Goal: Communication & Community: Answer question/provide support

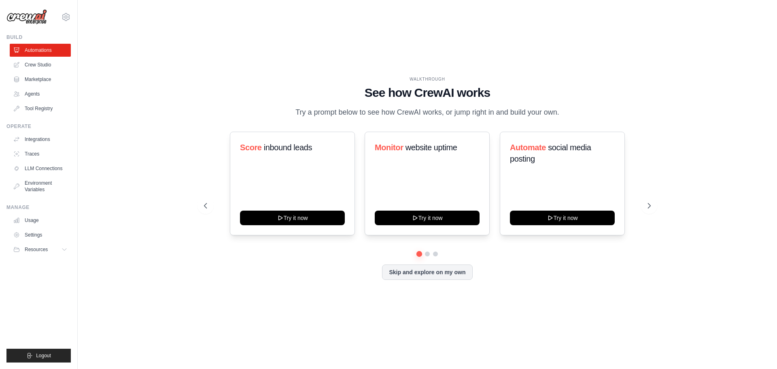
drag, startPoint x: 394, startPoint y: 98, endPoint x: 579, endPoint y: 108, distance: 186.0
click at [573, 108] on div "WALKTHROUGH See how CrewAI works Try a prompt below to see how CrewAI works, or…" at bounding box center [427, 97] width 447 height 42
click at [579, 108] on div "WALKTHROUGH See how CrewAI works Try a prompt below to see how CrewAI works, or…" at bounding box center [427, 97] width 447 height 42
drag, startPoint x: 289, startPoint y: 110, endPoint x: 605, endPoint y: 113, distance: 316.0
click at [603, 114] on div "WALKTHROUGH See how CrewAI works Try a prompt below to see how CrewAI works, or…" at bounding box center [427, 97] width 447 height 42
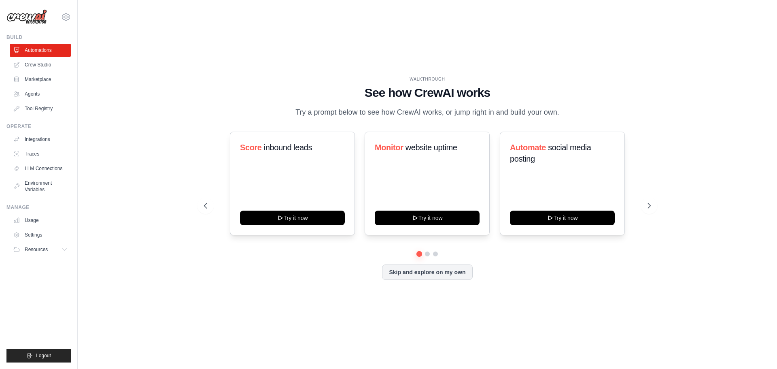
click at [605, 113] on div "WALKTHROUGH See how CrewAI works Try a prompt below to see how CrewAI works, or…" at bounding box center [427, 97] width 447 height 42
drag, startPoint x: 515, startPoint y: 144, endPoint x: 533, endPoint y: 154, distance: 20.6
click at [532, 153] on h3 "Automate social media posting" at bounding box center [562, 153] width 105 height 23
click at [533, 154] on span "social media posting" at bounding box center [550, 153] width 81 height 20
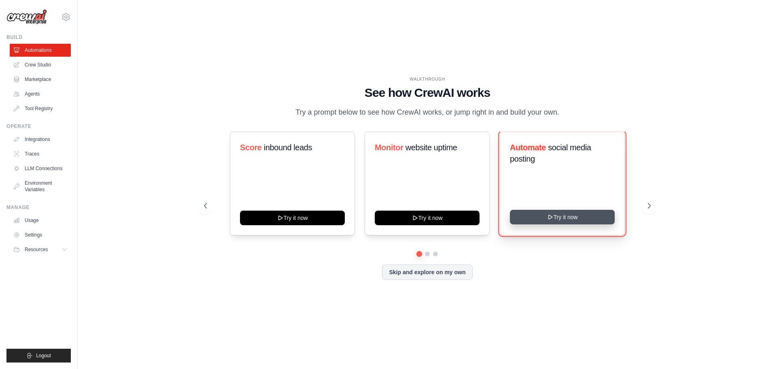
click at [554, 211] on button "Try it now" at bounding box center [562, 217] width 105 height 15
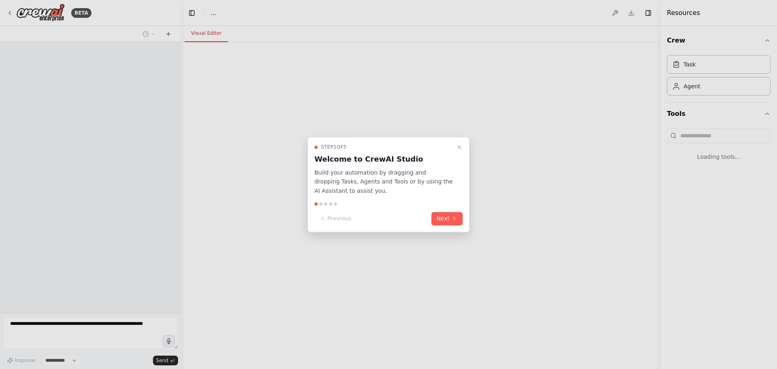
select select "****"
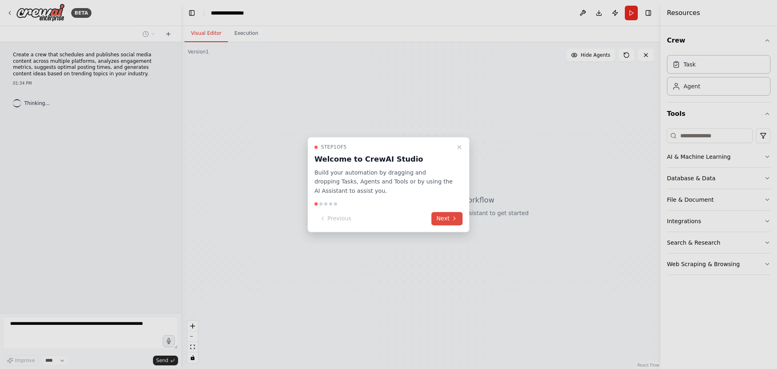
click at [447, 216] on button "Next" at bounding box center [446, 218] width 31 height 13
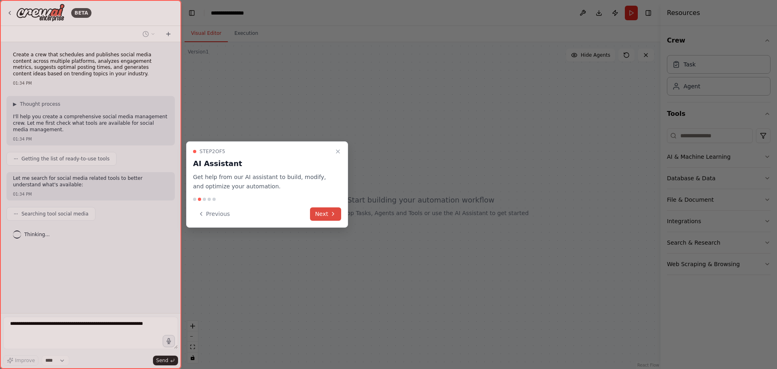
click at [332, 214] on icon at bounding box center [333, 213] width 6 height 6
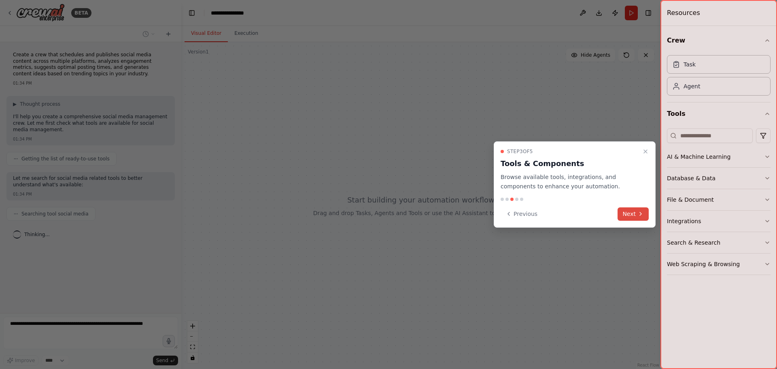
click at [639, 214] on icon at bounding box center [640, 213] width 6 height 6
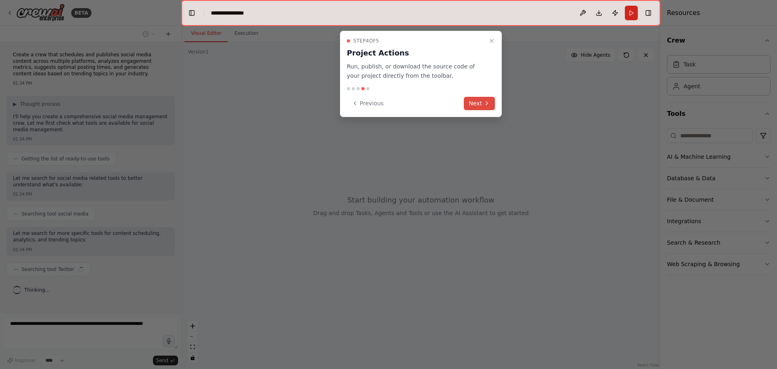
click at [485, 98] on button "Next" at bounding box center [479, 103] width 31 height 13
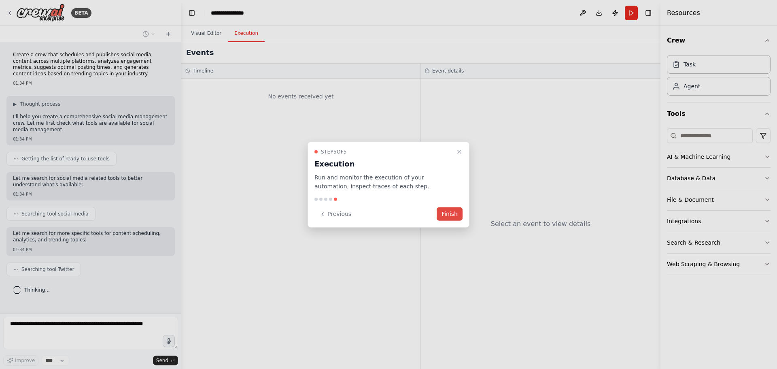
scroll to position [11, 0]
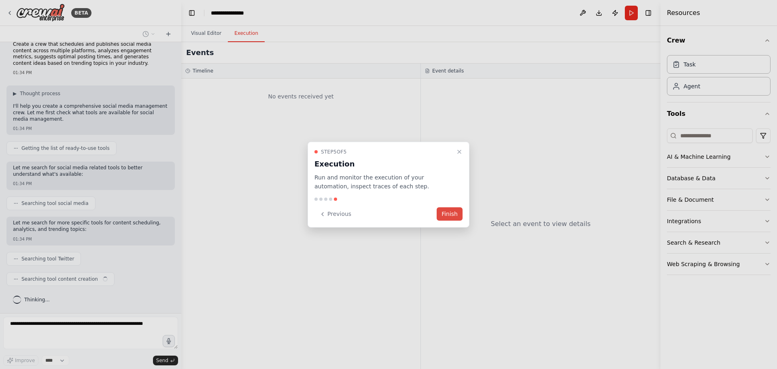
click at [455, 208] on button "Finish" at bounding box center [450, 213] width 26 height 13
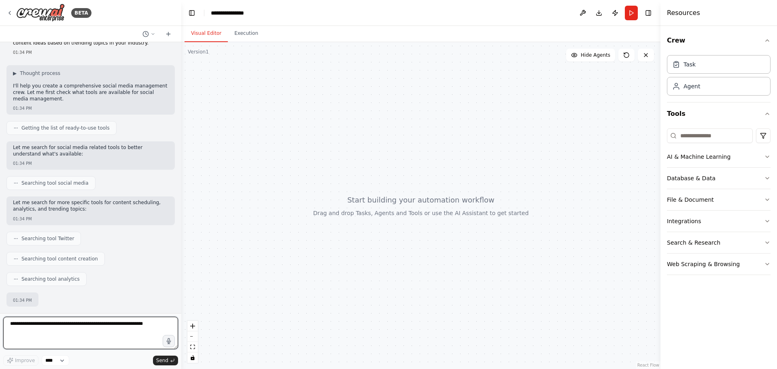
scroll to position [79, 0]
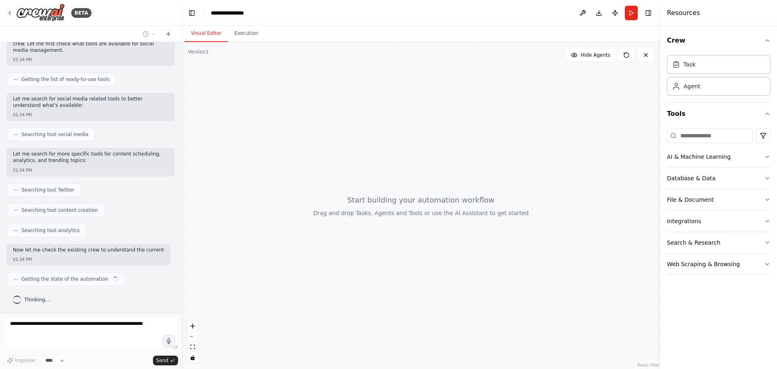
drag, startPoint x: 11, startPoint y: 199, endPoint x: 74, endPoint y: 210, distance: 63.2
click at [71, 211] on div "Create a crew that schedules and publishes social media content across multiple…" at bounding box center [90, 177] width 181 height 271
drag, startPoint x: 25, startPoint y: 193, endPoint x: 75, endPoint y: 192, distance: 50.6
click at [75, 192] on div "Searching tool Twitter" at bounding box center [90, 190] width 168 height 14
click at [26, 207] on span "Searching tool content creation" at bounding box center [59, 210] width 76 height 6
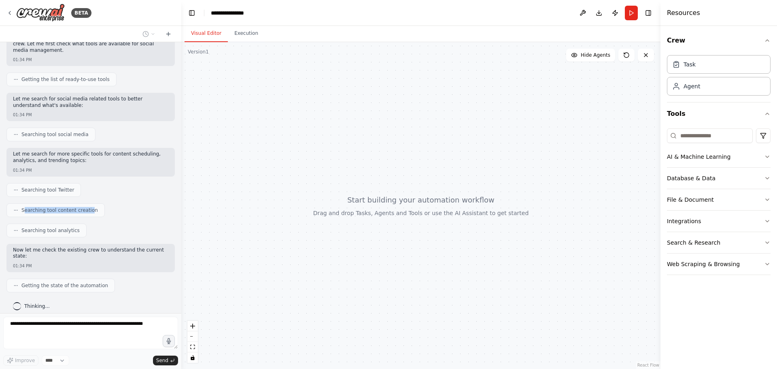
drag, startPoint x: 23, startPoint y: 207, endPoint x: 98, endPoint y: 210, distance: 74.5
click at [95, 210] on div "Searching tool content creation" at bounding box center [55, 210] width 98 height 14
click at [65, 230] on span "Searching tool analytics" at bounding box center [50, 230] width 58 height 6
drag, startPoint x: 77, startPoint y: 229, endPoint x: 25, endPoint y: 226, distance: 51.9
click at [26, 226] on div "Searching tool analytics" at bounding box center [46, 230] width 80 height 14
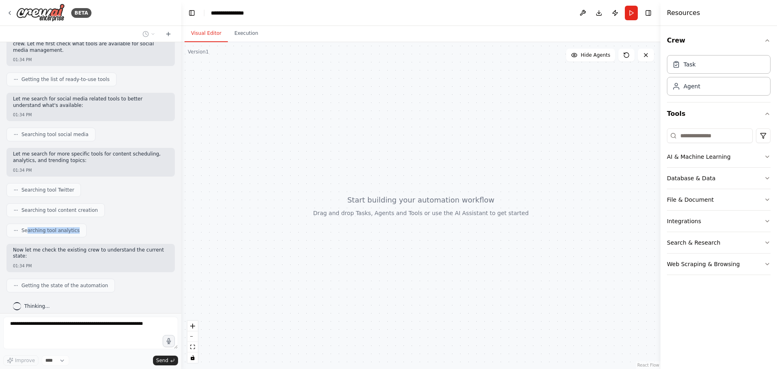
click at [21, 216] on div at bounding box center [21, 216] width 0 height 0
click at [15, 242] on div "Create a crew that schedules and publishes social media content across multiple…" at bounding box center [90, 177] width 181 height 271
click at [22, 251] on p "Now let me check the existing crew to understand the current state:" at bounding box center [90, 253] width 155 height 13
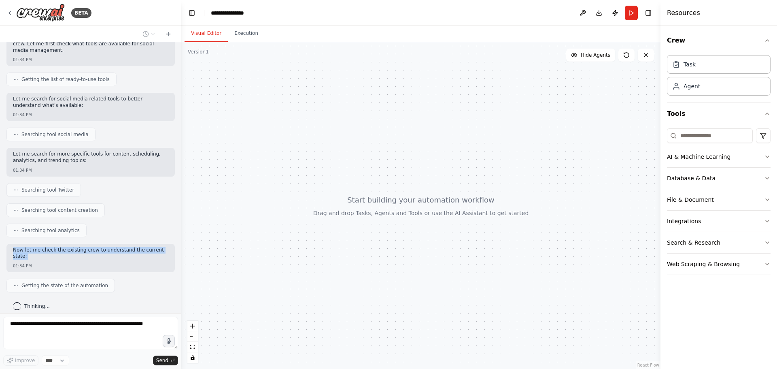
click at [145, 254] on div "Now let me check the existing crew to understand the current state:" at bounding box center [90, 254] width 155 height 14
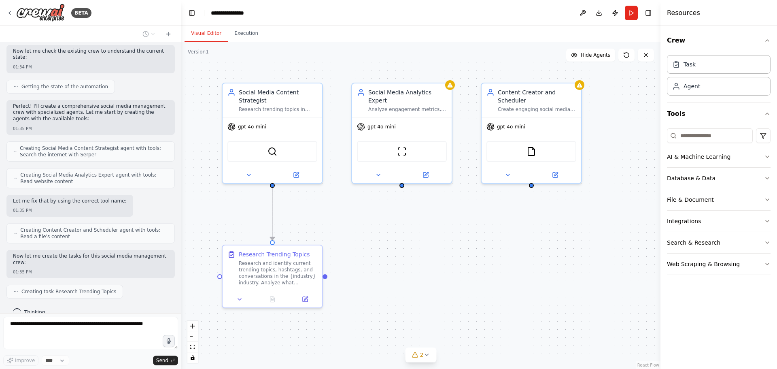
scroll to position [298, 0]
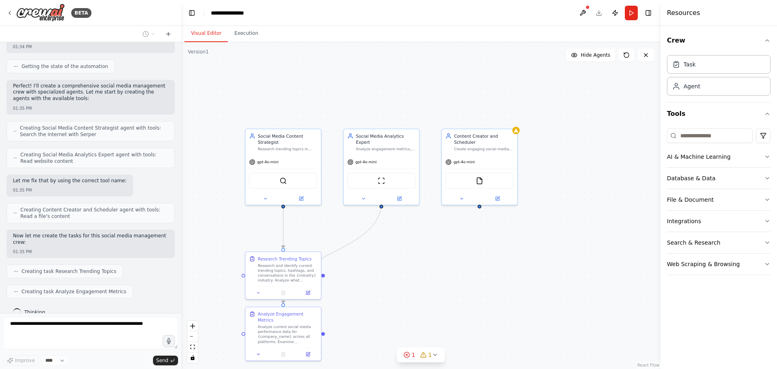
click at [371, 300] on div ".deletable-edge-delete-btn { width: 20px; height: 20px; border: 0px solid #ffff…" at bounding box center [420, 205] width 479 height 327
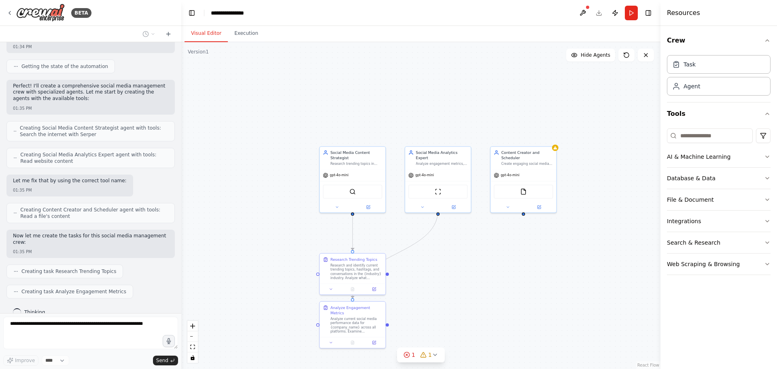
scroll to position [318, 0]
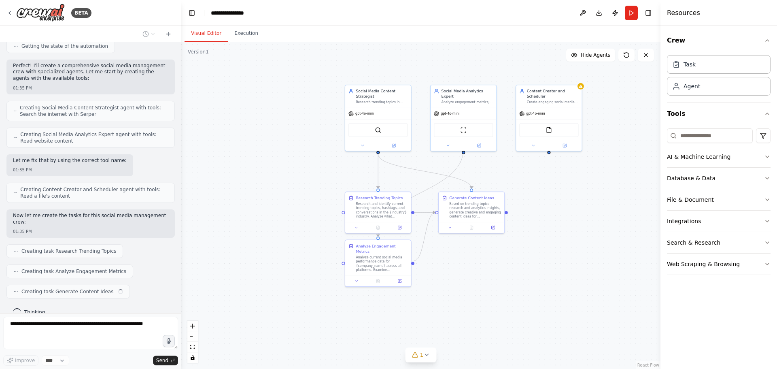
drag, startPoint x: 411, startPoint y: 299, endPoint x: 475, endPoint y: 233, distance: 92.4
click at [475, 233] on div ".deletable-edge-delete-btn { width: 20px; height: 20px; border: 0px solid #ffff…" at bounding box center [420, 205] width 479 height 327
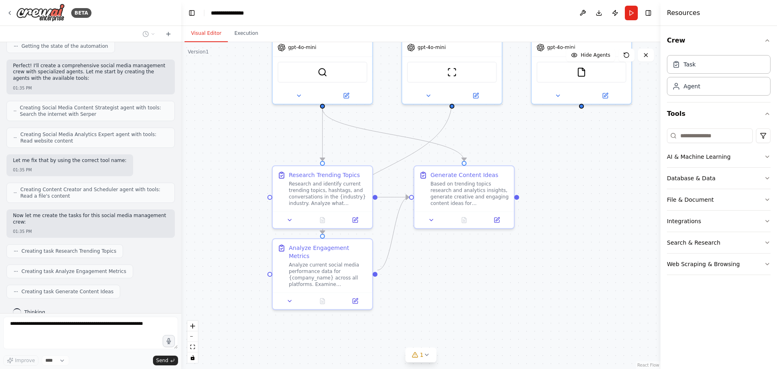
click at [483, 276] on div ".deletable-edge-delete-btn { width: 20px; height: 20px; border: 0px solid #ffff…" at bounding box center [420, 205] width 479 height 327
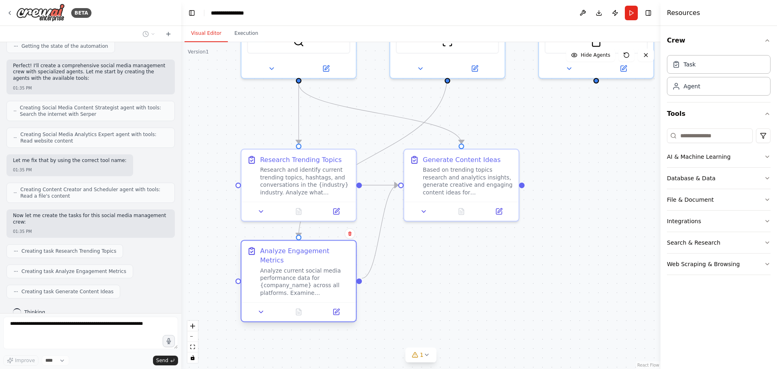
drag, startPoint x: 333, startPoint y: 262, endPoint x: 331, endPoint y: 267, distance: 5.8
click at [331, 267] on div "Analyze current social media performance data for {company_name} across all pla…" at bounding box center [305, 282] width 90 height 30
click at [441, 283] on div ".deletable-edge-delete-btn { width: 20px; height: 20px; border: 0px solid #ffff…" at bounding box center [420, 205] width 479 height 327
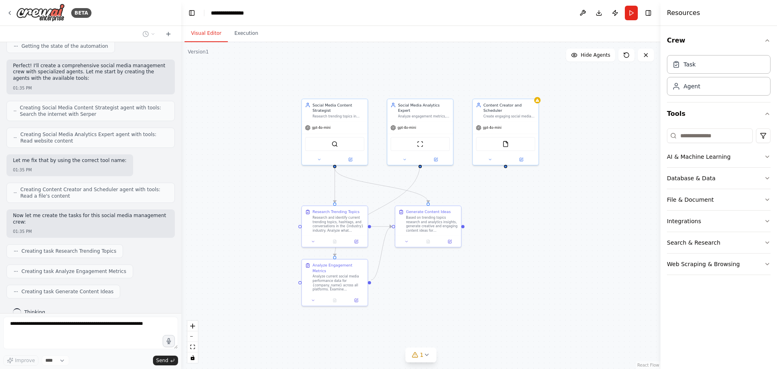
drag, startPoint x: 506, startPoint y: 269, endPoint x: 473, endPoint y: 271, distance: 33.2
click at [473, 271] on div ".deletable-edge-delete-btn { width: 20px; height: 20px; border: 0px solid #ffff…" at bounding box center [420, 205] width 479 height 327
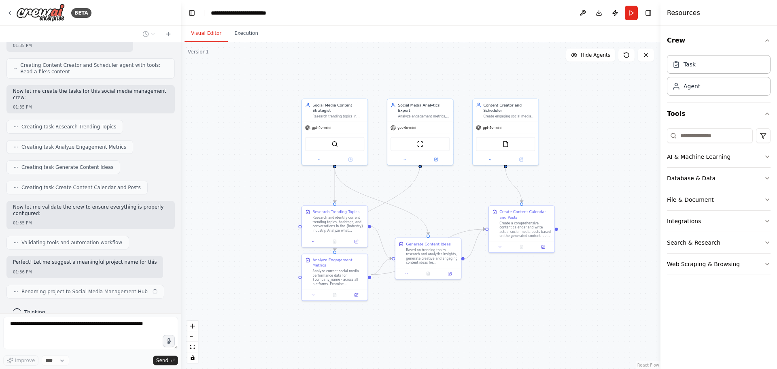
scroll to position [449, 0]
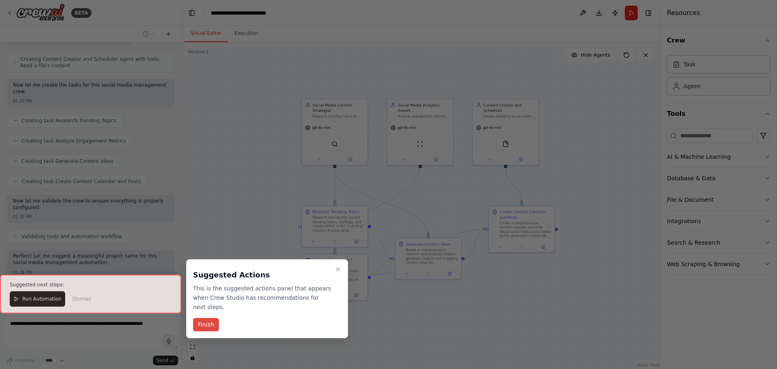
click at [208, 318] on button "Finish" at bounding box center [206, 324] width 26 height 13
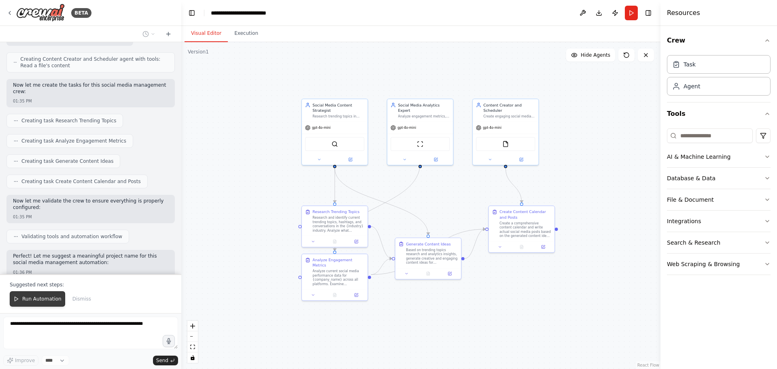
click at [49, 300] on span "Run Automation" at bounding box center [41, 298] width 39 height 6
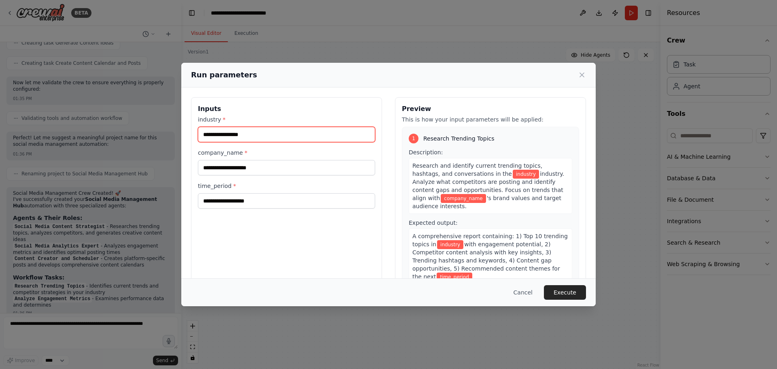
click at [216, 134] on input "industry *" at bounding box center [286, 134] width 177 height 15
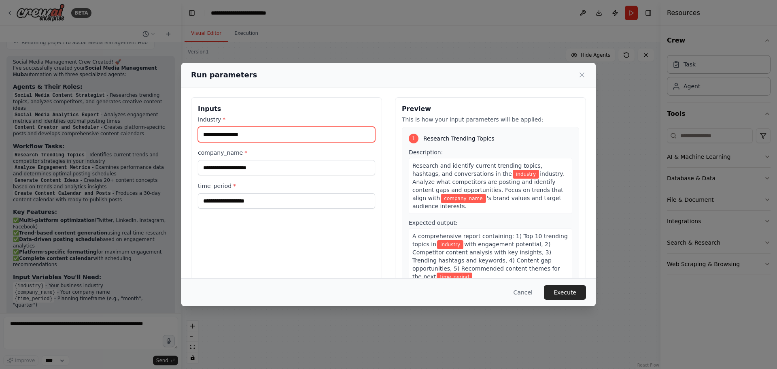
scroll to position [704, 0]
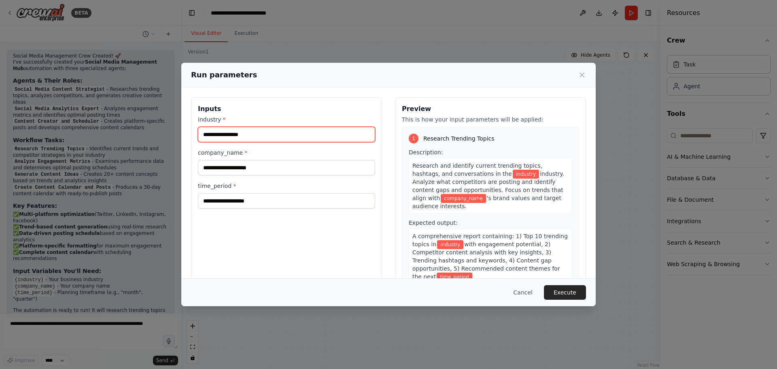
click at [240, 131] on input "industry *" at bounding box center [286, 134] width 177 height 15
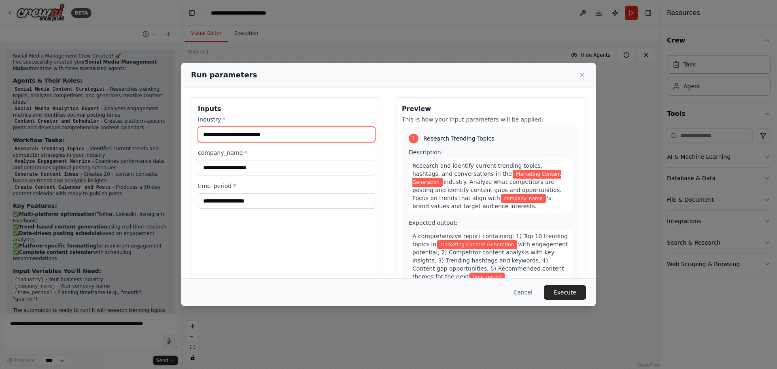
type input "**********"
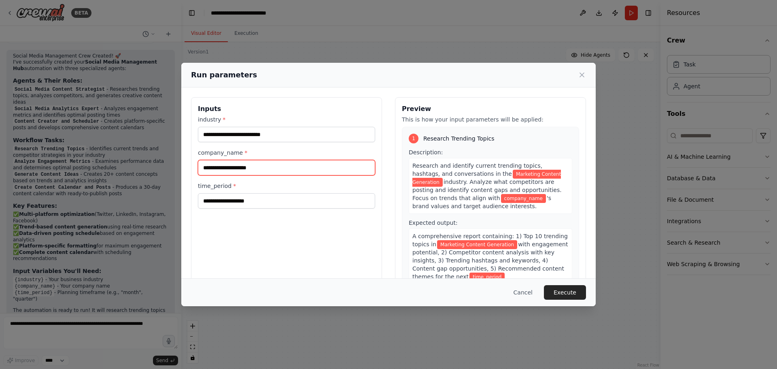
click at [283, 172] on input "company_name *" at bounding box center [286, 167] width 177 height 15
type input "**********"
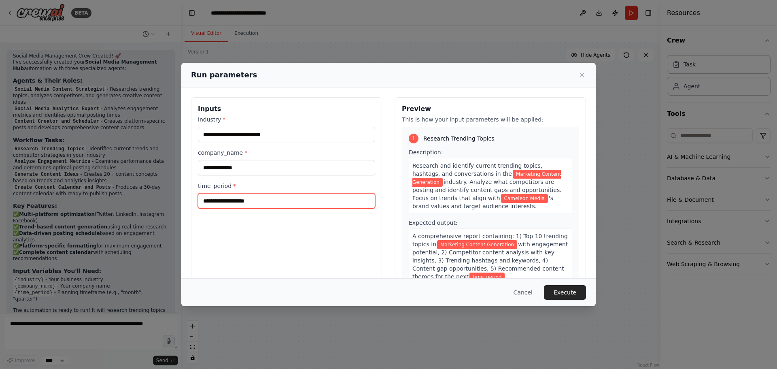
click at [245, 200] on input "time_period *" at bounding box center [286, 200] width 177 height 15
type input "********"
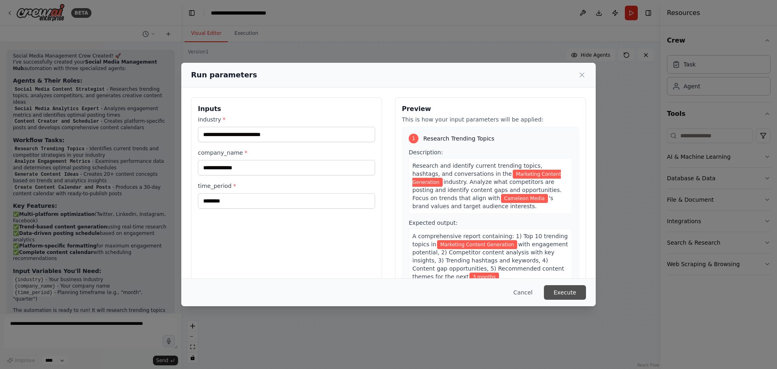
click at [572, 290] on button "Execute" at bounding box center [565, 292] width 42 height 15
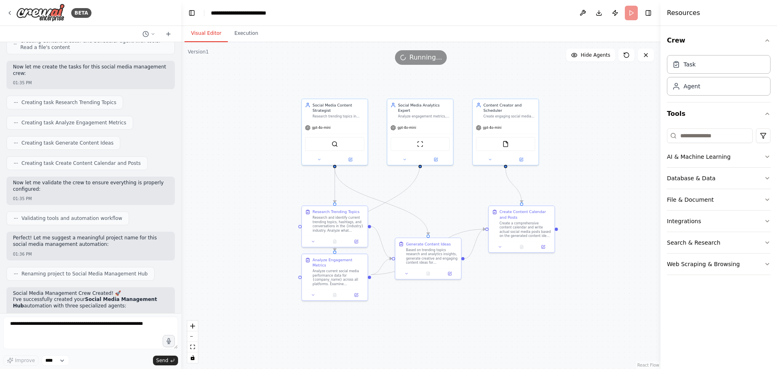
scroll to position [461, 0]
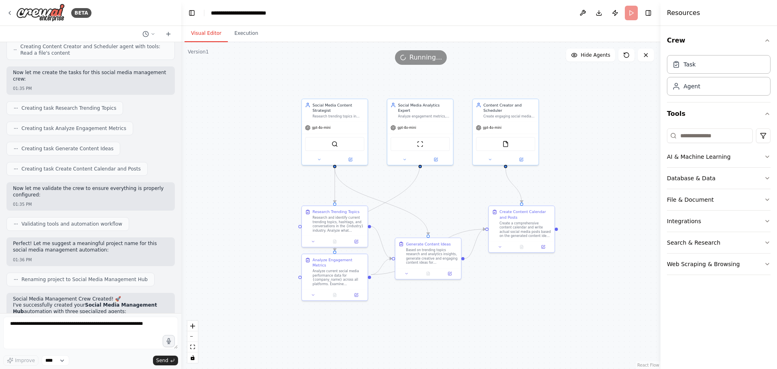
click at [442, 220] on div ".deletable-edge-delete-btn { width: 20px; height: 20px; border: 0px solid #ffff…" at bounding box center [420, 205] width 479 height 327
click at [686, 157] on div "AI & Machine Learning" at bounding box center [699, 157] width 64 height 8
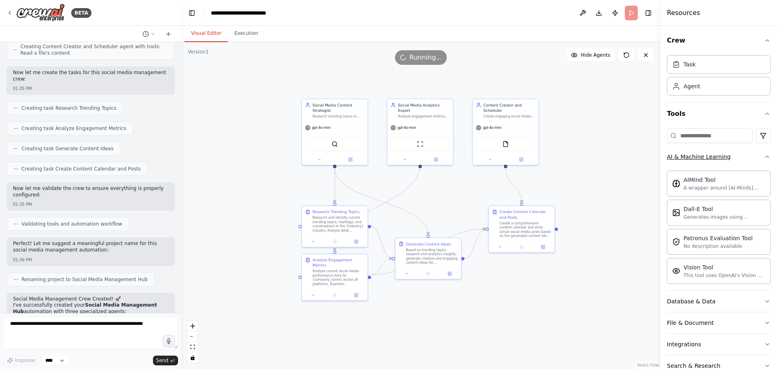
click at [686, 157] on div "AI & Machine Learning" at bounding box center [699, 157] width 64 height 8
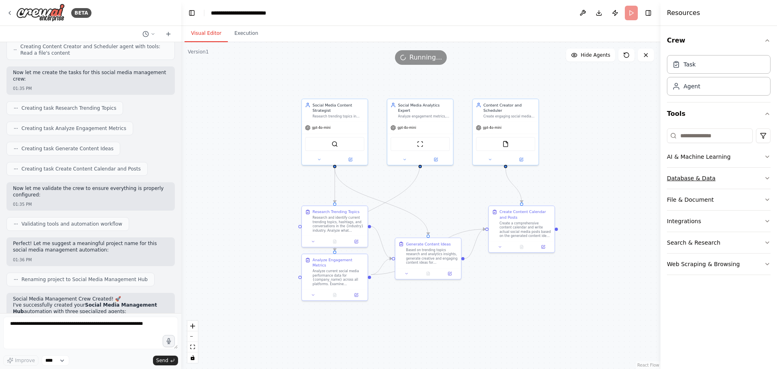
click at [702, 174] on div "Database & Data" at bounding box center [691, 178] width 49 height 8
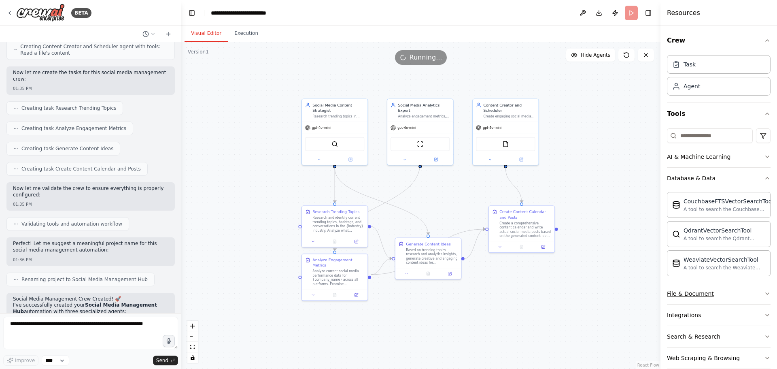
click at [715, 295] on button "File & Document" at bounding box center [719, 293] width 104 height 21
click at [707, 184] on button "Database & Data" at bounding box center [719, 178] width 104 height 21
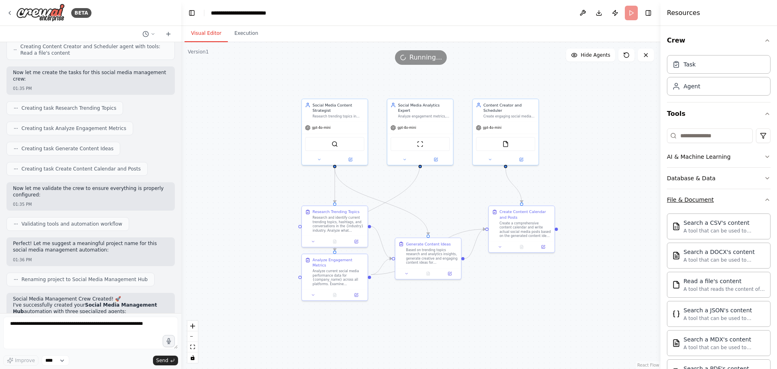
click at [695, 204] on button "File & Document" at bounding box center [719, 199] width 104 height 21
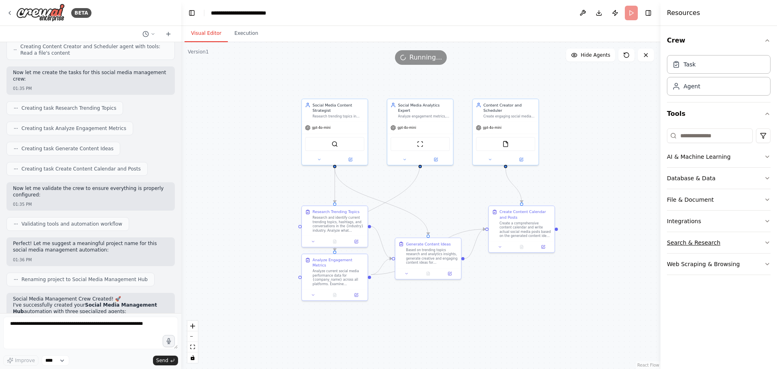
click at [710, 244] on div "Search & Research" at bounding box center [693, 242] width 53 height 8
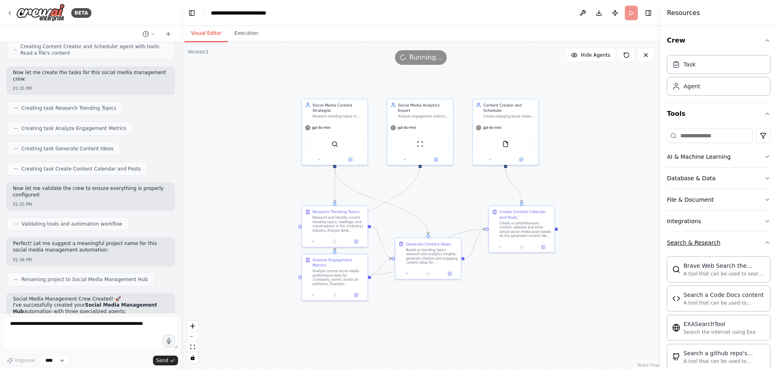
click at [710, 244] on div "Search & Research" at bounding box center [693, 242] width 53 height 8
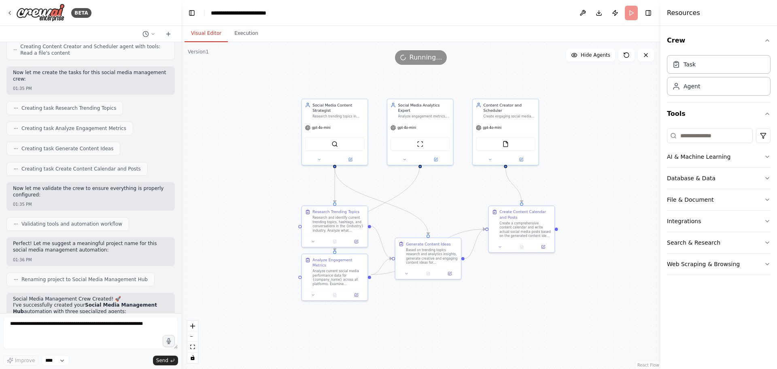
click at [633, 7] on header "**********" at bounding box center [420, 13] width 479 height 26
click at [618, 11] on button "Publish" at bounding box center [615, 13] width 13 height 15
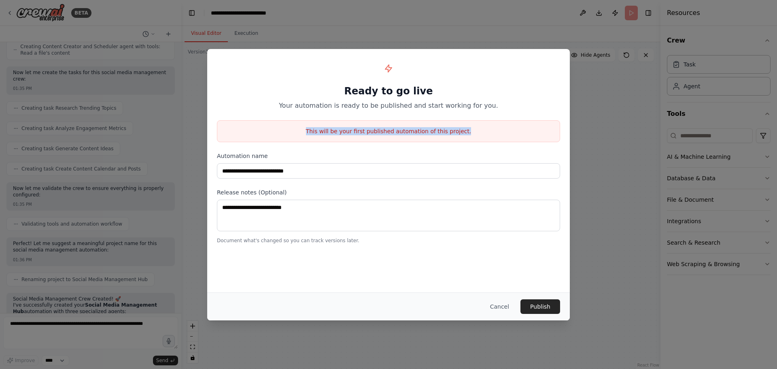
drag, startPoint x: 314, startPoint y: 133, endPoint x: 472, endPoint y: 132, distance: 158.2
click at [472, 132] on p "This will be your first published automation of this project." at bounding box center [388, 131] width 342 height 8
drag, startPoint x: 296, startPoint y: 124, endPoint x: 472, endPoint y: 131, distance: 175.7
click at [469, 131] on div "This will be your first published automation of this project." at bounding box center [388, 131] width 343 height 22
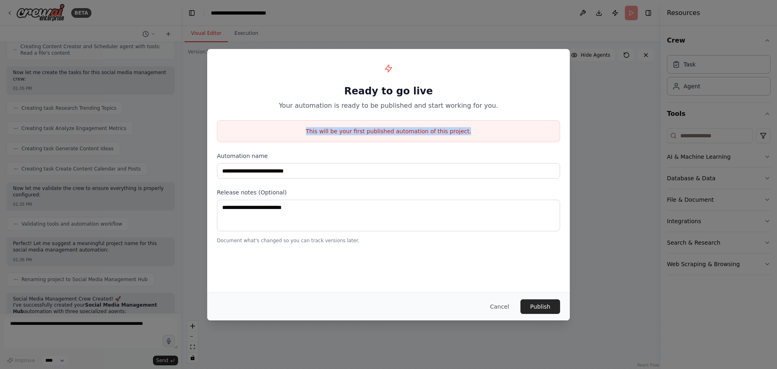
click at [472, 131] on p "This will be your first published automation of this project." at bounding box center [388, 131] width 342 height 8
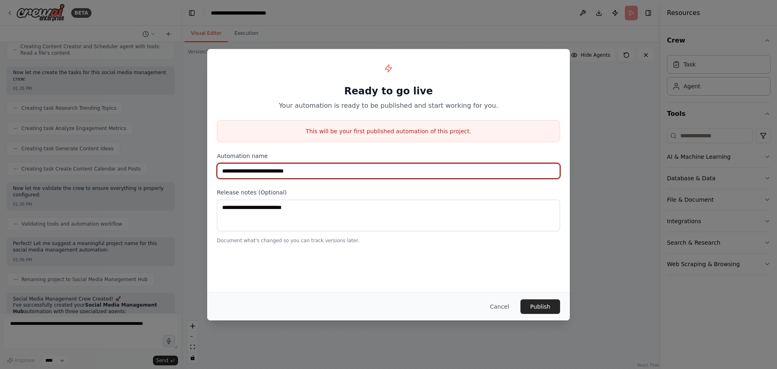
drag, startPoint x: 223, startPoint y: 172, endPoint x: 326, endPoint y: 173, distance: 102.4
click at [325, 173] on input "**********" at bounding box center [388, 170] width 343 height 15
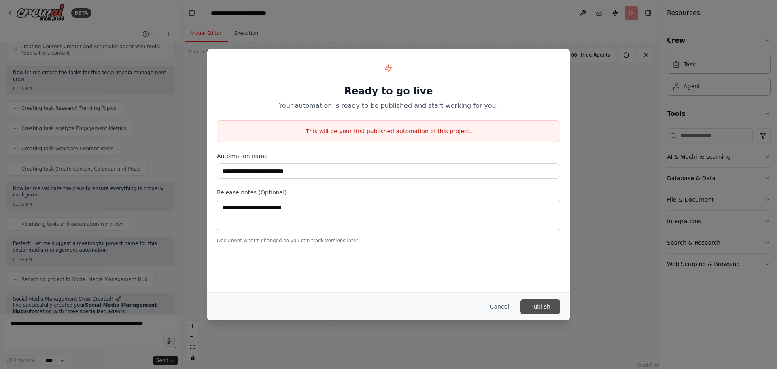
click at [541, 304] on button "Publish" at bounding box center [540, 306] width 40 height 15
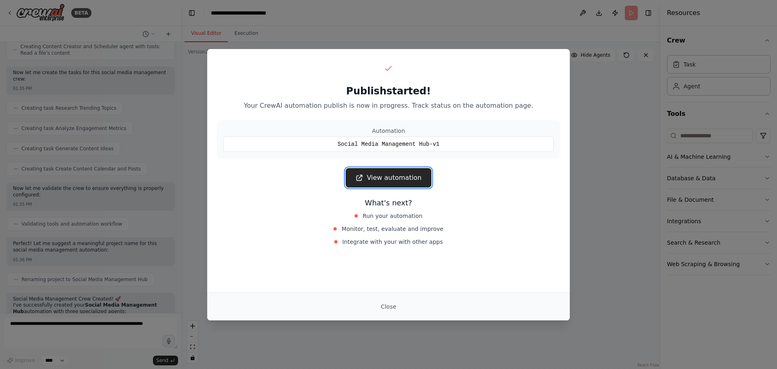
click at [392, 173] on link "View automation" at bounding box center [388, 177] width 85 height 19
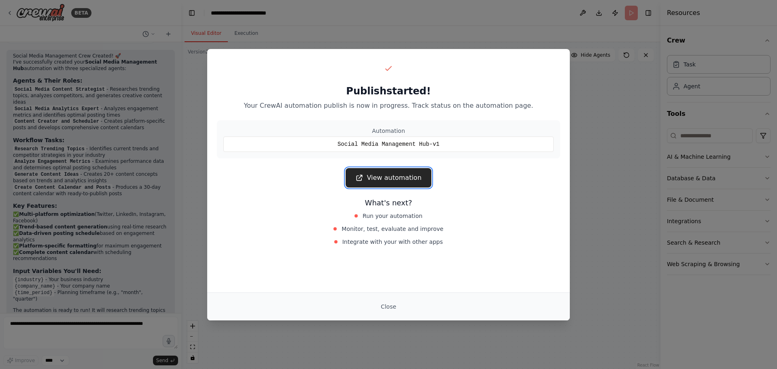
click at [417, 180] on link "View automation" at bounding box center [388, 177] width 85 height 19
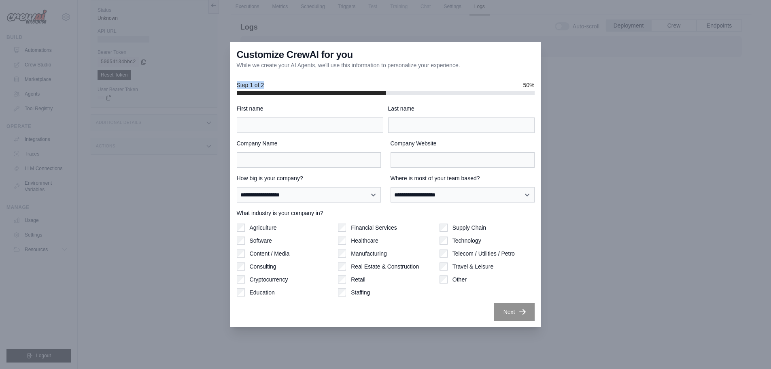
drag, startPoint x: 233, startPoint y: 85, endPoint x: 291, endPoint y: 87, distance: 58.3
click at [290, 87] on div "Step 1 of 2 50%" at bounding box center [385, 85] width 311 height 19
drag, startPoint x: 241, startPoint y: 51, endPoint x: 467, endPoint y: 62, distance: 226.5
click at [467, 62] on div "Customize CrewAI for you While we create your AI Agents, we'll use this informa…" at bounding box center [385, 59] width 311 height 34
click at [472, 62] on div "Customize CrewAI for you While we create your AI Agents, we'll use this informa…" at bounding box center [385, 59] width 311 height 34
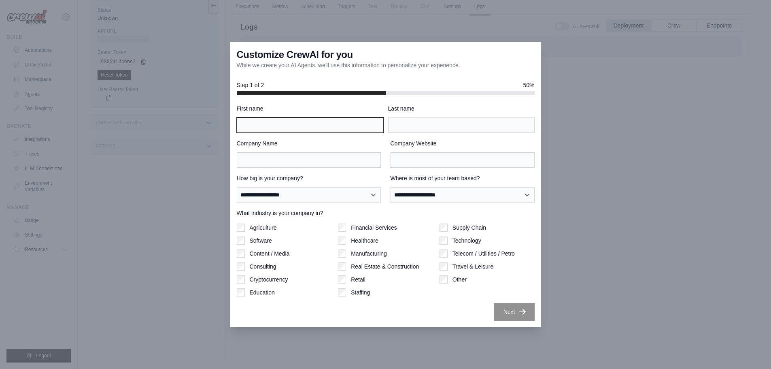
click at [327, 126] on input "First name" at bounding box center [310, 124] width 146 height 15
type input "*****"
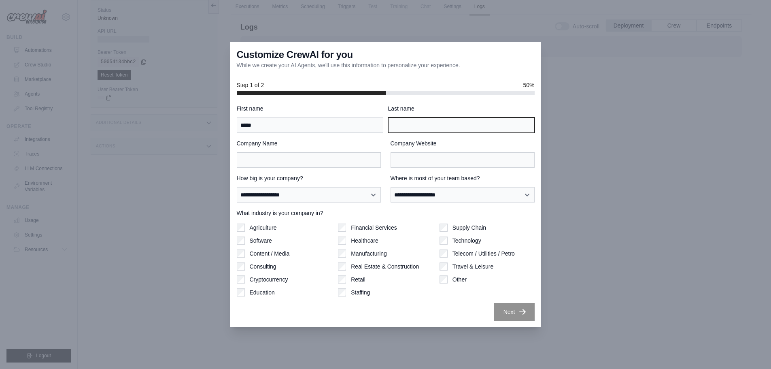
type input "*********"
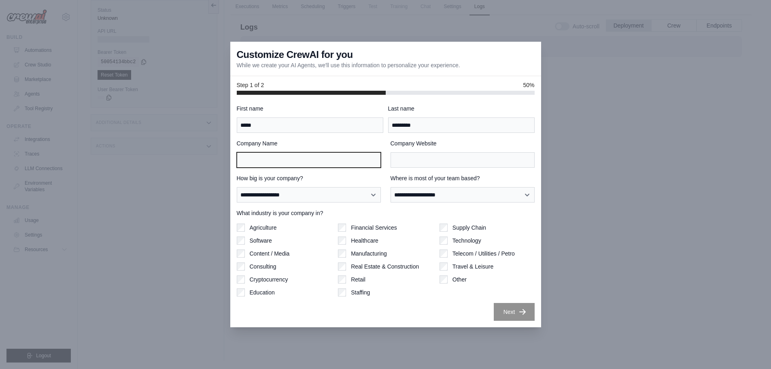
type input "**********"
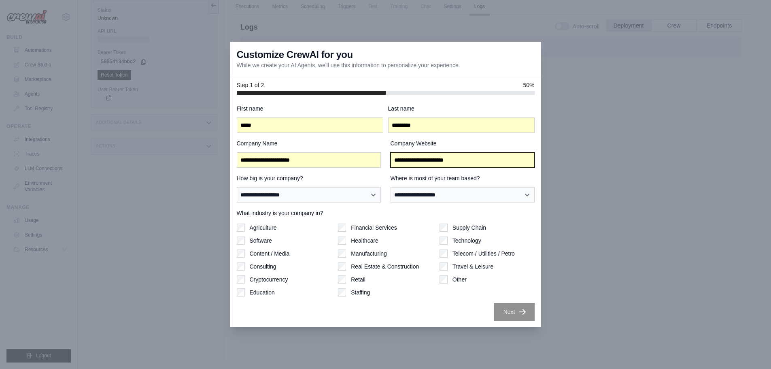
drag, startPoint x: 471, startPoint y: 156, endPoint x: 358, endPoint y: 158, distance: 113.3
click at [358, 158] on div "**********" at bounding box center [386, 153] width 298 height 28
type input "**********"
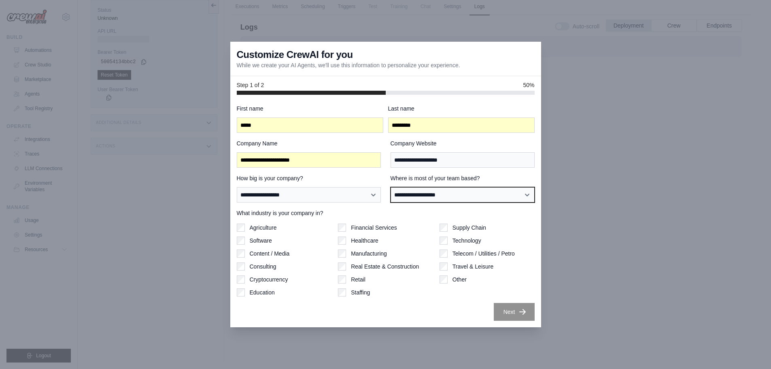
click at [455, 190] on select "**********" at bounding box center [462, 194] width 144 height 15
select select "**********"
click at [390, 187] on select "**********" at bounding box center [462, 194] width 144 height 15
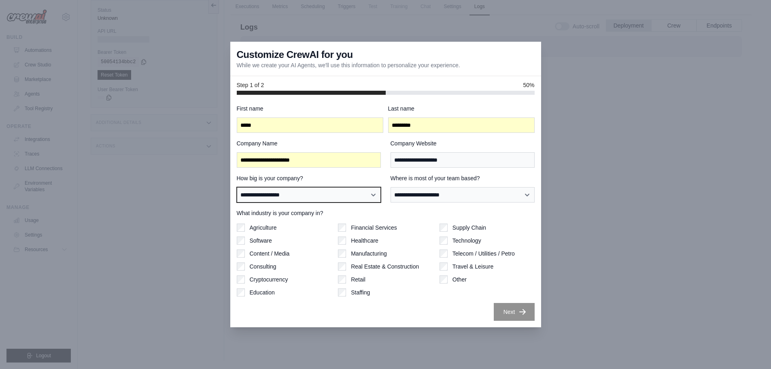
click at [298, 193] on select "**********" at bounding box center [309, 194] width 144 height 15
select select "**********"
click at [237, 187] on select "**********" at bounding box center [309, 194] width 144 height 15
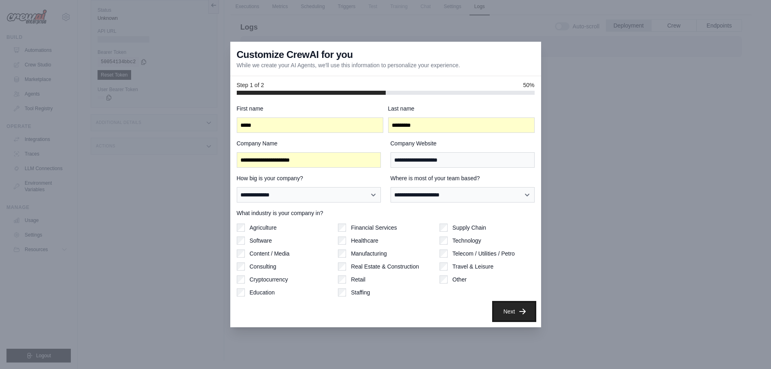
click at [507, 312] on button "Next" at bounding box center [514, 311] width 41 height 18
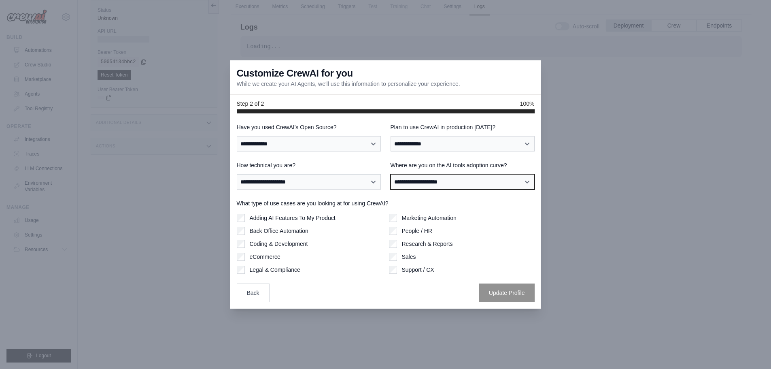
click at [430, 185] on select "**********" at bounding box center [462, 181] width 144 height 15
select select "**********"
click at [390, 174] on select "**********" at bounding box center [462, 181] width 144 height 15
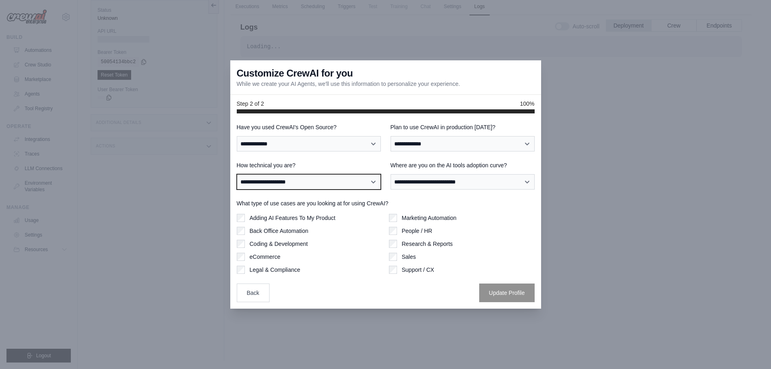
click at [352, 187] on select "**********" at bounding box center [309, 181] width 144 height 15
select select "**********"
click at [237, 174] on select "**********" at bounding box center [309, 181] width 144 height 15
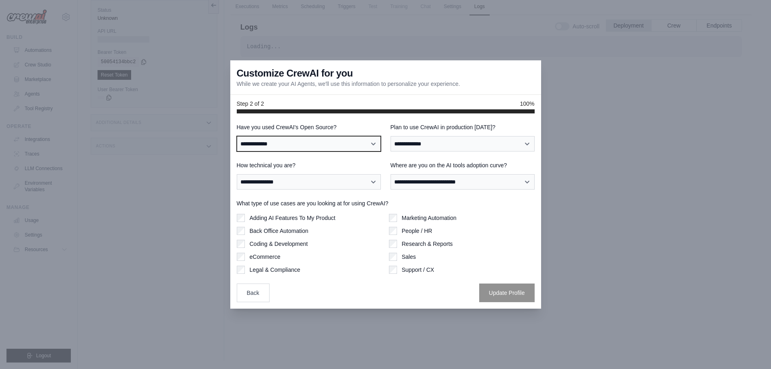
click at [319, 150] on select "**********" at bounding box center [309, 143] width 144 height 15
select select "**"
click at [237, 136] on select "**********" at bounding box center [309, 143] width 144 height 15
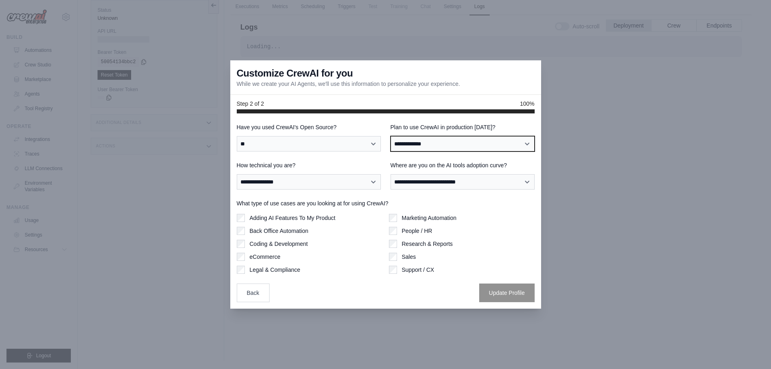
click at [439, 141] on select "**********" at bounding box center [462, 143] width 144 height 15
select select "****"
click at [390, 136] on select "**********" at bounding box center [462, 143] width 144 height 15
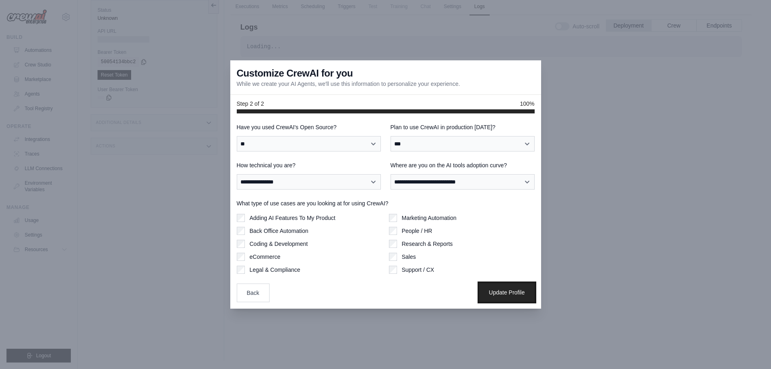
click at [506, 284] on button "Update Profile" at bounding box center [506, 292] width 55 height 19
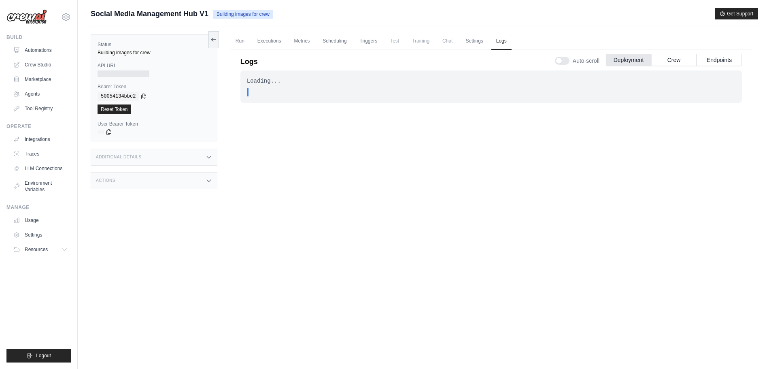
click at [253, 83] on div "Loading..." at bounding box center [491, 81] width 488 height 8
click at [674, 61] on button "Crew" at bounding box center [673, 59] width 45 height 12
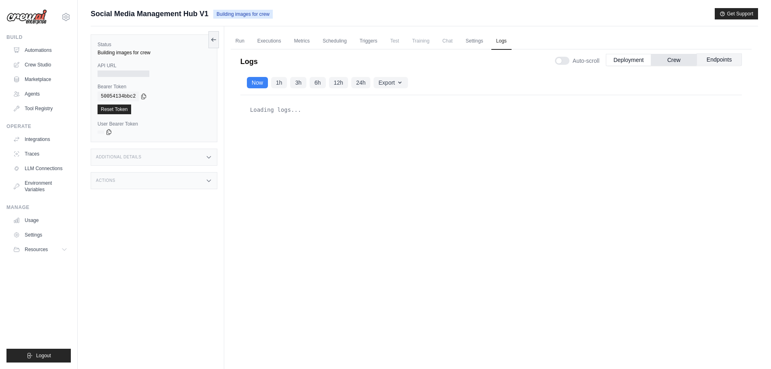
click at [706, 60] on button "Endpoints" at bounding box center [718, 59] width 45 height 12
click at [371, 40] on link "Triggers" at bounding box center [369, 41] width 28 height 17
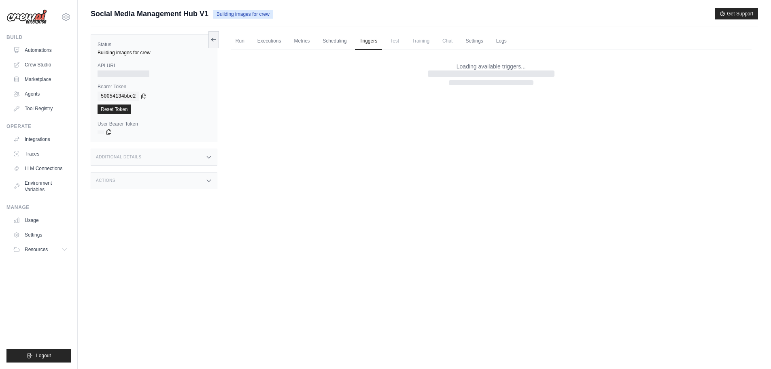
click at [455, 46] on span "Chat" at bounding box center [447, 41] width 20 height 16
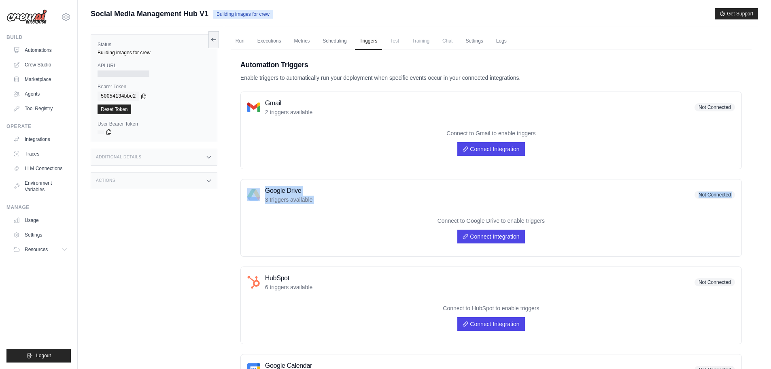
drag, startPoint x: 261, startPoint y: 187, endPoint x: 346, endPoint y: 208, distance: 87.5
click at [345, 208] on div "Google Drive 3 triggers available Not Connected Connect to Google Drive to enab…" at bounding box center [490, 218] width 501 height 78
click at [318, 40] on link "Scheduling" at bounding box center [335, 41] width 34 height 17
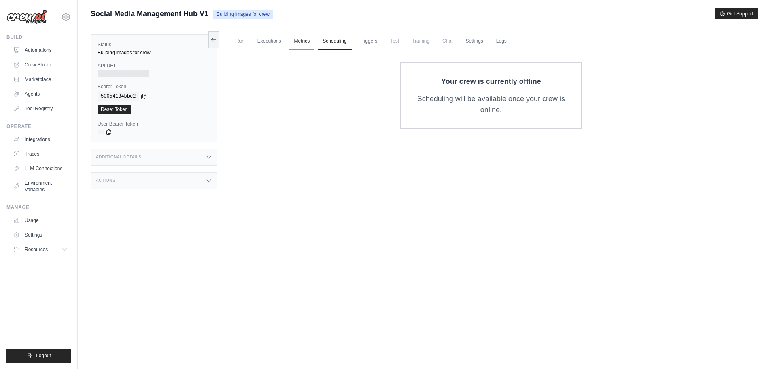
click at [301, 40] on link "Metrics" at bounding box center [301, 41] width 25 height 17
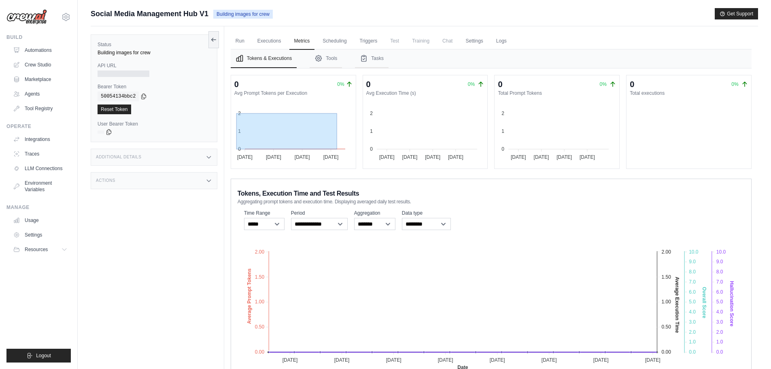
drag, startPoint x: 247, startPoint y: 136, endPoint x: 337, endPoint y: 151, distance: 90.6
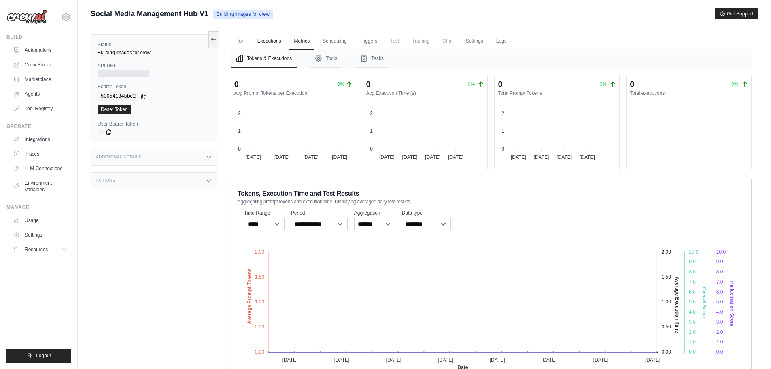
click at [272, 45] on link "Executions" at bounding box center [269, 41] width 34 height 17
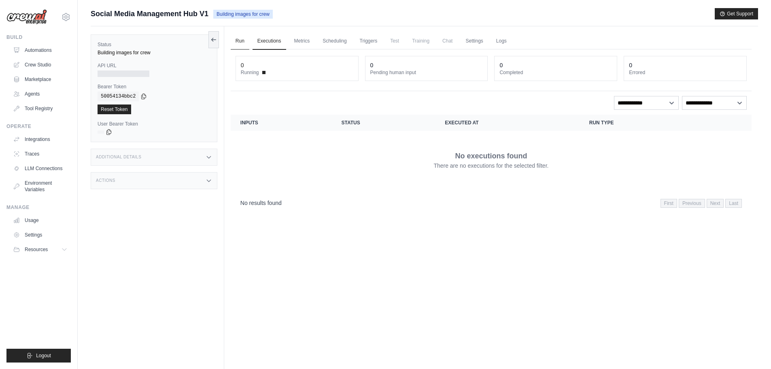
click at [235, 44] on link "Run" at bounding box center [240, 41] width 19 height 17
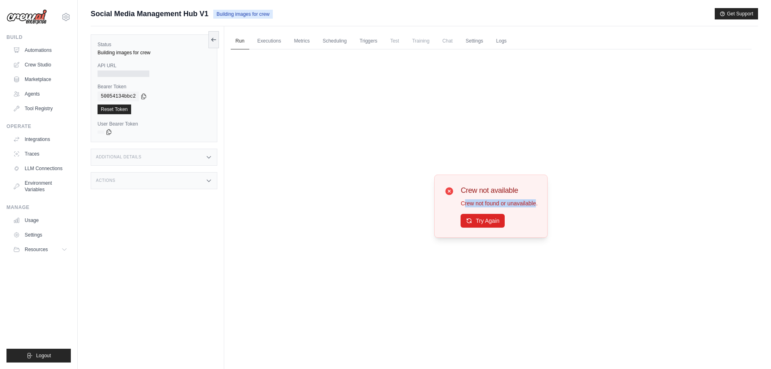
drag, startPoint x: 463, startPoint y: 201, endPoint x: 525, endPoint y: 212, distance: 63.0
click at [538, 204] on div "Crew not available Crew not found or unavailable. Try Again" at bounding box center [490, 205] width 113 height 63
click at [493, 225] on button "Try Again" at bounding box center [482, 220] width 44 height 14
click at [493, 225] on button "Try Again" at bounding box center [482, 221] width 44 height 14
drag, startPoint x: 98, startPoint y: 48, endPoint x: 170, endPoint y: 62, distance: 73.3
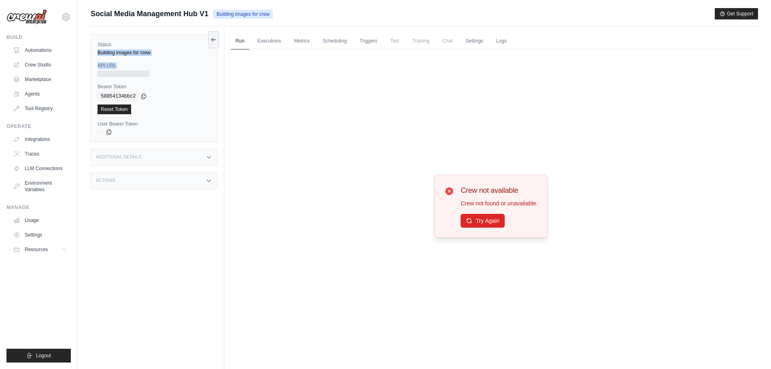
click at [160, 59] on div "Status Building images for crew API URL Bearer Token copied 50054134bbc2 Reset …" at bounding box center [154, 88] width 127 height 108
click at [21, 48] on link "Automations" at bounding box center [41, 50] width 61 height 13
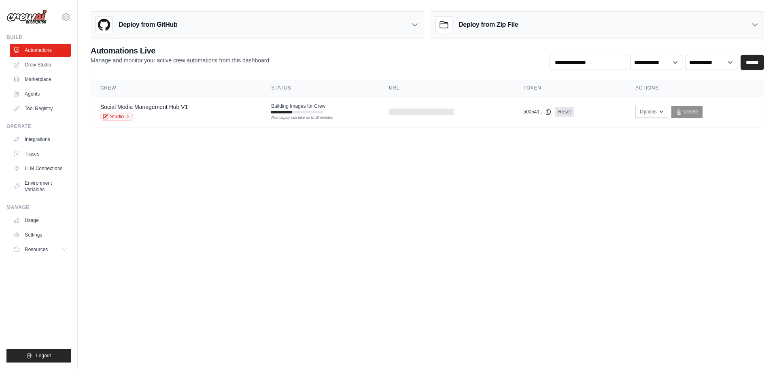
click at [294, 149] on body "j.lariviere@cameleonmedia.com Settings Build Automations Crew Studio Resources …" at bounding box center [388, 184] width 777 height 369
drag, startPoint x: 90, startPoint y: 49, endPoint x: 284, endPoint y: 67, distance: 195.0
click at [275, 67] on div "Deploy from GitHub Deploy your project directly from GitHub. Select a repositor…" at bounding box center [427, 67] width 699 height 119
click at [284, 67] on div "**********" at bounding box center [427, 57] width 673 height 25
click at [329, 23] on div "Deploy from GitHub" at bounding box center [257, 25] width 333 height 26
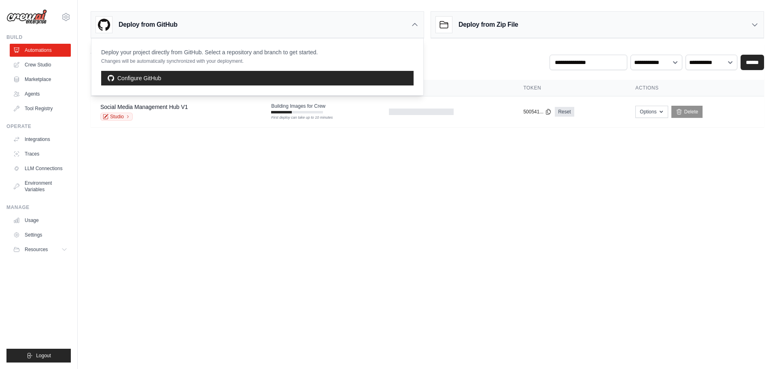
click at [329, 23] on div "Deploy from GitHub" at bounding box center [257, 25] width 333 height 26
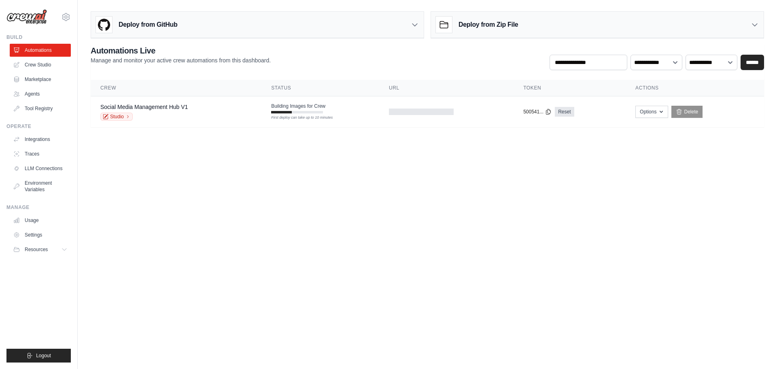
click at [476, 25] on h3 "Deploy from Zip File" at bounding box center [487, 25] width 59 height 10
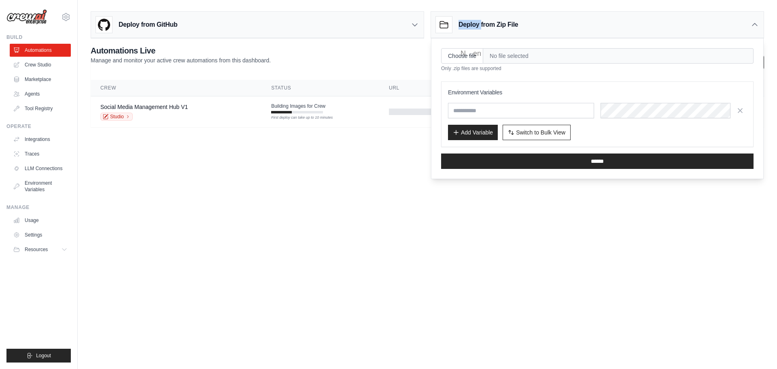
click at [476, 25] on h3 "Deploy from Zip File" at bounding box center [487, 25] width 59 height 10
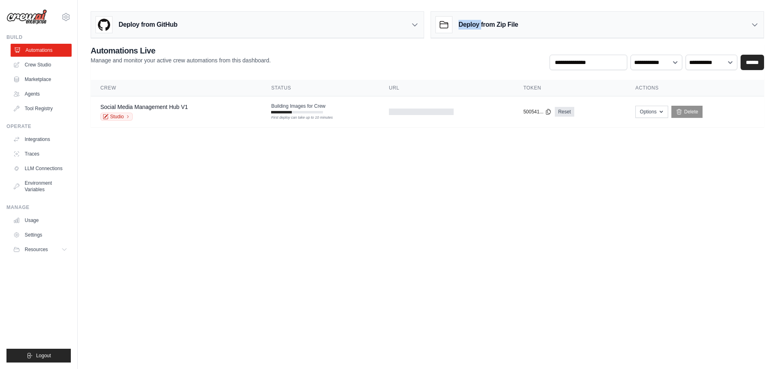
click at [51, 52] on link "Automations" at bounding box center [41, 50] width 61 height 13
click at [68, 19] on icon at bounding box center [65, 16] width 7 height 7
click at [43, 93] on link "Agents" at bounding box center [41, 93] width 61 height 13
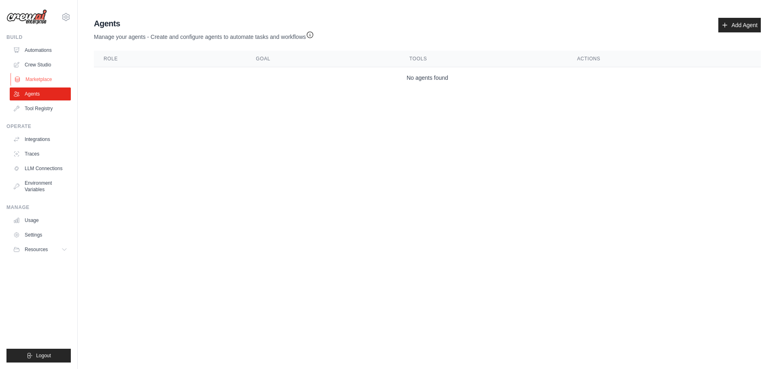
click at [47, 76] on link "Marketplace" at bounding box center [41, 79] width 61 height 13
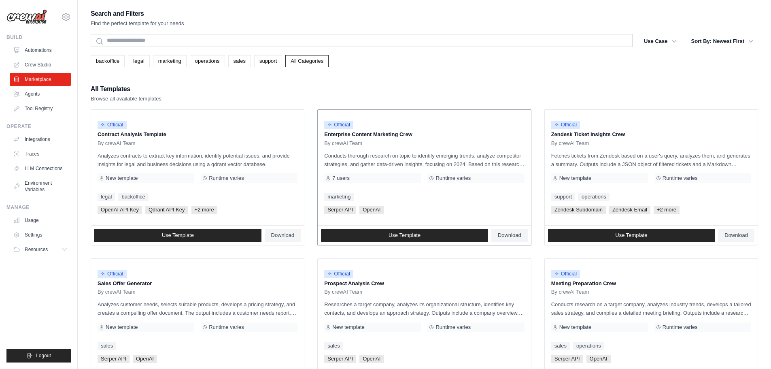
drag, startPoint x: 332, startPoint y: 176, endPoint x: 361, endPoint y: 180, distance: 29.9
click at [361, 180] on div "7 users" at bounding box center [372, 178] width 97 height 10
drag, startPoint x: 477, startPoint y: 181, endPoint x: 420, endPoint y: 180, distance: 57.9
click at [429, 177] on div "Runtime varies" at bounding box center [475, 178] width 97 height 10
click at [396, 195] on div "marketing" at bounding box center [424, 197] width 200 height 8
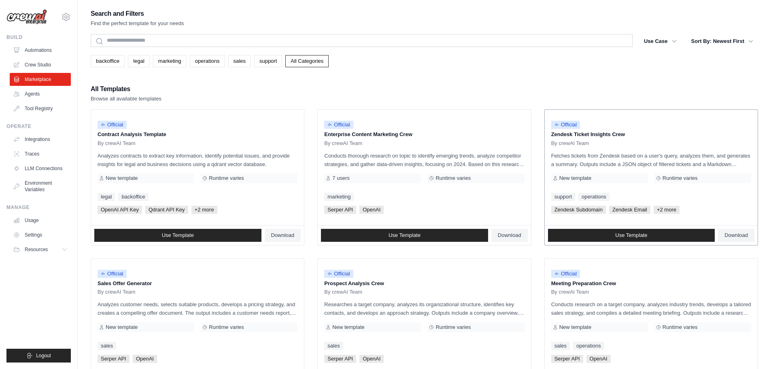
drag, startPoint x: 553, startPoint y: 178, endPoint x: 608, endPoint y: 179, distance: 54.2
click at [608, 179] on div "New template" at bounding box center [599, 178] width 97 height 10
drag, startPoint x: 108, startPoint y: 176, endPoint x: 151, endPoint y: 176, distance: 43.3
click at [151, 176] on div "New template" at bounding box center [146, 178] width 97 height 10
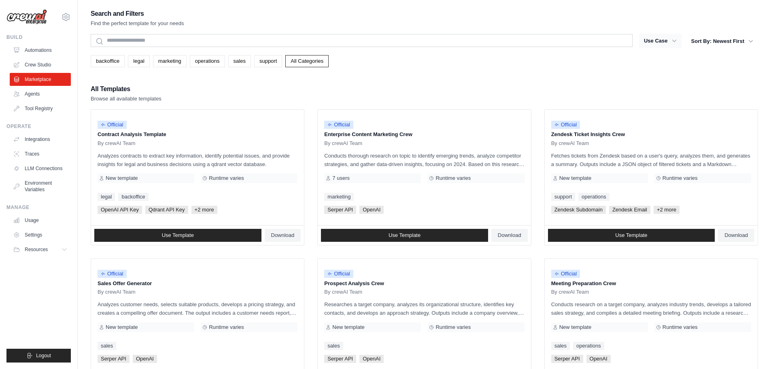
click at [658, 44] on button "Use Case" at bounding box center [660, 41] width 42 height 15
click at [670, 41] on icon "button" at bounding box center [674, 41] width 8 height 8
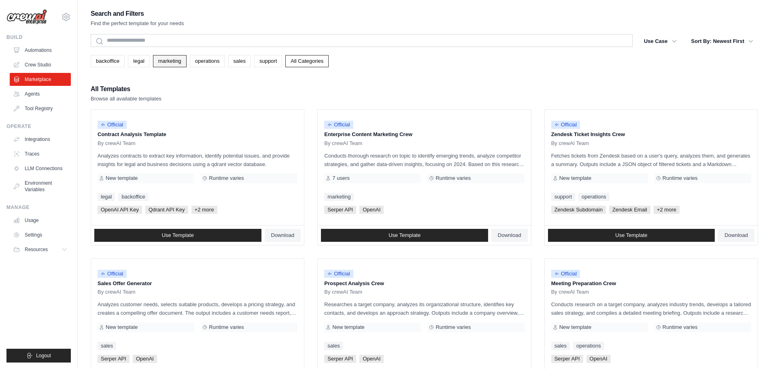
click at [161, 59] on link "marketing" at bounding box center [170, 61] width 34 height 12
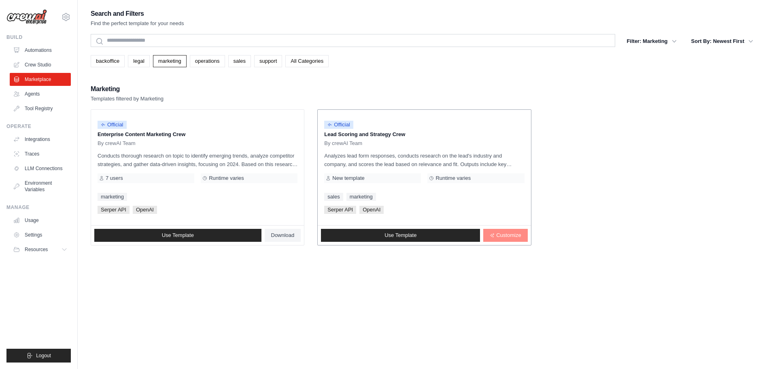
click at [493, 236] on icon at bounding box center [492, 235] width 4 height 4
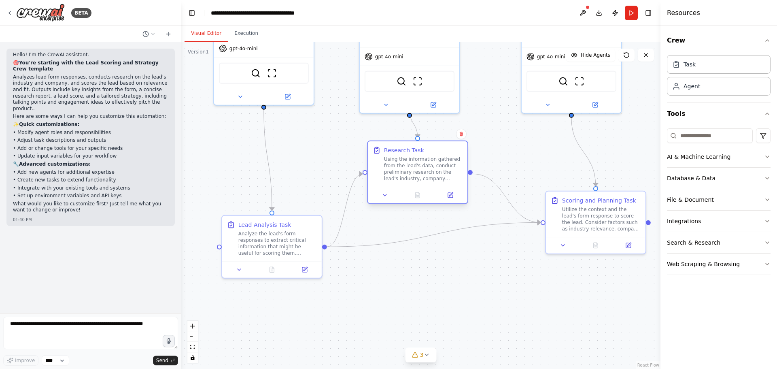
drag, startPoint x: 409, startPoint y: 307, endPoint x: 403, endPoint y: 185, distance: 122.4
click at [403, 185] on div "Research Task Using the information gathered from the lead's data, conduct prel…" at bounding box center [418, 163] width 100 height 45
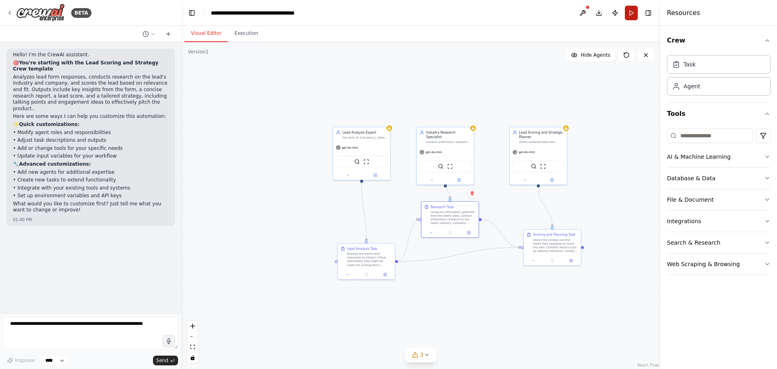
click at [636, 13] on button "Run" at bounding box center [631, 13] width 13 height 15
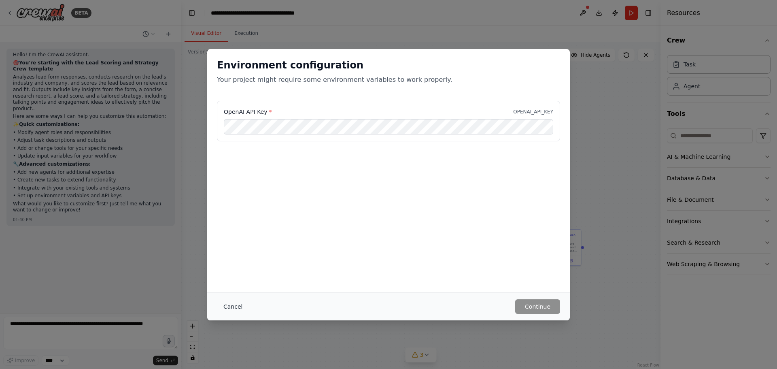
click at [225, 312] on button "Cancel" at bounding box center [233, 306] width 32 height 15
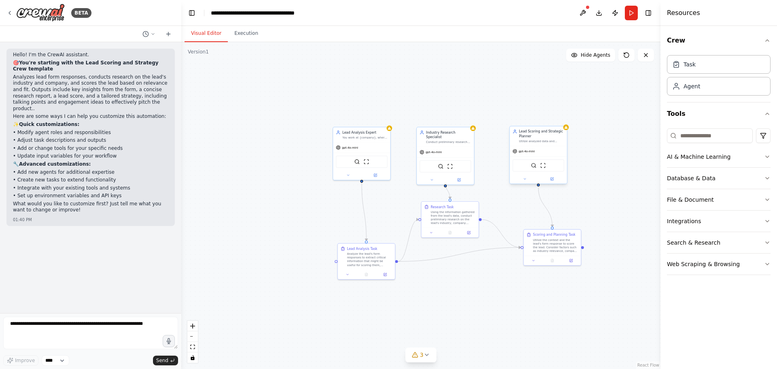
click at [530, 152] on span "gpt-4o-mini" at bounding box center [526, 151] width 16 height 4
click at [526, 147] on div "gpt-4o-mini" at bounding box center [538, 151] width 57 height 10
click at [350, 144] on span "gpt-4o-mini" at bounding box center [350, 146] width 16 height 4
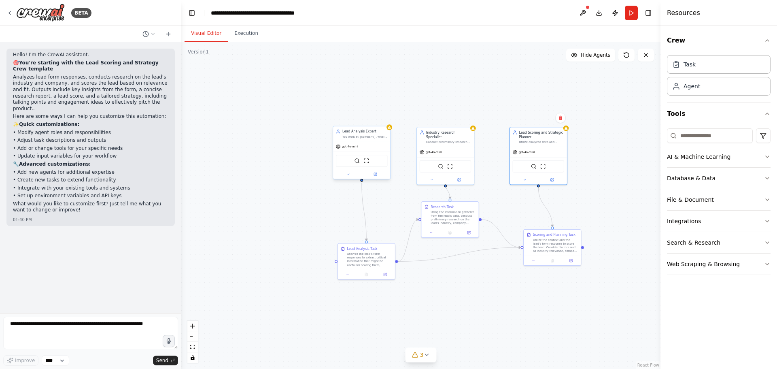
click at [350, 144] on span "gpt-4o-mini" at bounding box center [350, 146] width 16 height 4
click at [432, 149] on span "gpt-4o-mini" at bounding box center [434, 151] width 16 height 4
click at [243, 45] on div ".deletable-edge-delete-btn { width: 20px; height: 20px; border: 0px solid #ffff…" at bounding box center [420, 205] width 479 height 327
click at [243, 38] on button "Execution" at bounding box center [246, 33] width 37 height 17
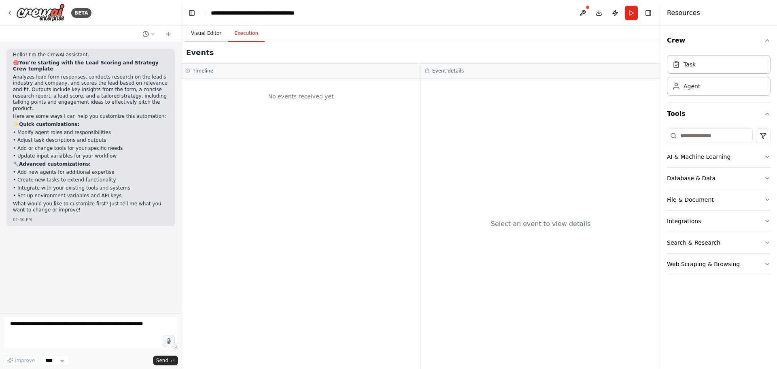
click at [212, 37] on button "Visual Editor" at bounding box center [205, 33] width 43 height 17
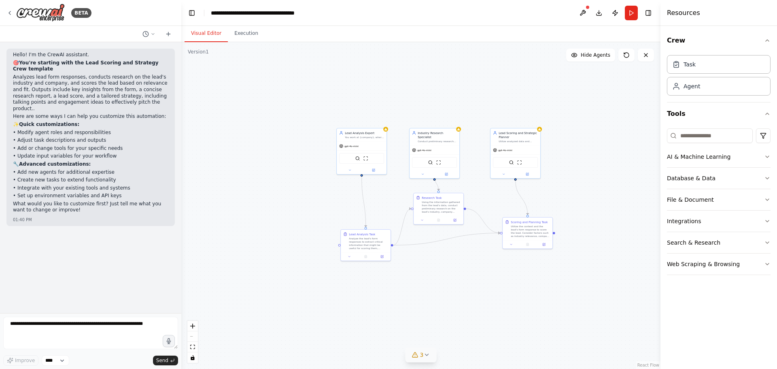
click at [423, 357] on icon at bounding box center [426, 354] width 6 height 6
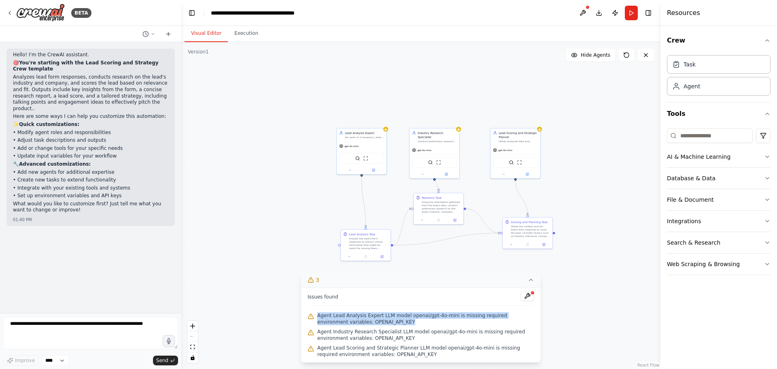
drag, startPoint x: 318, startPoint y: 314, endPoint x: 375, endPoint y: 322, distance: 57.6
click at [375, 322] on span "Agent Lead Analysis Expert LLM model openai/gpt-4o-mini is missing required env…" at bounding box center [425, 318] width 217 height 13
drag, startPoint x: 388, startPoint y: 325, endPoint x: 311, endPoint y: 312, distance: 78.3
click at [312, 313] on div "Agent Lead Analysis Expert LLM model openai/gpt-4o-mini is missing required env…" at bounding box center [420, 318] width 227 height 16
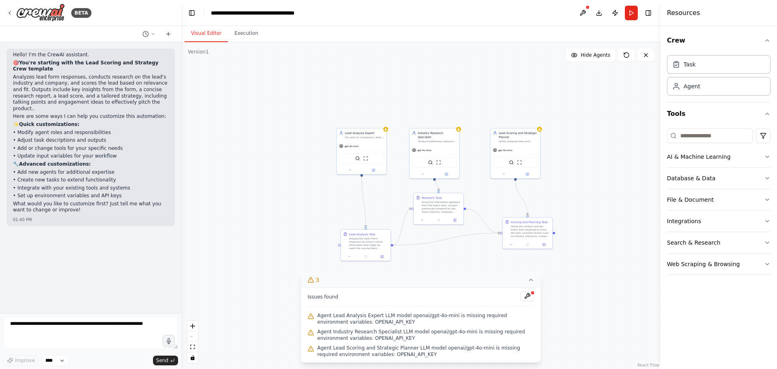
click at [311, 312] on div "Agent Lead Analysis Expert LLM model openai/gpt-4o-mini is missing required env…" at bounding box center [420, 318] width 227 height 16
drag, startPoint x: 311, startPoint y: 312, endPoint x: 394, endPoint y: 325, distance: 83.5
click at [393, 325] on div "Agent Lead Analysis Expert LLM model openai/gpt-4o-mini is missing required env…" at bounding box center [420, 318] width 227 height 16
drag, startPoint x: 386, startPoint y: 336, endPoint x: 312, endPoint y: 324, distance: 74.2
click at [320, 325] on div "Issues found Agent Lead Analysis Expert LLM model openai/gpt-4o-mini is missing…" at bounding box center [421, 324] width 240 height 75
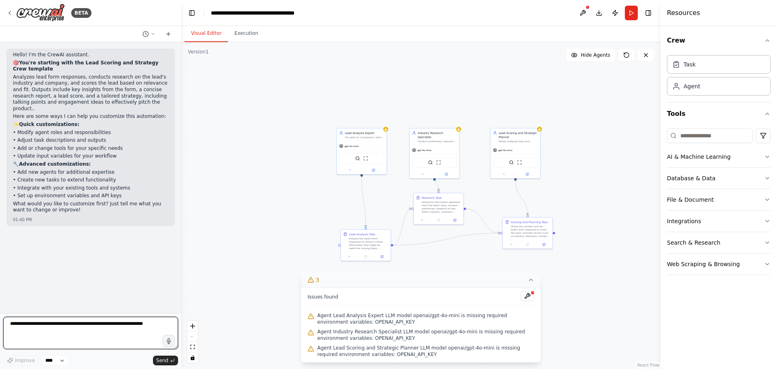
click at [125, 336] on textarea at bounding box center [90, 332] width 175 height 32
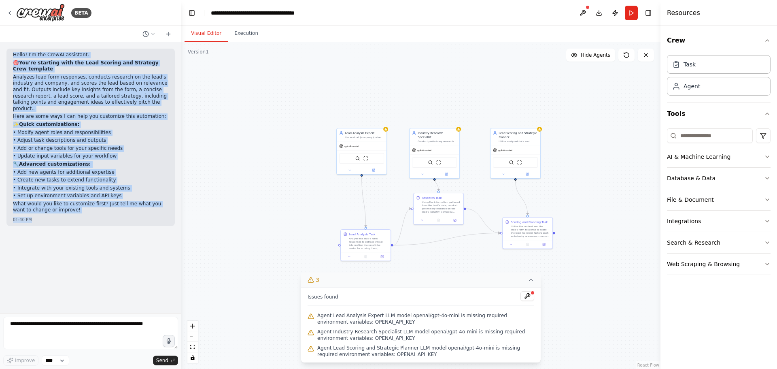
drag, startPoint x: 8, startPoint y: 58, endPoint x: 85, endPoint y: 215, distance: 175.0
click at [85, 214] on div "Hello! I'm the CrewAI assistant. 🎯 You're starting with the Lead Scoring and St…" at bounding box center [90, 137] width 168 height 177
click at [85, 216] on div "01:40 PM" at bounding box center [90, 219] width 155 height 6
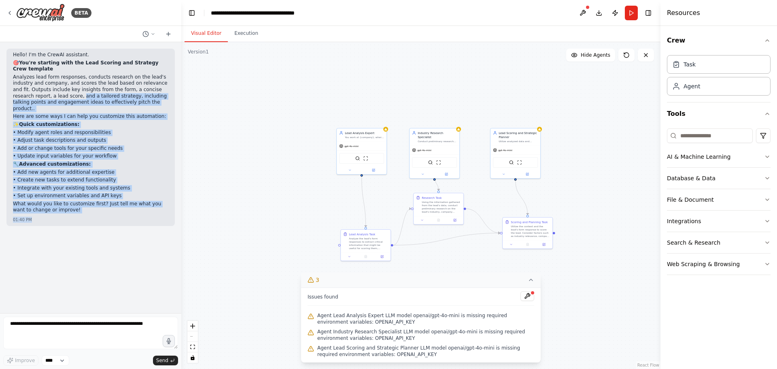
drag, startPoint x: 82, startPoint y: 216, endPoint x: 23, endPoint y: 89, distance: 140.3
click at [25, 95] on div "Hello! I'm the CrewAI assistant. 🎯 You're starting with the Lead Scoring and St…" at bounding box center [90, 137] width 168 height 177
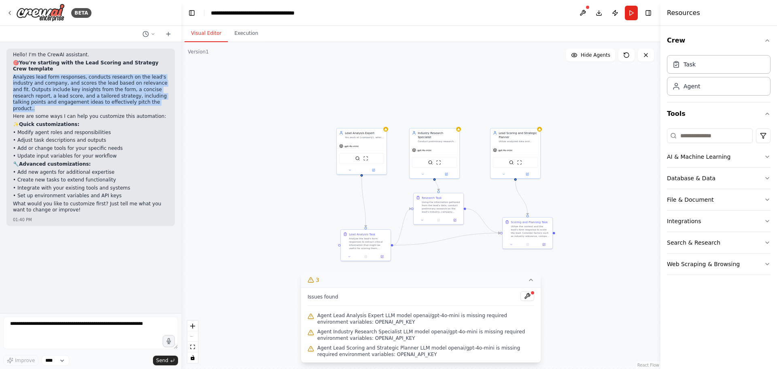
drag, startPoint x: 11, startPoint y: 78, endPoint x: 141, endPoint y: 104, distance: 132.8
click at [141, 103] on div "Hello! I'm the CrewAI assistant. 🎯 You're starting with the Lead Scoring and St…" at bounding box center [90, 137] width 168 height 177
click at [141, 104] on p "Analyzes lead form responses, conducts research on the lead's industry and comp…" at bounding box center [90, 93] width 155 height 38
drag, startPoint x: 141, startPoint y: 104, endPoint x: 17, endPoint y: 81, distance: 125.9
click at [19, 81] on p "Analyzes lead form responses, conducts research on the lead's industry and comp…" at bounding box center [90, 93] width 155 height 38
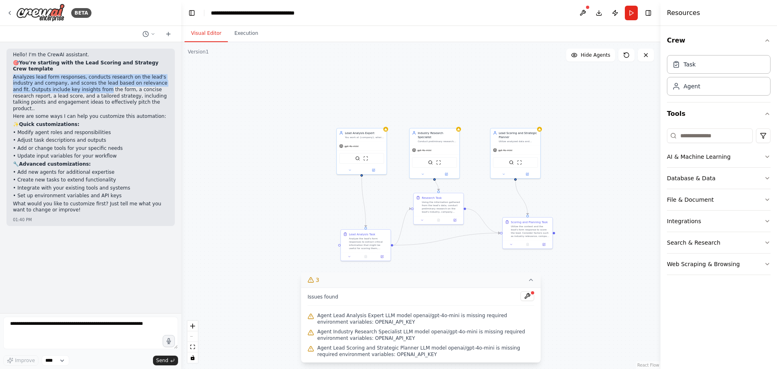
drag, startPoint x: 13, startPoint y: 77, endPoint x: 105, endPoint y: 98, distance: 95.1
click at [85, 95] on div "Hello! I'm the CrewAI assistant. 🎯 You're starting with the Lead Scoring and St…" at bounding box center [90, 137] width 168 height 177
click at [242, 37] on button "Execution" at bounding box center [246, 33] width 37 height 17
click at [200, 35] on button "Visual Editor" at bounding box center [205, 33] width 43 height 17
click at [224, 14] on div "**********" at bounding box center [256, 13] width 91 height 8
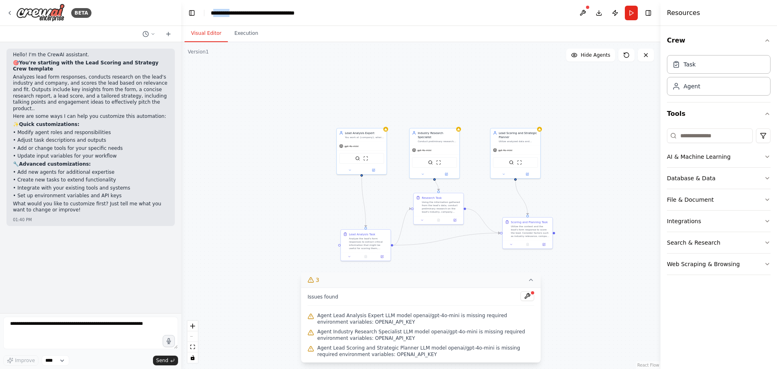
click at [224, 14] on div "**********" at bounding box center [266, 13] width 110 height 8
click at [583, 7] on button at bounding box center [582, 13] width 13 height 15
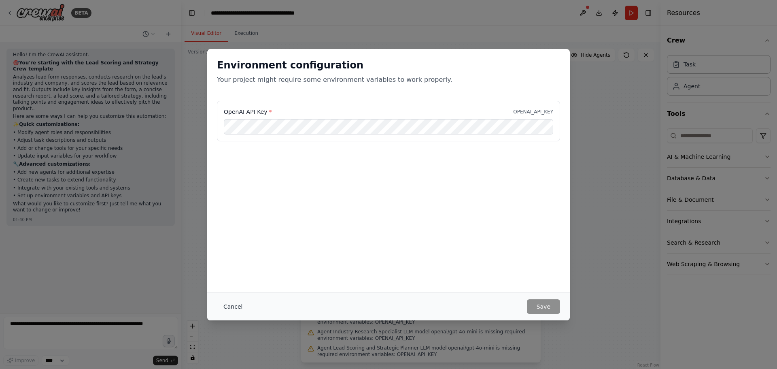
click at [235, 309] on button "Cancel" at bounding box center [233, 306] width 32 height 15
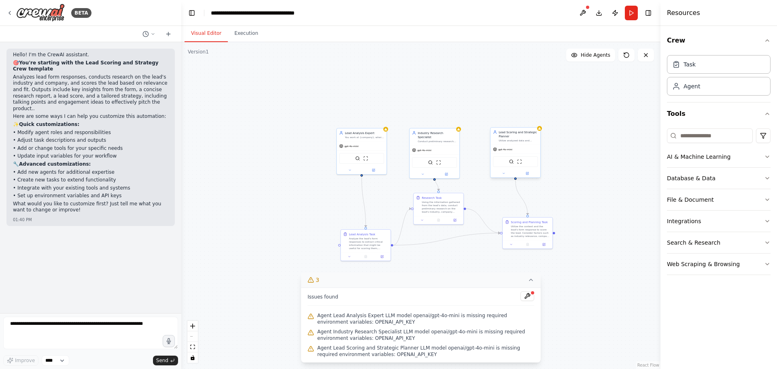
click at [505, 160] on div "SerperDevTool ScrapeWebsiteTool" at bounding box center [515, 161] width 45 height 11
click at [522, 137] on div "Lead Scoring and Strategic Planner" at bounding box center [517, 134] width 39 height 8
click at [590, 161] on div ".deletable-edge-delete-btn { width: 20px; height: 20px; border: 0px solid #ffff…" at bounding box center [420, 205] width 479 height 327
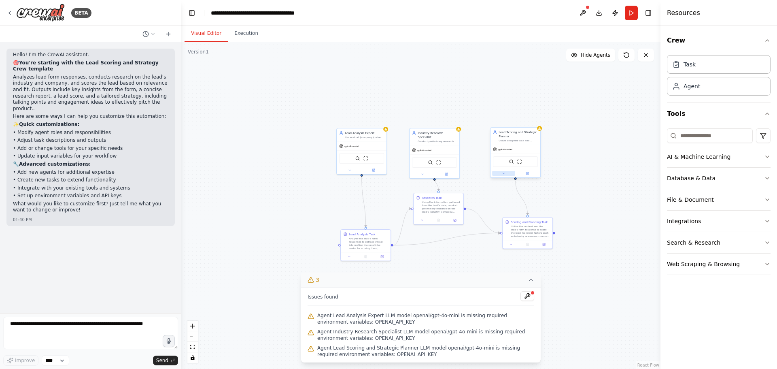
click at [512, 173] on button at bounding box center [503, 173] width 23 height 5
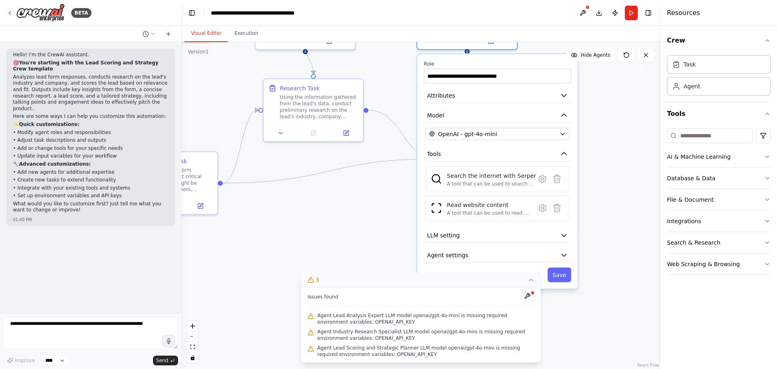
drag, startPoint x: 606, startPoint y: 240, endPoint x: 622, endPoint y: 192, distance: 51.2
click at [622, 192] on div ".deletable-edge-delete-btn { width: 20px; height: 20px; border: 0px solid #ffff…" at bounding box center [420, 205] width 479 height 327
click at [529, 278] on icon at bounding box center [531, 279] width 6 height 6
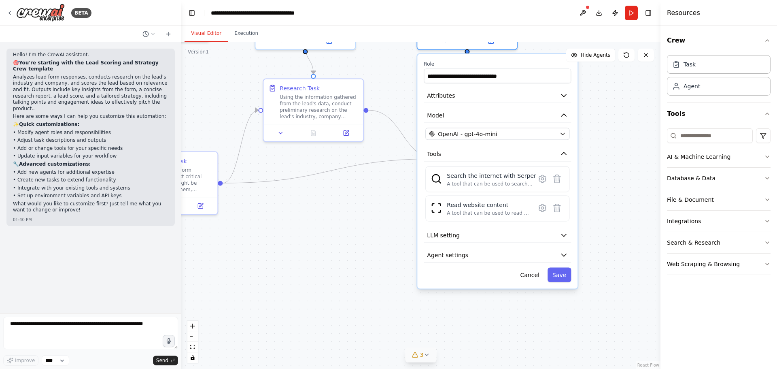
click at [481, 263] on div "**********" at bounding box center [497, 171] width 160 height 234
click at [476, 259] on button "Agent settings" at bounding box center [497, 255] width 147 height 15
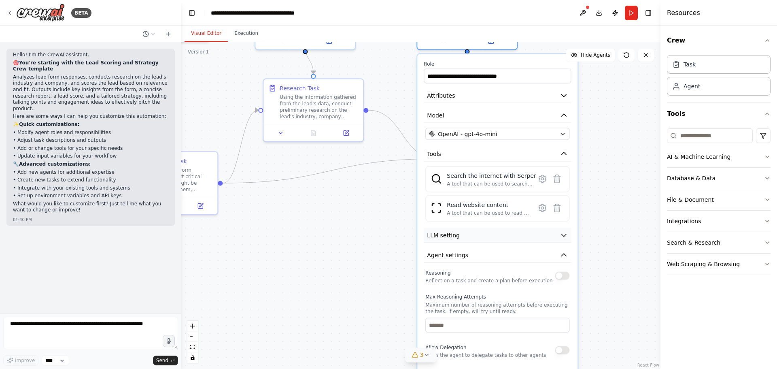
click at [551, 235] on button "LLM setting" at bounding box center [497, 235] width 147 height 15
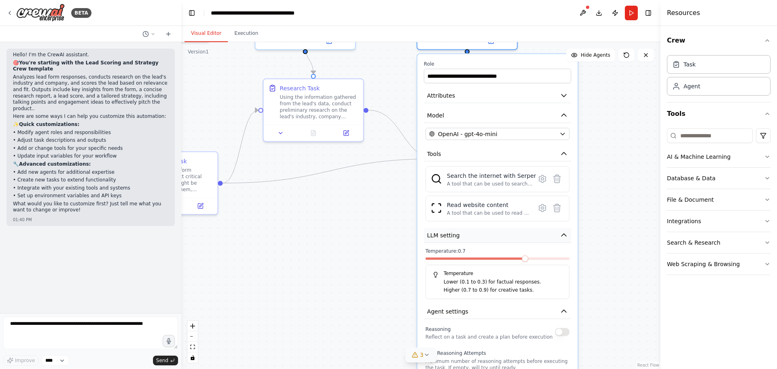
click at [551, 235] on button "LLM setting" at bounding box center [497, 235] width 147 height 15
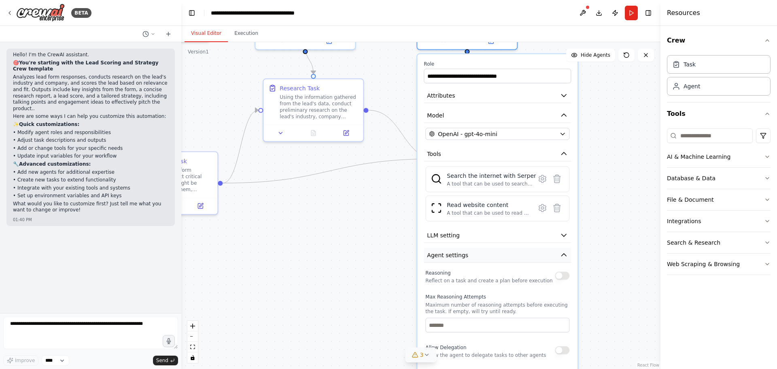
click at [554, 253] on button "Agent settings" at bounding box center [497, 255] width 147 height 15
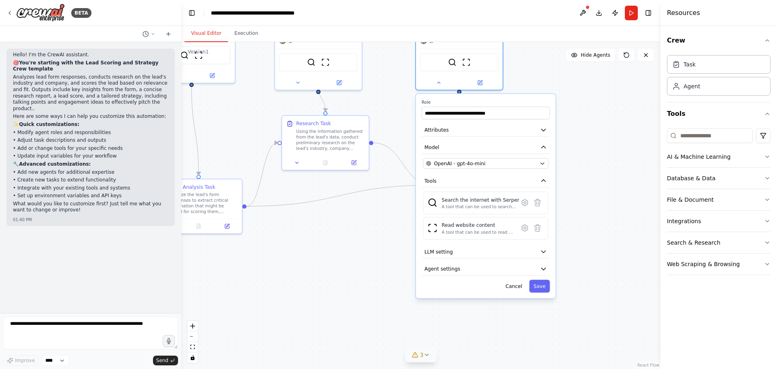
drag, startPoint x: 577, startPoint y: 186, endPoint x: 575, endPoint y: 246, distance: 59.9
click at [575, 246] on div ".deletable-edge-delete-btn { width: 20px; height: 20px; border: 0px solid #ffff…" at bounding box center [420, 205] width 479 height 327
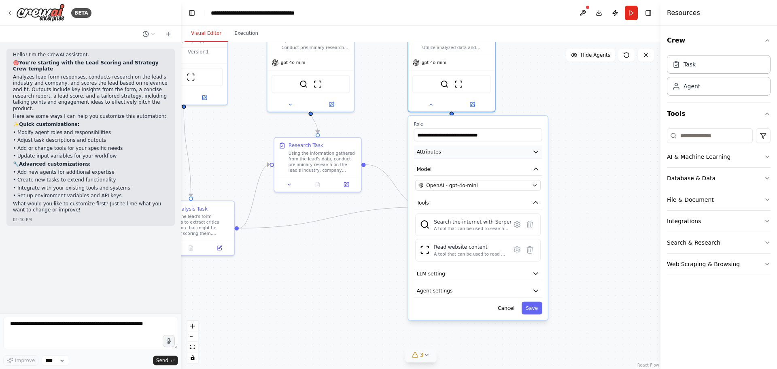
click at [528, 158] on button "Attributes" at bounding box center [478, 151] width 128 height 13
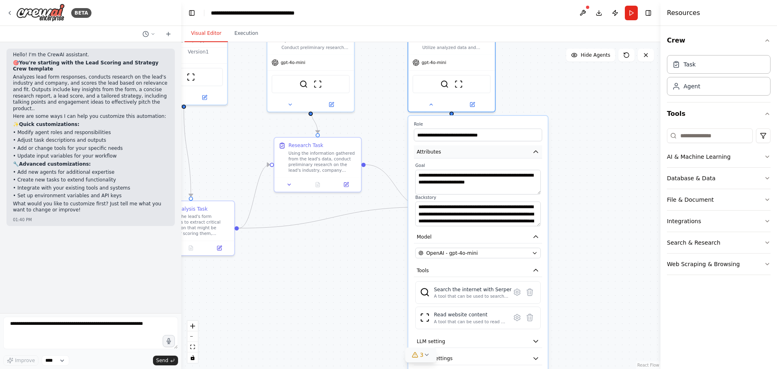
click at [528, 158] on button "Attributes" at bounding box center [478, 151] width 128 height 13
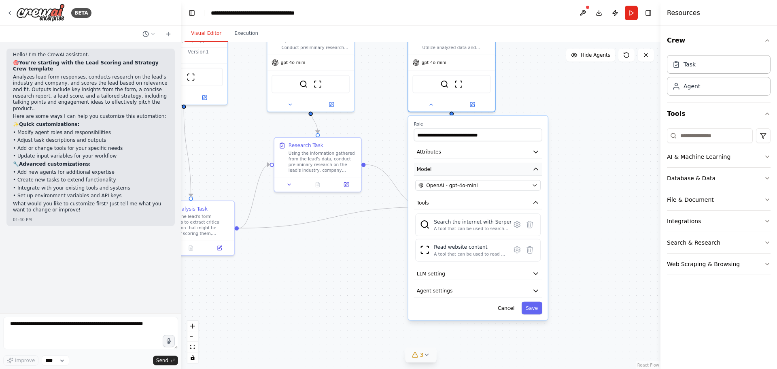
click at [528, 168] on button "Model" at bounding box center [478, 169] width 128 height 13
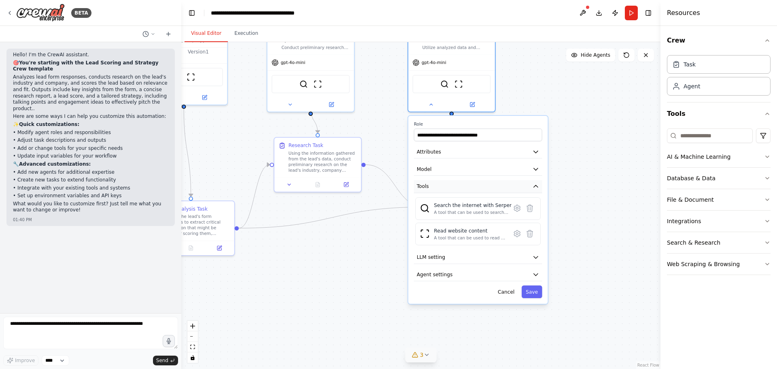
click at [531, 184] on button "Tools" at bounding box center [478, 186] width 128 height 13
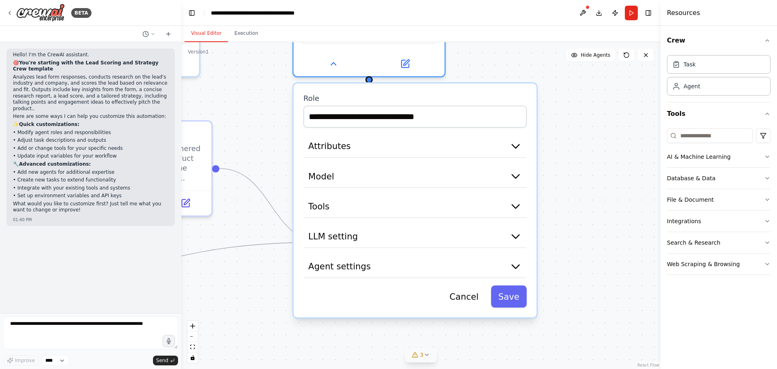
click at [572, 140] on div ".deletable-edge-delete-btn { width: 20px; height: 20px; border: 0px solid #ffff…" at bounding box center [420, 205] width 479 height 327
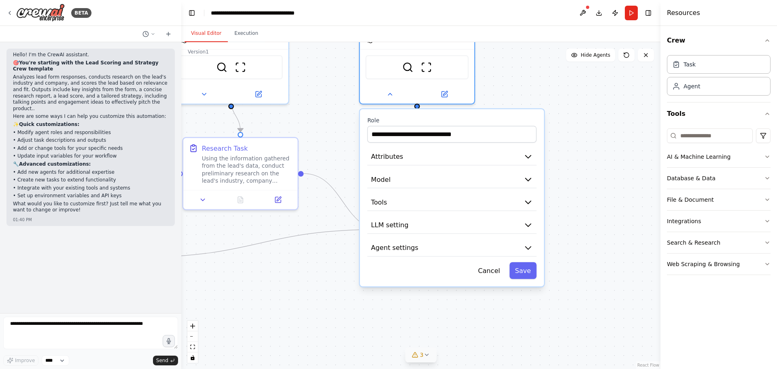
click at [483, 216] on div "**********" at bounding box center [452, 197] width 184 height 177
click at [477, 252] on button "Agent settings" at bounding box center [451, 247] width 169 height 17
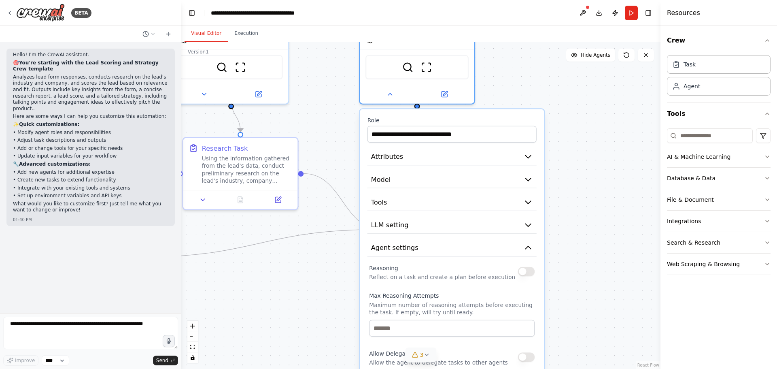
click at [528, 274] on button "button" at bounding box center [526, 271] width 17 height 9
click at [523, 255] on button "Agent settings" at bounding box center [451, 247] width 169 height 17
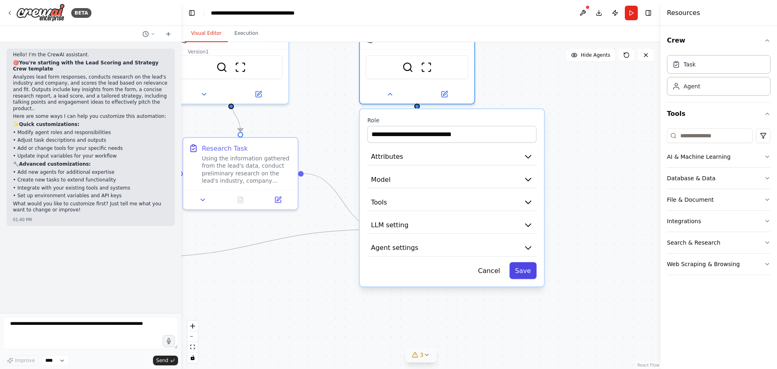
click at [528, 271] on button "Save" at bounding box center [522, 270] width 27 height 17
click at [498, 269] on button "Cancel" at bounding box center [488, 270] width 33 height 17
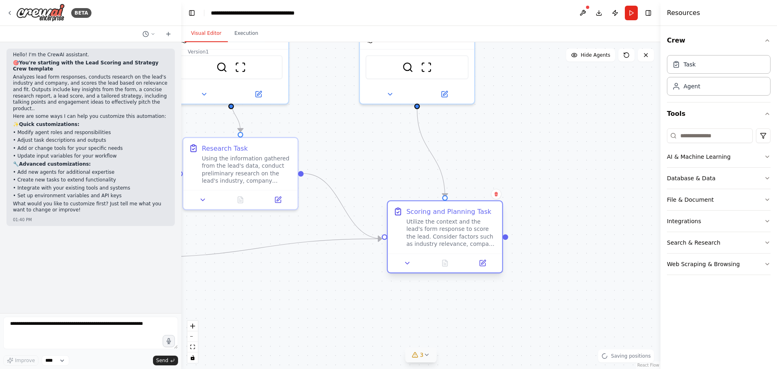
drag, startPoint x: 486, startPoint y: 233, endPoint x: 490, endPoint y: 243, distance: 10.8
click at [490, 243] on div "Utilize the context and the lead's form response to score the lead. Consider fa…" at bounding box center [451, 233] width 90 height 30
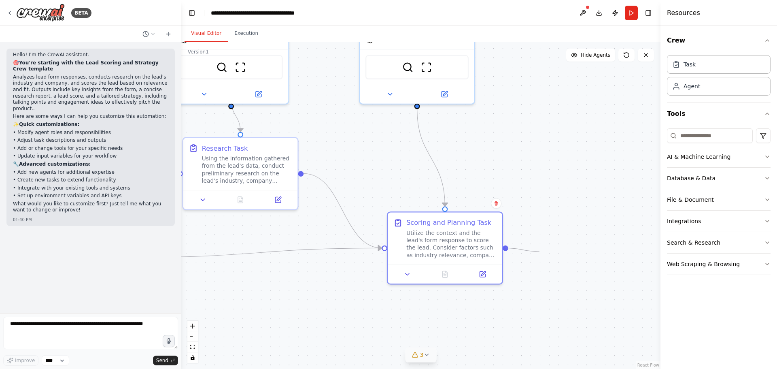
drag, startPoint x: 506, startPoint y: 248, endPoint x: 566, endPoint y: 248, distance: 60.3
click at [566, 248] on div ".deletable-edge-delete-btn { width: 20px; height: 20px; border: 0px solid #ffff…" at bounding box center [420, 205] width 479 height 327
click at [503, 247] on div at bounding box center [506, 246] width 6 height 6
click at [505, 247] on div at bounding box center [506, 246] width 6 height 6
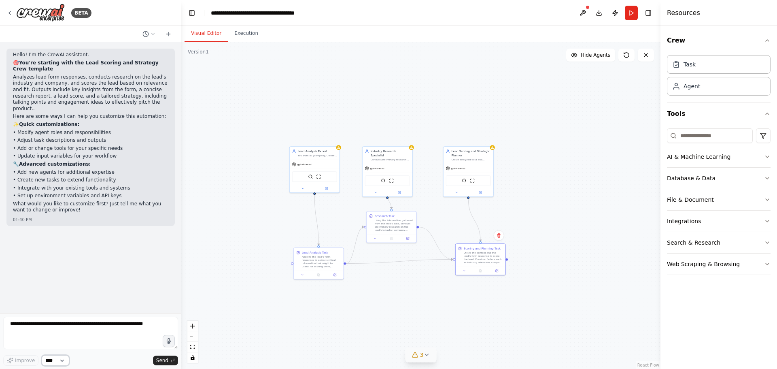
click at [55, 362] on select "****" at bounding box center [56, 360] width 28 height 11
drag, startPoint x: 56, startPoint y: 361, endPoint x: 43, endPoint y: 360, distance: 13.4
click at [56, 361] on select "****" at bounding box center [56, 360] width 28 height 11
click at [29, 346] on textarea at bounding box center [90, 332] width 175 height 32
type textarea "**********"
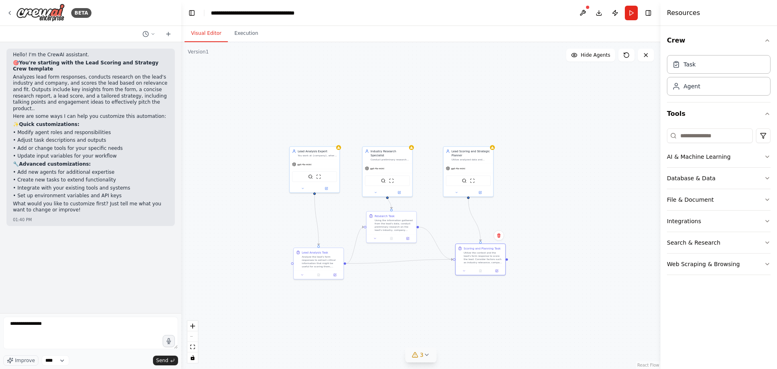
click at [25, 354] on div "**********" at bounding box center [90, 340] width 175 height 49
click at [25, 355] on button "Improve" at bounding box center [20, 360] width 35 height 11
click at [162, 358] on span "Send" at bounding box center [162, 360] width 12 height 6
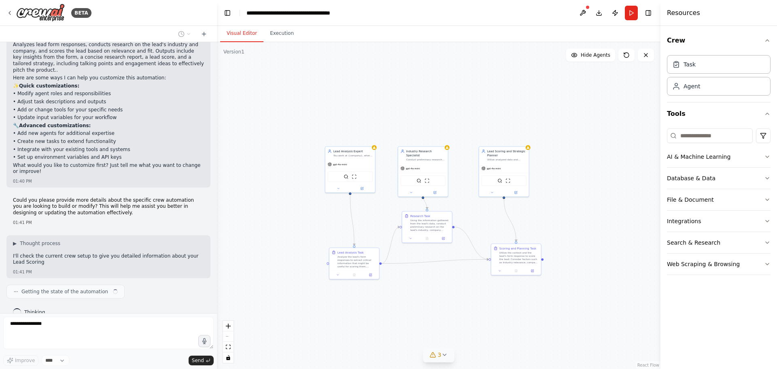
scroll to position [32, 0]
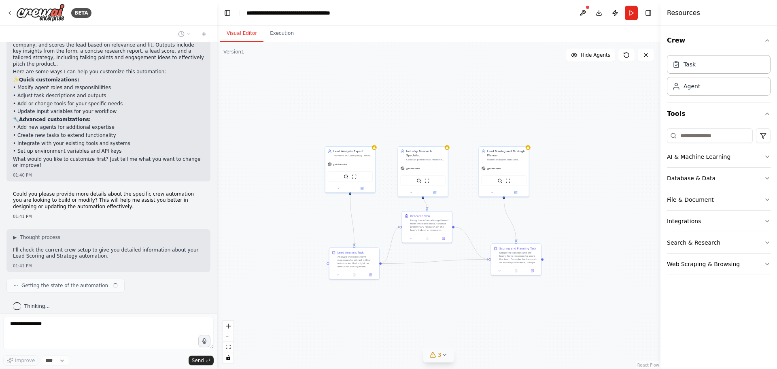
drag, startPoint x: 180, startPoint y: 257, endPoint x: 217, endPoint y: 253, distance: 36.6
click at [217, 253] on div "**********" at bounding box center [388, 184] width 777 height 369
drag, startPoint x: 13, startPoint y: 243, endPoint x: 93, endPoint y: 251, distance: 81.3
click at [92, 250] on div "▶ Thought process I'll check the current crew setup to give you detailed inform…" at bounding box center [108, 250] width 204 height 43
click at [93, 251] on p "I'll check the current crew setup to give you detailed information about your L…" at bounding box center [108, 253] width 191 height 13
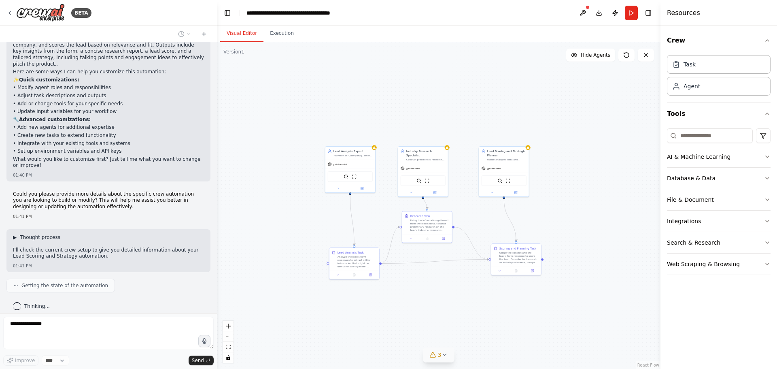
click at [15, 234] on span "▶" at bounding box center [15, 237] width 4 height 6
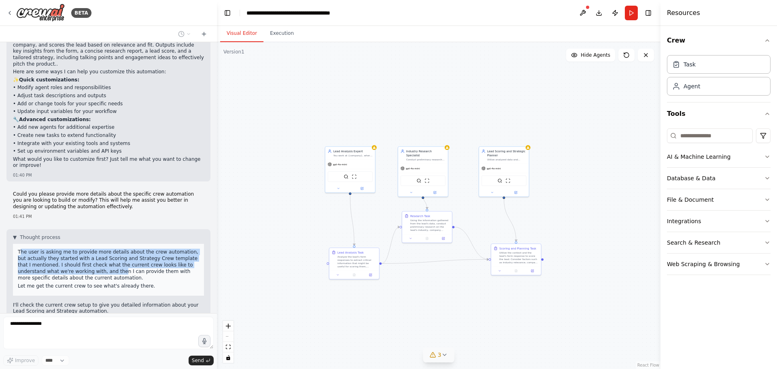
drag, startPoint x: 20, startPoint y: 248, endPoint x: 96, endPoint y: 268, distance: 79.1
click at [90, 267] on p "The user is asking me to provide more details about the crew automation, but ac…" at bounding box center [108, 264] width 181 height 32
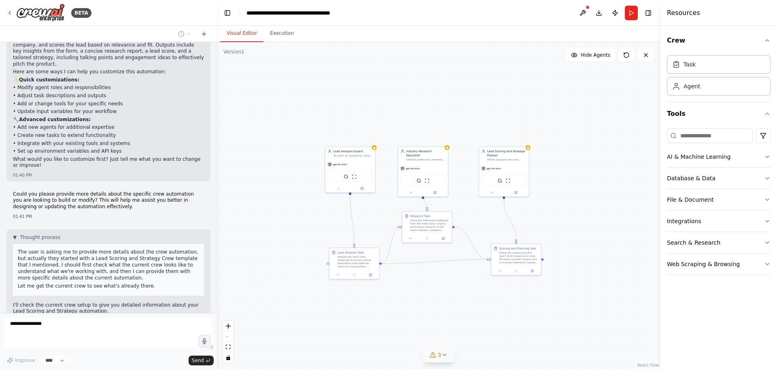
click at [97, 268] on p "The user is asking me to provide more details about the crew automation, but ac…" at bounding box center [108, 264] width 181 height 32
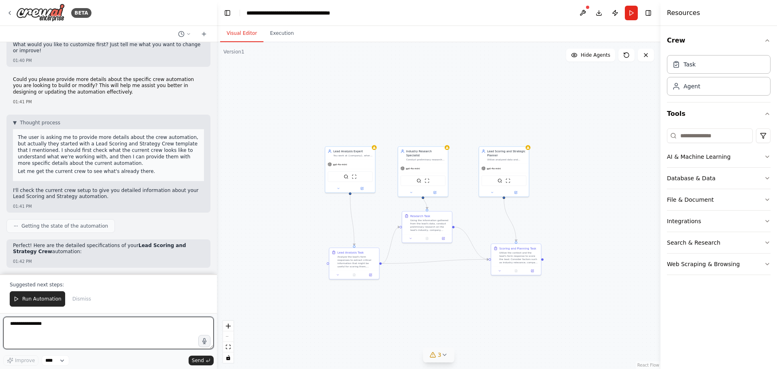
drag, startPoint x: 124, startPoint y: 278, endPoint x: 38, endPoint y: 275, distance: 86.2
click at [38, 275] on div "BETA Hello! I'm the CrewAI assistant. 🎯 You're starting with the Lead Scoring a…" at bounding box center [108, 184] width 217 height 369
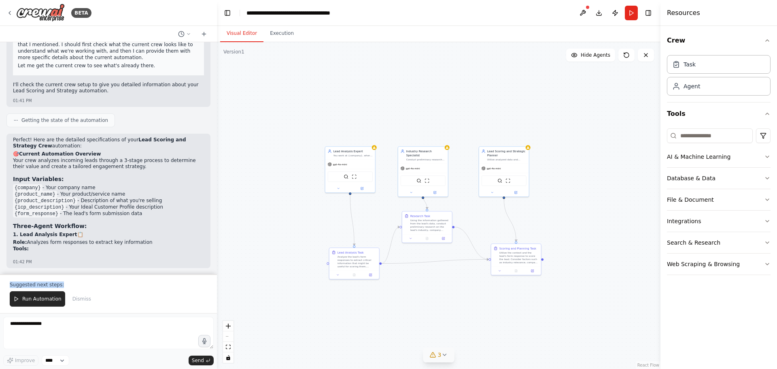
drag, startPoint x: 9, startPoint y: 282, endPoint x: 57, endPoint y: 284, distance: 48.2
click at [57, 284] on div "Suggested next steps: Run Automation Dismiss" at bounding box center [108, 293] width 217 height 39
click at [58, 284] on p "Suggested next steps:" at bounding box center [108, 284] width 197 height 6
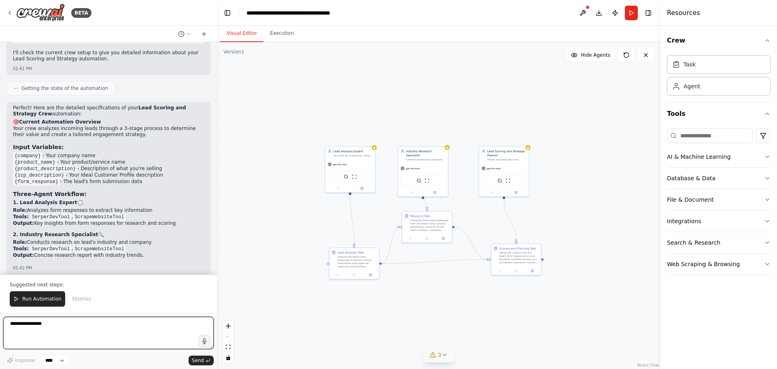
click at [31, 335] on textarea "**********" at bounding box center [108, 332] width 210 height 32
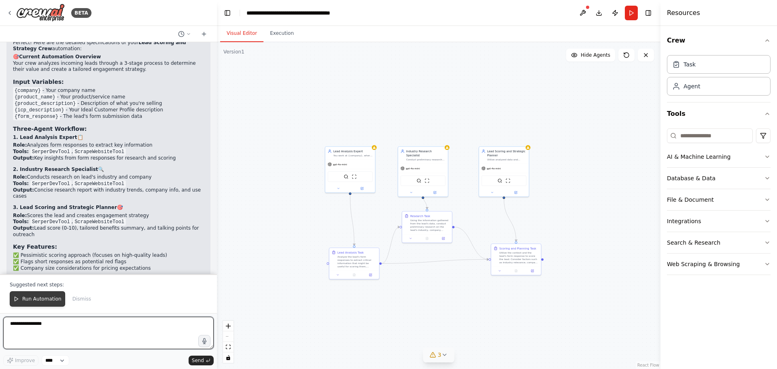
scroll to position [364, 0]
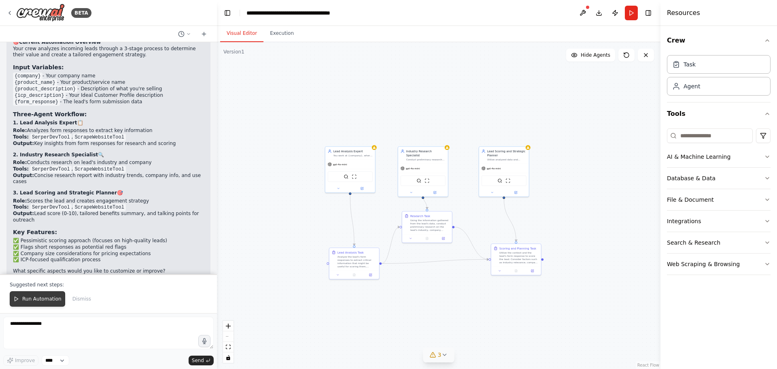
click at [46, 301] on span "Run Automation" at bounding box center [41, 298] width 39 height 6
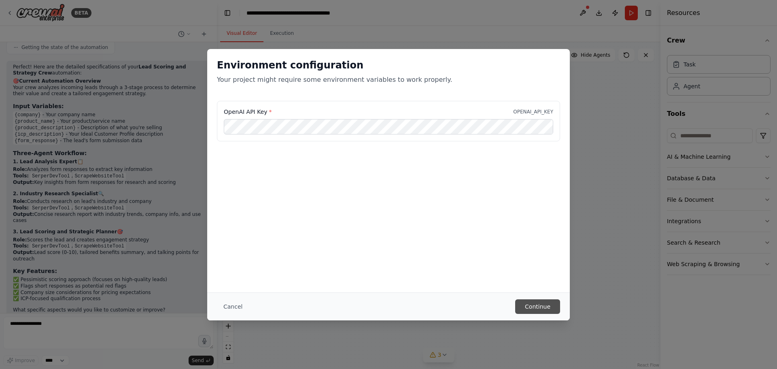
scroll to position [0, 0]
click at [541, 305] on button "Continue" at bounding box center [537, 306] width 45 height 15
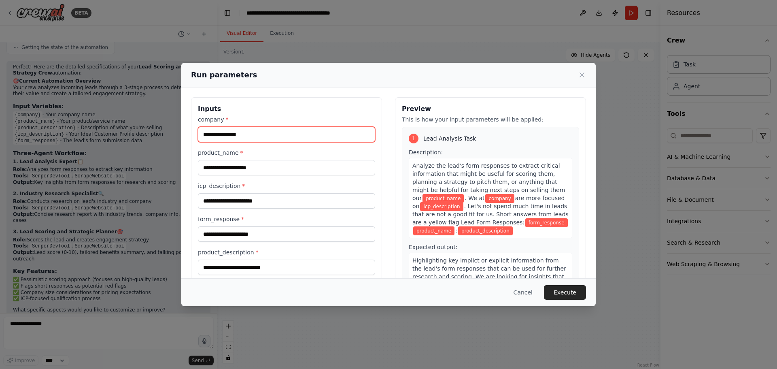
click at [254, 136] on input "company *" at bounding box center [286, 134] width 177 height 15
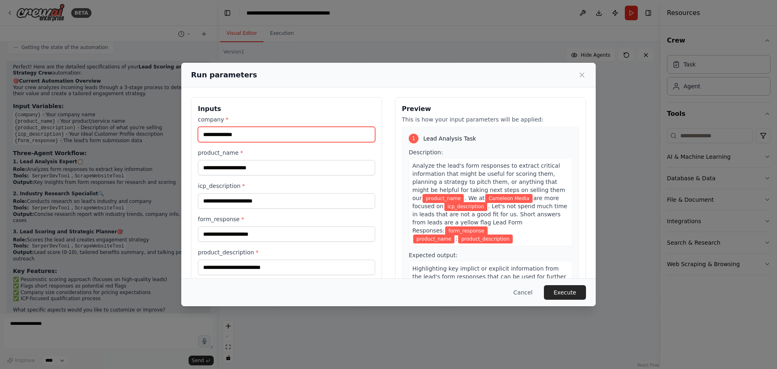
type input "**********"
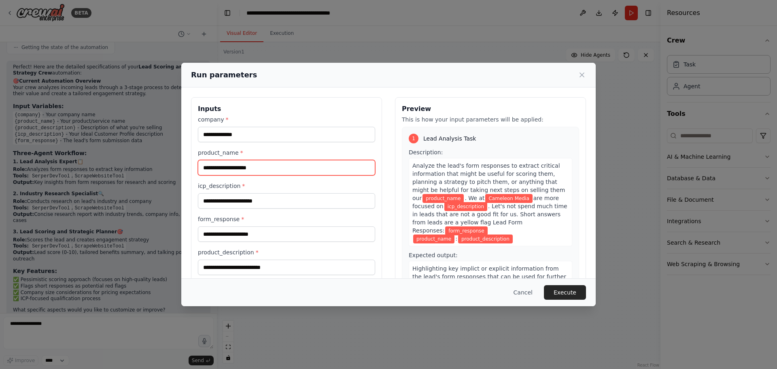
click at [277, 173] on input "product_name *" at bounding box center [286, 167] width 177 height 15
click at [240, 151] on span "*" at bounding box center [241, 152] width 3 height 6
click at [238, 160] on input "product_name *" at bounding box center [286, 167] width 177 height 15
click at [244, 170] on input "product_name *" at bounding box center [286, 167] width 177 height 15
type input "**********"
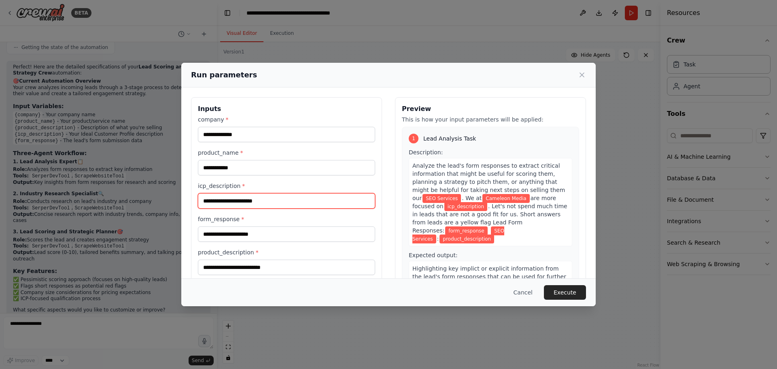
click at [250, 204] on input "icp_description *" at bounding box center [286, 200] width 177 height 15
type input "**********"
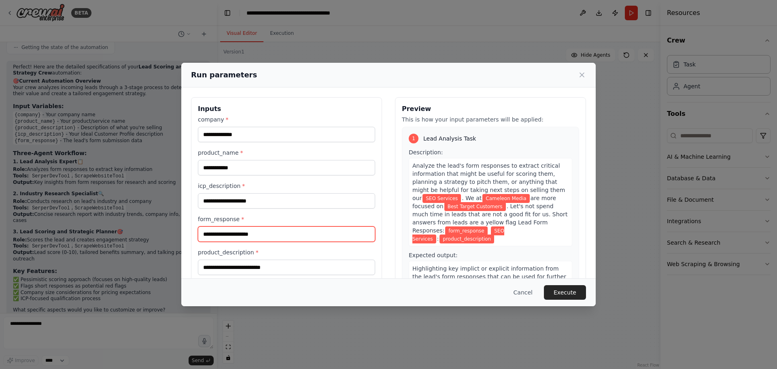
click at [298, 233] on input "form_response *" at bounding box center [286, 233] width 177 height 15
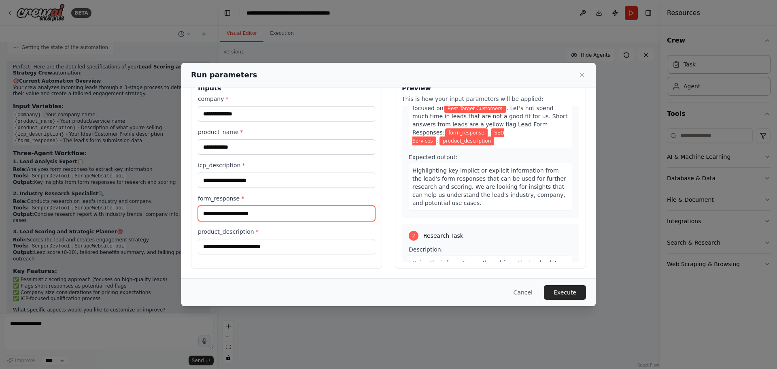
scroll to position [243, 0]
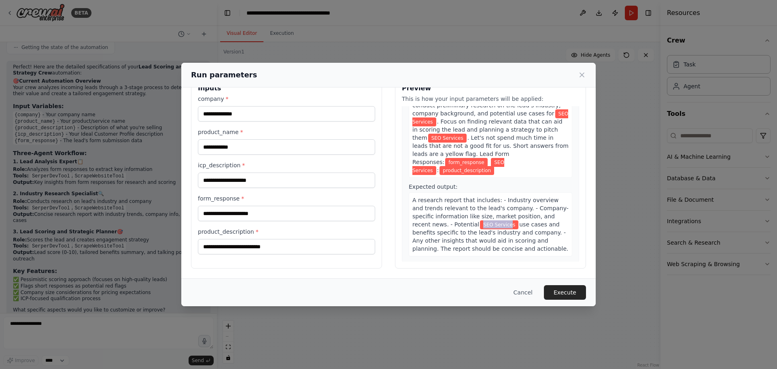
drag, startPoint x: 436, startPoint y: 207, endPoint x: 464, endPoint y: 208, distance: 27.5
click at [480, 220] on span "SEO Services" at bounding box center [499, 224] width 38 height 9
drag, startPoint x: 413, startPoint y: 154, endPoint x: 494, endPoint y: 159, distance: 81.0
click at [487, 159] on div "Using the information gathered from the lead's data, conduct preliminary resear…" at bounding box center [490, 133] width 163 height 88
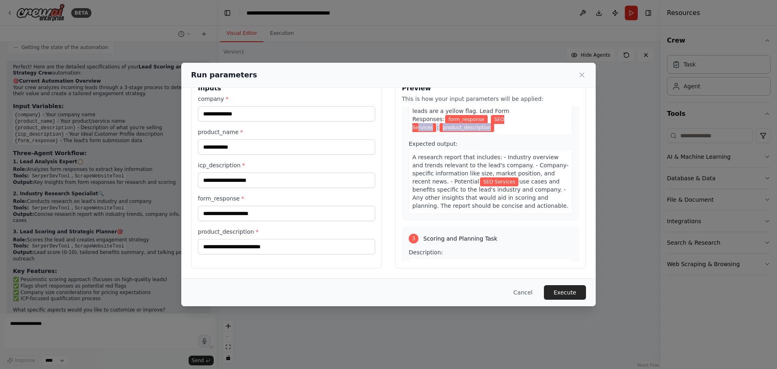
scroll to position [283, 0]
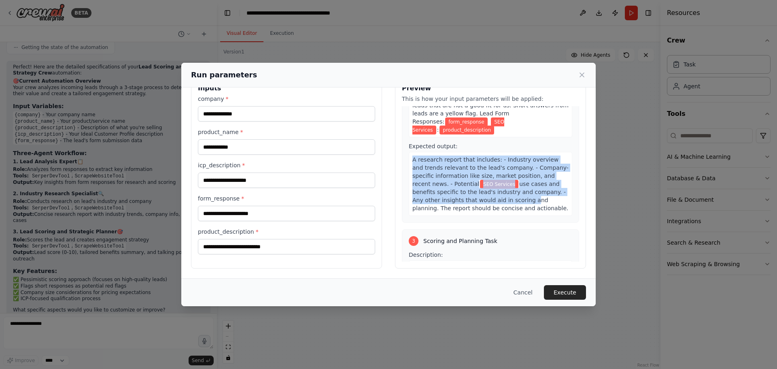
drag, startPoint x: 409, startPoint y: 145, endPoint x: 464, endPoint y: 184, distance: 67.8
click at [464, 184] on div "A research report that includes: - Industry overview and trends relevant to the…" at bounding box center [490, 184] width 163 height 64
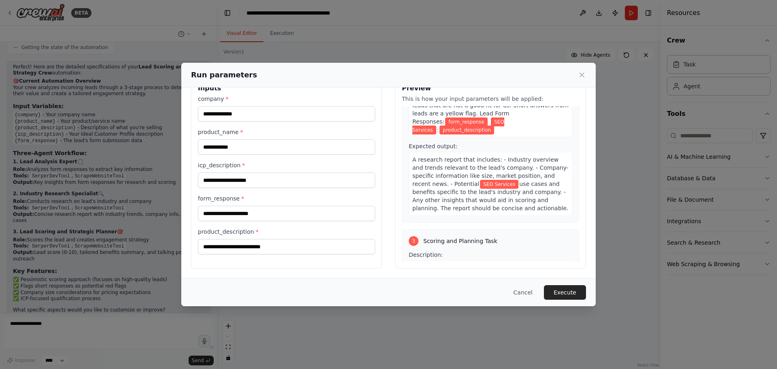
click at [470, 188] on div "A research report that includes: - Industry overview and trends relevant to the…" at bounding box center [490, 184] width 163 height 64
drag, startPoint x: 473, startPoint y: 189, endPoint x: 422, endPoint y: 150, distance: 63.8
click at [426, 153] on div "A research report that includes: - Industry overview and trends relevant to the…" at bounding box center [490, 184] width 163 height 64
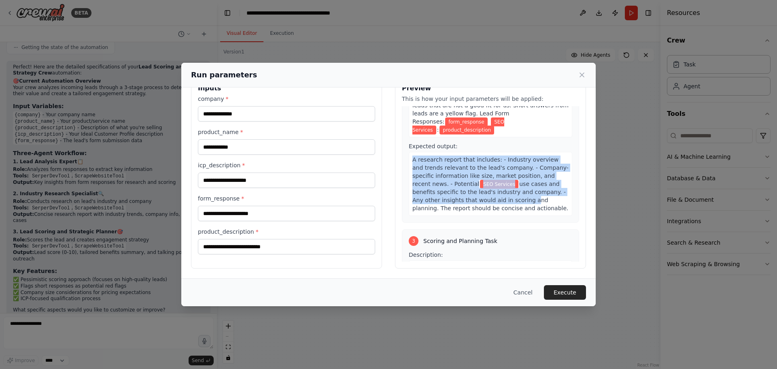
drag, startPoint x: 410, startPoint y: 143, endPoint x: 463, endPoint y: 188, distance: 69.5
click at [463, 188] on div "A research report that includes: - Industry overview and trends relevant to the…" at bounding box center [490, 184] width 163 height 64
click at [463, 188] on span "use cases and benefits specific to the lead's industry and company. - Any other…" at bounding box center [490, 195] width 156 height 31
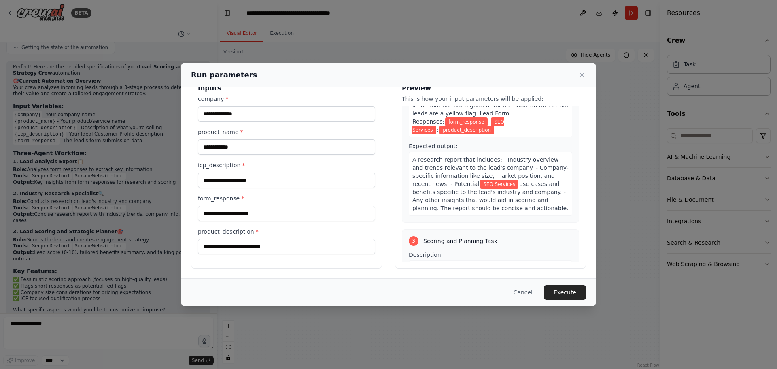
drag, startPoint x: 475, startPoint y: 192, endPoint x: 414, endPoint y: 148, distance: 75.1
click at [420, 152] on div "A research report that includes: - Industry overview and trends relevant to the…" at bounding box center [490, 184] width 163 height 64
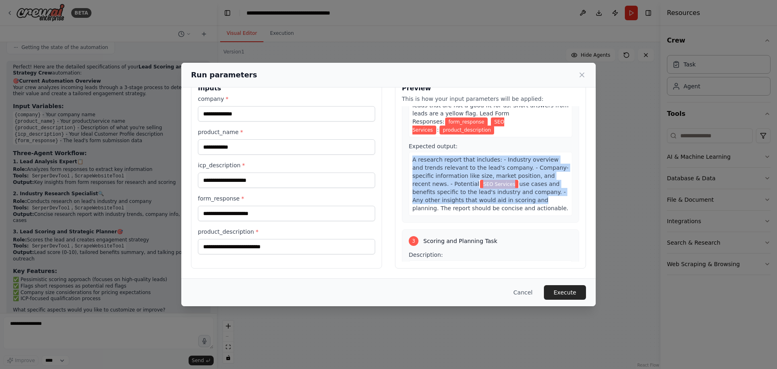
drag, startPoint x: 411, startPoint y: 144, endPoint x: 474, endPoint y: 190, distance: 78.2
click at [468, 187] on div "A research report that includes: - Industry overview and trends relevant to the…" at bounding box center [490, 184] width 163 height 64
drag, startPoint x: 479, startPoint y: 191, endPoint x: 411, endPoint y: 146, distance: 80.3
click at [414, 152] on div "A research report that includes: - Industry overview and trends relevant to the…" at bounding box center [490, 184] width 163 height 64
drag, startPoint x: 408, startPoint y: 143, endPoint x: 486, endPoint y: 182, distance: 86.7
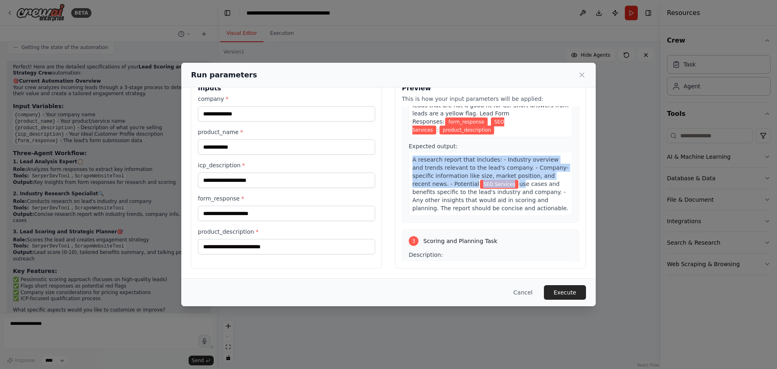
click at [480, 173] on div "A research report that includes: - Industry overview and trends relevant to the…" at bounding box center [490, 184] width 163 height 64
drag, startPoint x: 476, startPoint y: 193, endPoint x: 413, endPoint y: 143, distance: 80.4
click at [433, 157] on div "A research report that includes: - Industry overview and trends relevant to the…" at bounding box center [490, 184] width 163 height 64
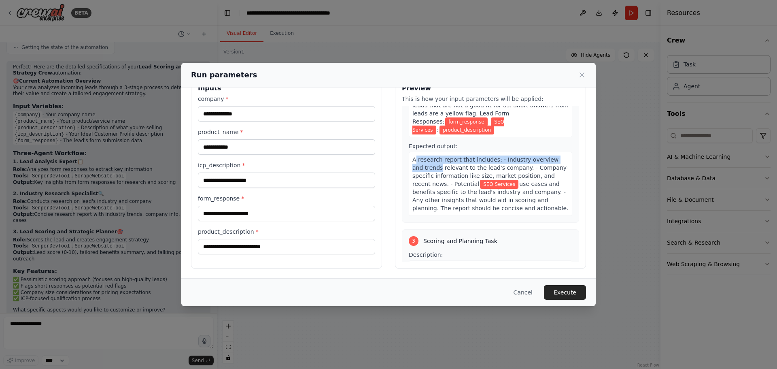
drag, startPoint x: 412, startPoint y: 142, endPoint x: 495, endPoint y: 178, distance: 90.1
click at [440, 156] on span "A research report that includes: - Industry overview and trends relevant to the…" at bounding box center [490, 171] width 156 height 31
drag, startPoint x: 470, startPoint y: 183, endPoint x: 412, endPoint y: 139, distance: 73.0
click at [437, 157] on div "A research report that includes: - Industry overview and trends relevant to the…" at bounding box center [490, 184] width 163 height 64
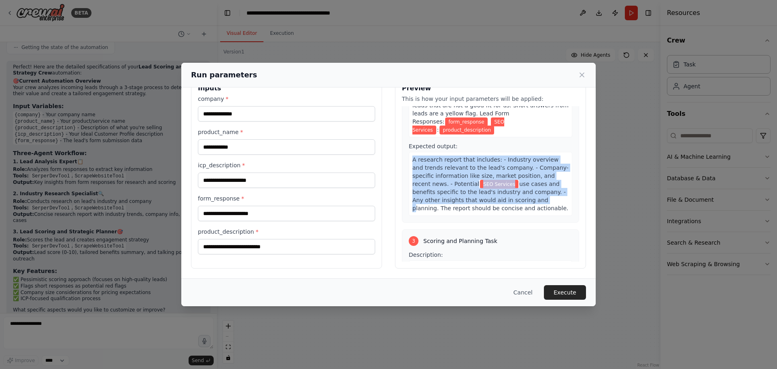
drag, startPoint x: 409, startPoint y: 140, endPoint x: 486, endPoint y: 191, distance: 93.1
click at [483, 191] on div "A research report that includes: - Industry overview and trends relevant to the…" at bounding box center [490, 184] width 163 height 64
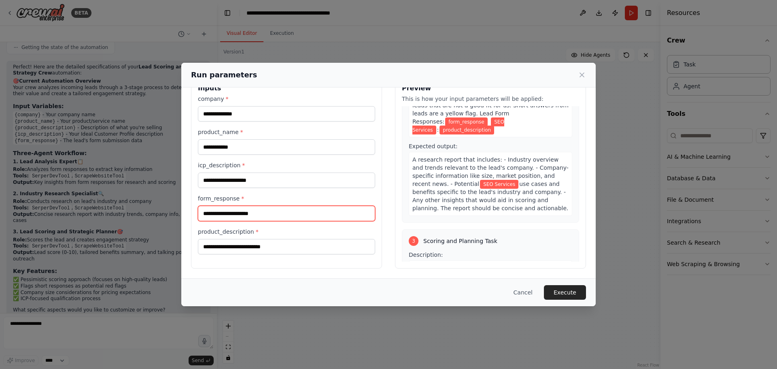
click at [288, 212] on input "form_response *" at bounding box center [286, 213] width 177 height 15
click at [288, 259] on div "**********" at bounding box center [286, 172] width 191 height 192
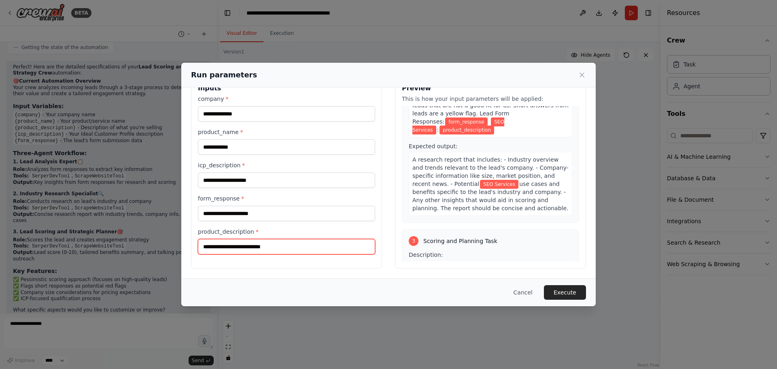
click at [291, 253] on input "product_description *" at bounding box center [286, 246] width 177 height 15
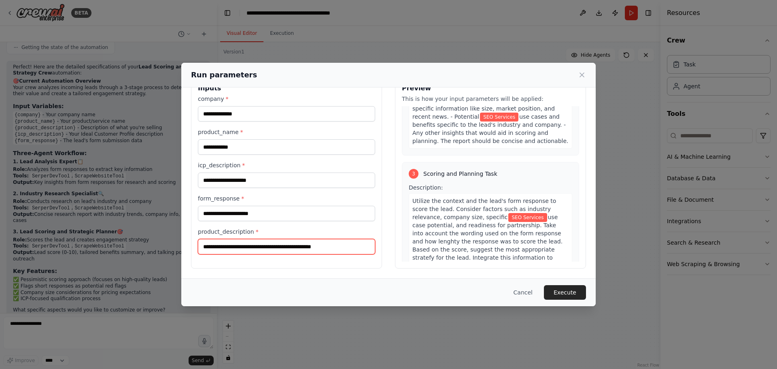
scroll to position [372, 0]
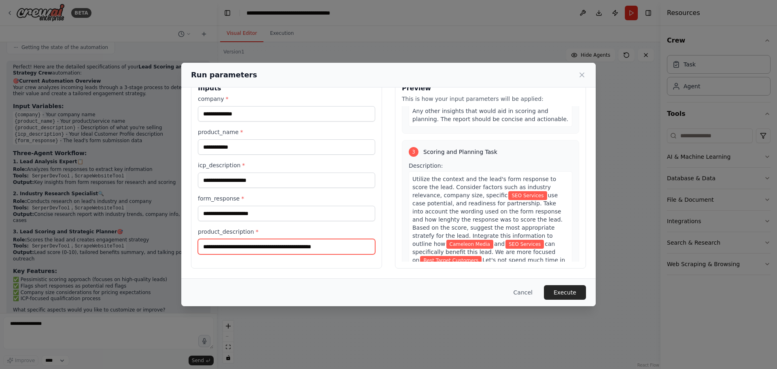
type input "**********"
drag, startPoint x: 469, startPoint y: 196, endPoint x: 499, endPoint y: 194, distance: 30.0
click at [508, 194] on span "SEO Services" at bounding box center [527, 195] width 38 height 9
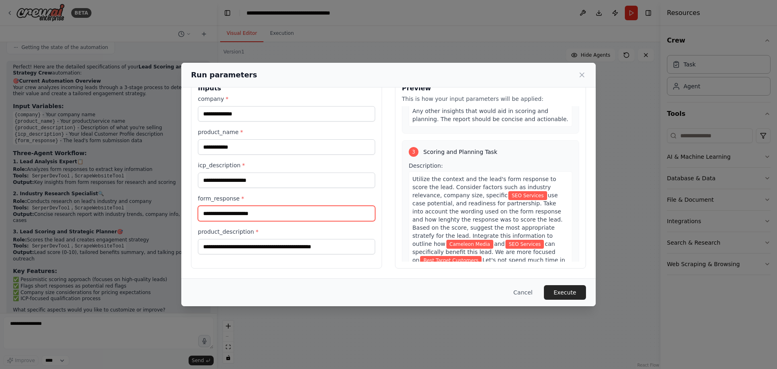
click at [294, 206] on input "form_response *" at bounding box center [286, 213] width 177 height 15
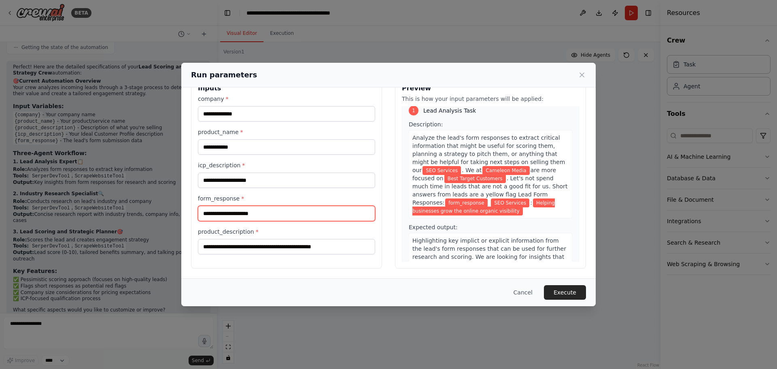
scroll to position [0, 0]
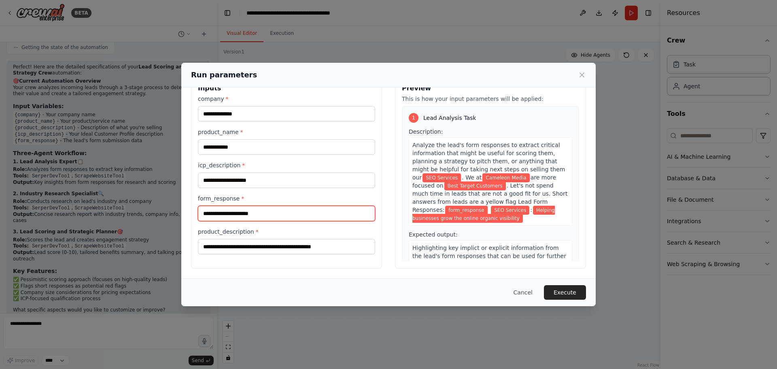
click at [335, 218] on input "form_response *" at bounding box center [286, 213] width 177 height 15
type input "**********"
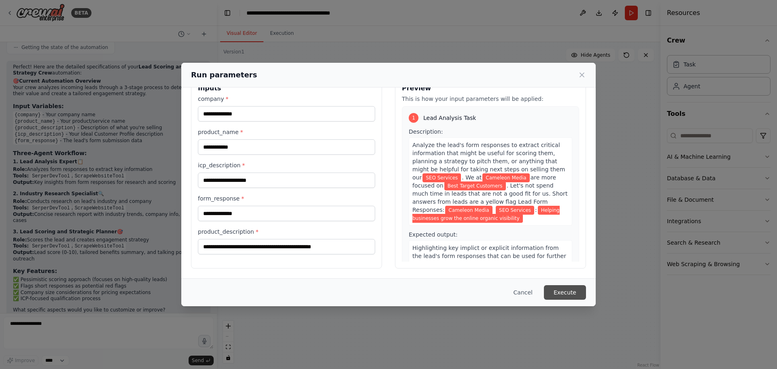
click at [556, 289] on button "Execute" at bounding box center [565, 292] width 42 height 15
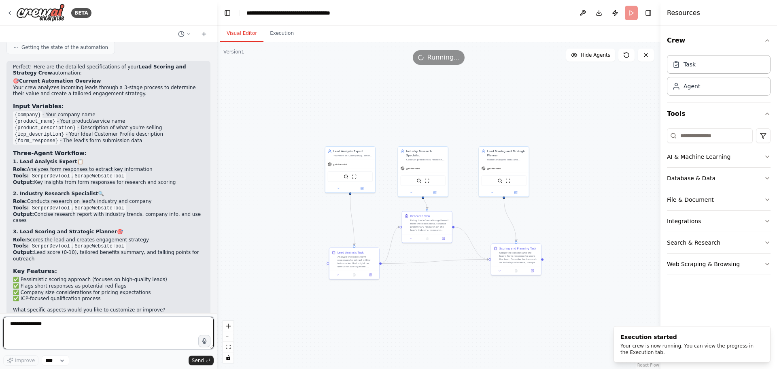
click at [106, 329] on textarea "**********" at bounding box center [108, 332] width 210 height 32
type textarea "**"
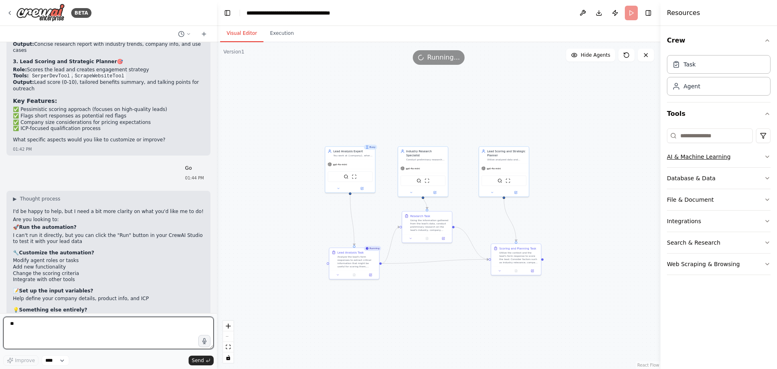
scroll to position [503, 0]
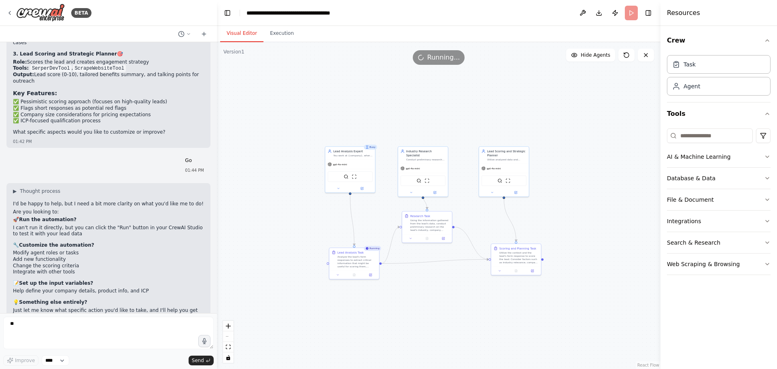
click at [91, 280] on p "📝 Set up the input variables?" at bounding box center [108, 283] width 191 height 6
drag, startPoint x: 89, startPoint y: 265, endPoint x: 25, endPoint y: 263, distance: 64.4
click at [29, 280] on p "📝 Set up the input variables?" at bounding box center [108, 283] width 191 height 6
drag, startPoint x: 13, startPoint y: 269, endPoint x: 131, endPoint y: 276, distance: 118.3
click at [129, 276] on div "I'd be happy to help, but I need a bit more clarity on what you'd like me to do…" at bounding box center [108, 261] width 191 height 121
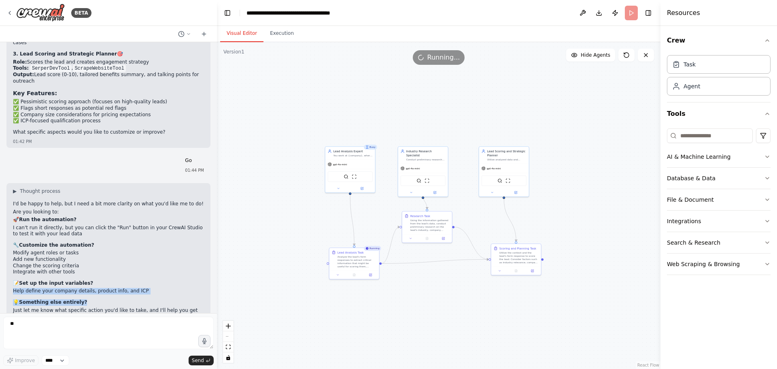
click at [134, 276] on div "I'd be happy to help, but I need a bit more clarity on what you'd like me to do…" at bounding box center [108, 261] width 191 height 121
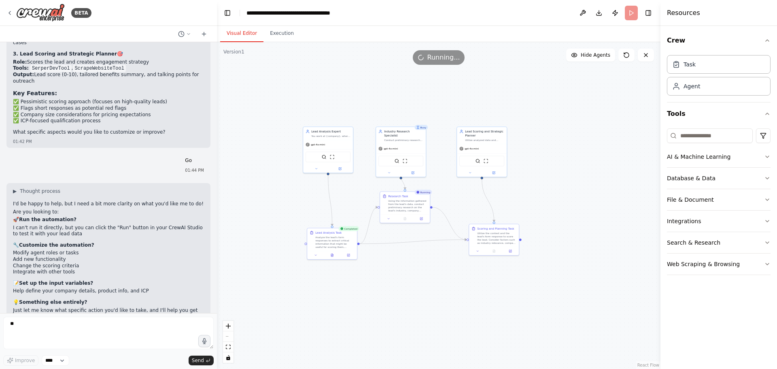
drag, startPoint x: 472, startPoint y: 310, endPoint x: 454, endPoint y: 187, distance: 123.8
click at [454, 187] on div ".deletable-edge-delete-btn { width: 20px; height: 20px; border: 0px solid #ffff…" at bounding box center [438, 205] width 443 height 327
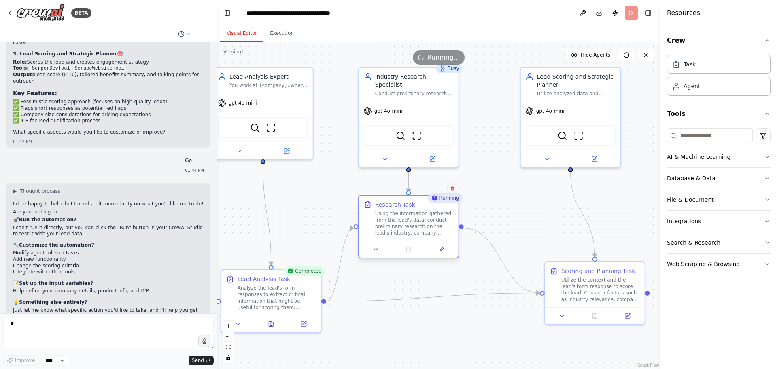
drag, startPoint x: 428, startPoint y: 232, endPoint x: 424, endPoint y: 231, distance: 4.5
click at [424, 231] on div "Using the information gathered from the lead's data, conduct preliminary resear…" at bounding box center [414, 223] width 78 height 26
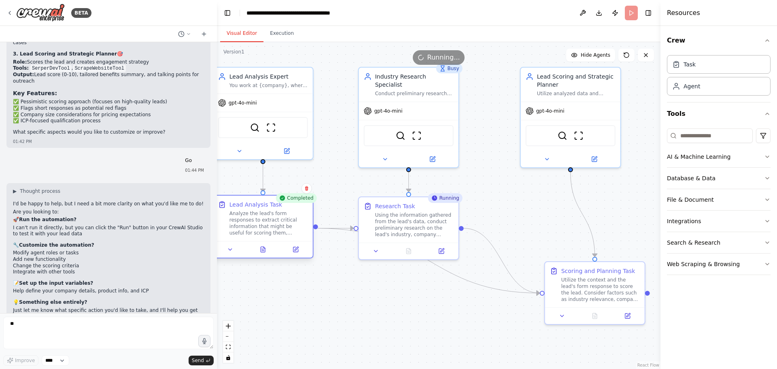
drag, startPoint x: 291, startPoint y: 301, endPoint x: 282, endPoint y: 229, distance: 73.0
click at [282, 229] on div "Analyze the lead's form responses to extract critical information that might be…" at bounding box center [268, 223] width 78 height 26
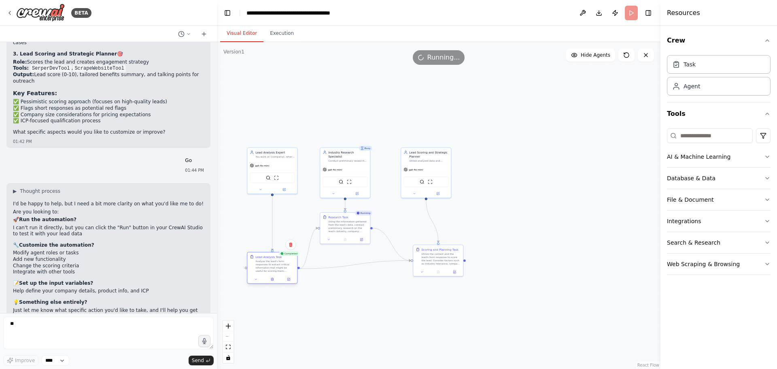
drag, startPoint x: 281, startPoint y: 229, endPoint x: 279, endPoint y: 269, distance: 40.1
click at [279, 269] on div "Analyze the lead's form responses to extract critical information that might be…" at bounding box center [274, 265] width 39 height 13
drag, startPoint x: 439, startPoint y: 266, endPoint x: 427, endPoint y: 276, distance: 15.0
click at [427, 276] on div "Scoring and Planning Task Utilize the context and the lead's form response to s…" at bounding box center [426, 268] width 51 height 32
click at [500, 265] on div ".deletable-edge-delete-btn { width: 20px; height: 20px; border: 0px solid #ffff…" at bounding box center [438, 205] width 443 height 327
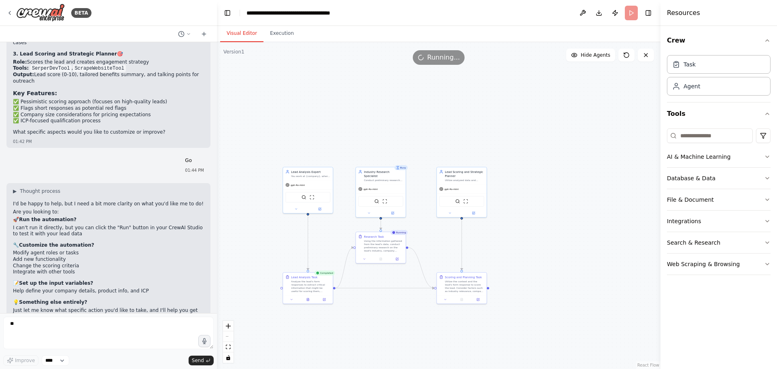
drag, startPoint x: 509, startPoint y: 214, endPoint x: 530, endPoint y: 223, distance: 22.7
click at [530, 223] on div ".deletable-edge-delete-btn { width: 20px; height: 20px; border: 0px solid #ffff…" at bounding box center [438, 205] width 443 height 327
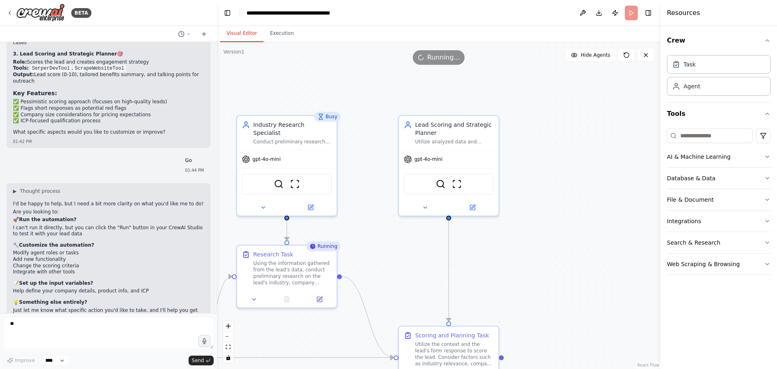
click at [408, 246] on div ".deletable-edge-delete-btn { width: 20px; height: 20px; border: 0px solid #ffff…" at bounding box center [438, 205] width 443 height 327
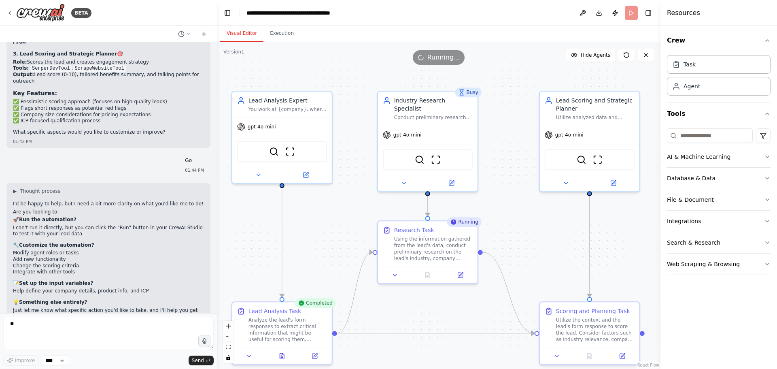
drag, startPoint x: 408, startPoint y: 246, endPoint x: 549, endPoint y: 222, distance: 142.9
click at [549, 222] on div ".deletable-edge-delete-btn { width: 20px; height: 20px; border: 0px solid #ffff…" at bounding box center [438, 205] width 443 height 327
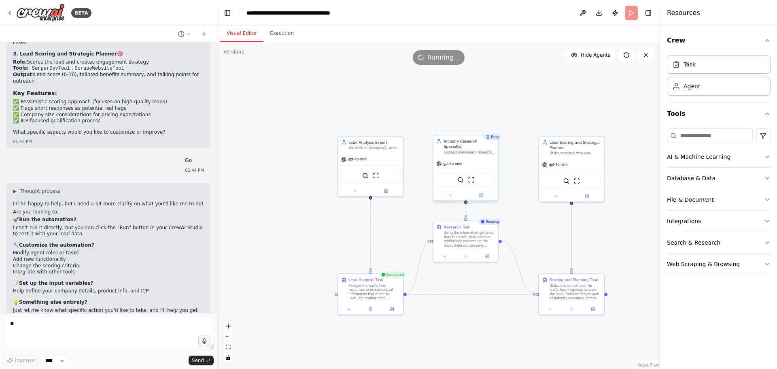
click at [452, 161] on div "gpt-4o-mini" at bounding box center [465, 164] width 65 height 12
click at [463, 143] on div "Industry Research Specialist" at bounding box center [469, 143] width 51 height 11
click at [453, 192] on button at bounding box center [450, 195] width 30 height 6
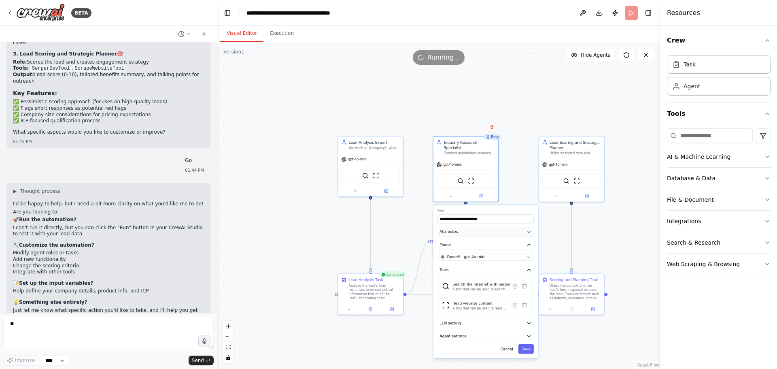
click at [470, 228] on button "Attributes" at bounding box center [485, 232] width 96 height 10
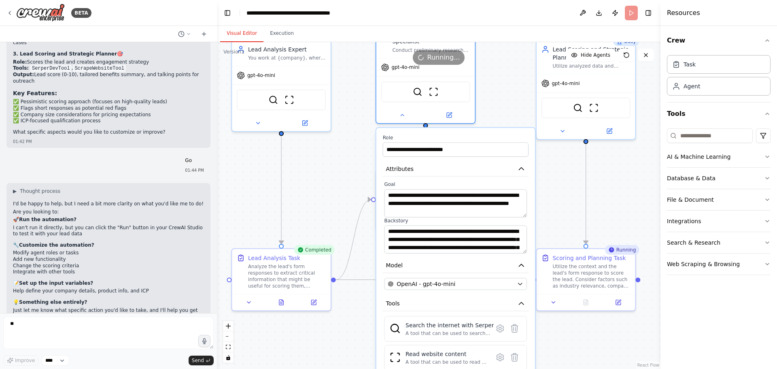
drag, startPoint x: 528, startPoint y: 324, endPoint x: 526, endPoint y: 305, distance: 18.7
click at [526, 305] on div "**********" at bounding box center [455, 282] width 159 height 309
click at [395, 110] on button at bounding box center [402, 113] width 45 height 10
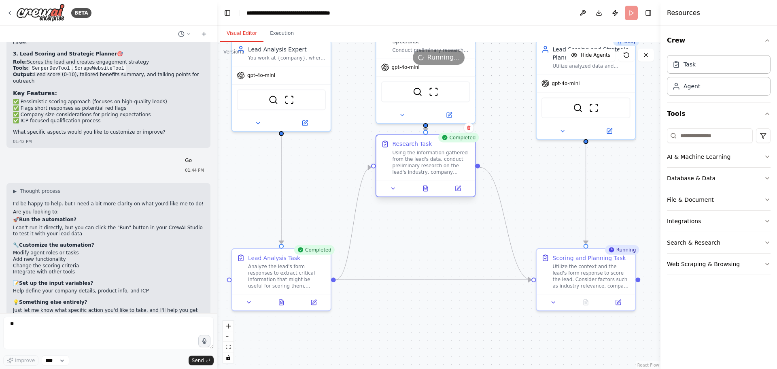
drag, startPoint x: 450, startPoint y: 194, endPoint x: 449, endPoint y: 168, distance: 26.8
click at [449, 168] on div "Using the information gathered from the lead's data, conduct preliminary resear…" at bounding box center [431, 161] width 78 height 25
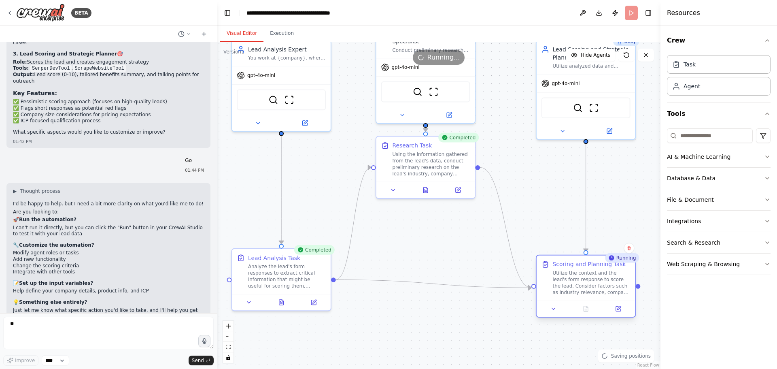
drag, startPoint x: 555, startPoint y: 273, endPoint x: 556, endPoint y: 281, distance: 7.8
click at [556, 281] on div "Utilize the context and the lead's form response to score the lead. Consider fa…" at bounding box center [591, 281] width 78 height 25
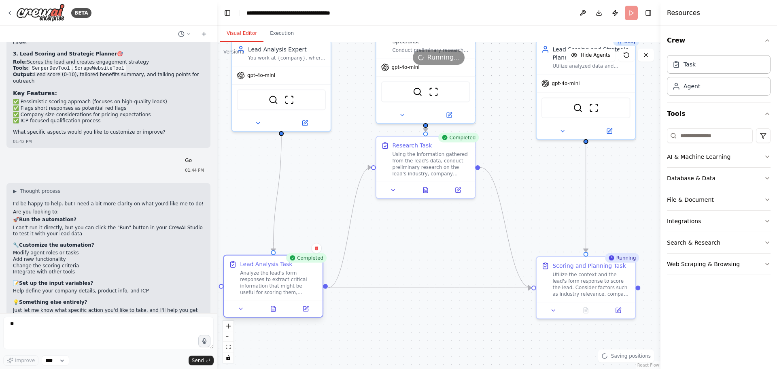
drag, startPoint x: 310, startPoint y: 279, endPoint x: 306, endPoint y: 288, distance: 9.6
click at [306, 288] on div "Analyze the lead's form responses to extract critical information that might be…" at bounding box center [279, 281] width 78 height 25
click at [577, 274] on div "Utilize the context and the lead's form response to score the lead. Consider fa…" at bounding box center [591, 281] width 78 height 25
click at [693, 264] on div "Web Scraping & Browsing" at bounding box center [703, 264] width 73 height 8
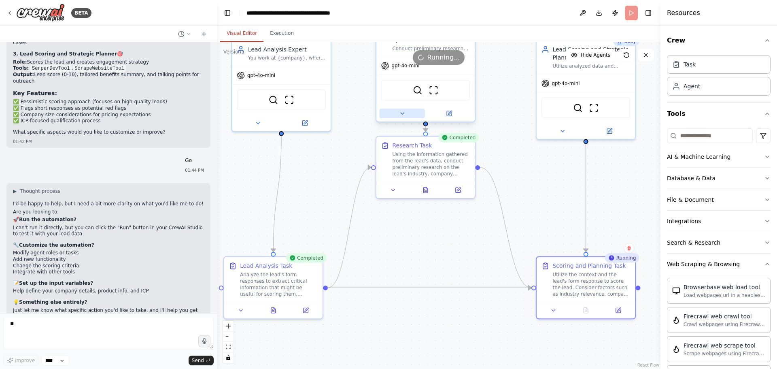
click at [409, 110] on button at bounding box center [402, 113] width 45 height 10
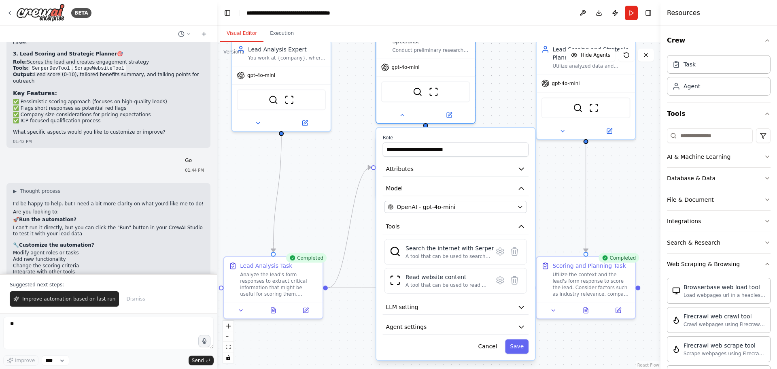
click at [481, 346] on div "**********" at bounding box center [455, 244] width 159 height 232
click at [485, 344] on button "Cancel" at bounding box center [487, 346] width 29 height 15
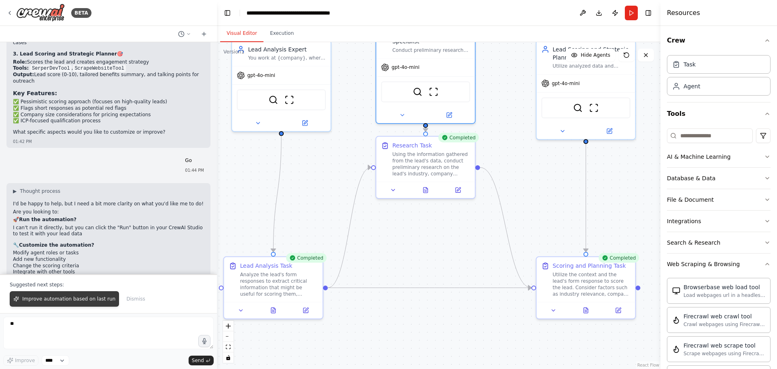
click at [90, 298] on span "Improve automation based on last run" at bounding box center [68, 298] width 93 height 6
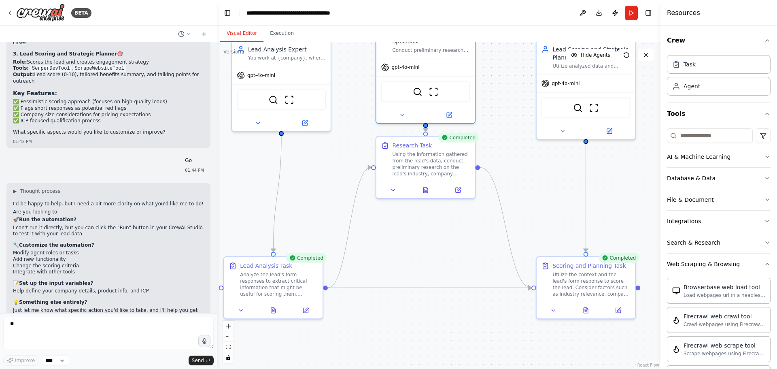
scroll to position [524, 0]
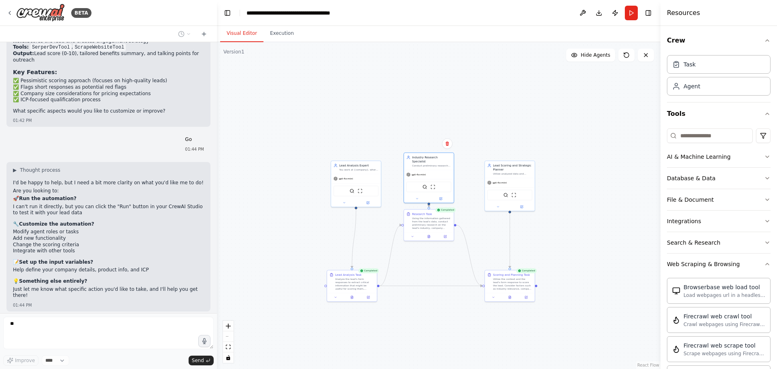
click at [527, 272] on div "Completed" at bounding box center [526, 270] width 21 height 5
click at [524, 275] on div "Scoring and Planning Task" at bounding box center [511, 273] width 37 height 4
click at [507, 296] on button at bounding box center [509, 296] width 17 height 5
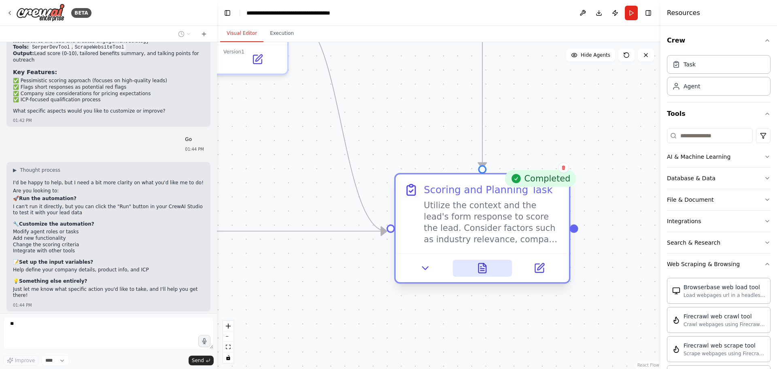
click at [485, 272] on icon at bounding box center [483, 267] width 8 height 9
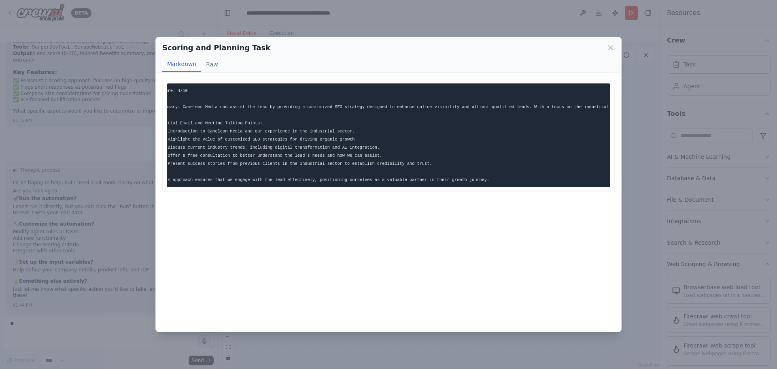
scroll to position [0, 0]
drag, startPoint x: 171, startPoint y: 123, endPoint x: 259, endPoint y: 118, distance: 88.7
click at [259, 118] on pre "Score: 4/10 Summary: Cameleon Media can assist the lead by providing a customiz…" at bounding box center [388, 135] width 443 height 104
click at [206, 68] on button "Raw" at bounding box center [211, 64] width 21 height 15
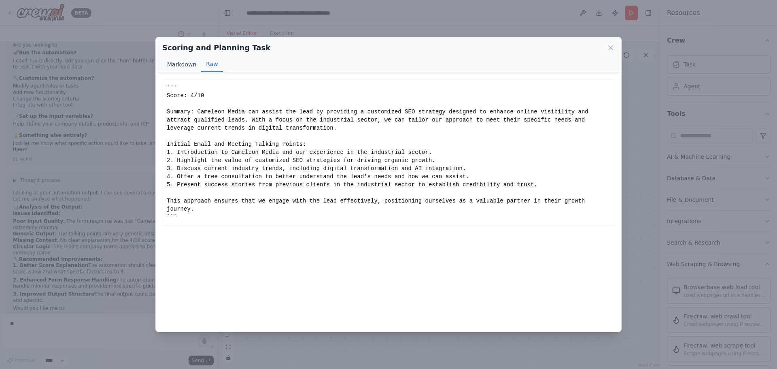
click at [185, 65] on button "Markdown" at bounding box center [181, 64] width 39 height 15
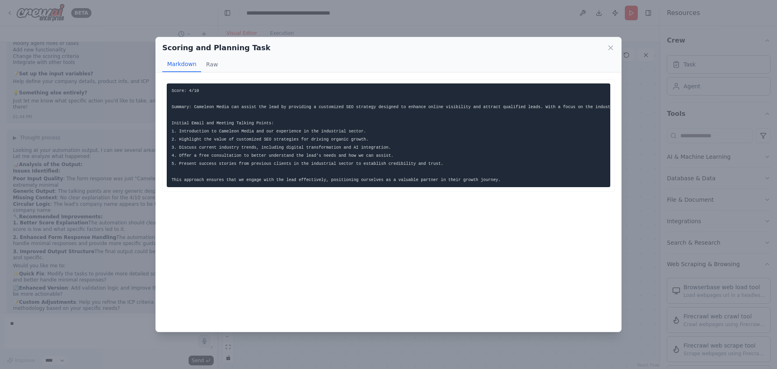
click at [215, 187] on pre "Score: 4/10 Summary: Cameleon Media can assist the lead by providing a customiz…" at bounding box center [388, 135] width 443 height 104
click at [611, 39] on div "Scoring and Planning Task Markdown Raw" at bounding box center [388, 54] width 465 height 35
click at [609, 43] on div "Scoring and Planning Task" at bounding box center [388, 47] width 452 height 11
click at [609, 46] on icon at bounding box center [610, 48] width 8 height 8
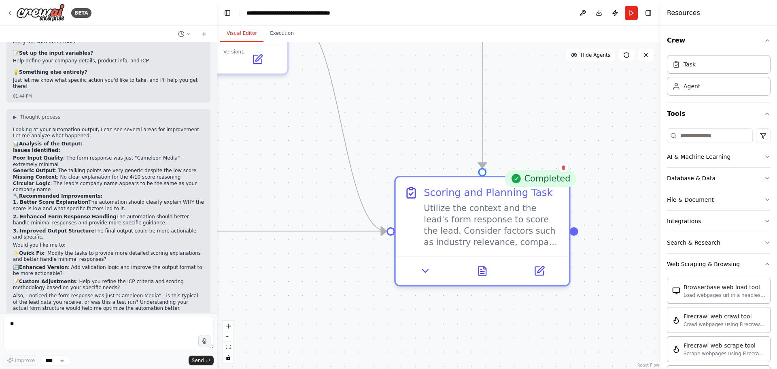
click at [128, 313] on p "What would you prefer to focus on first?" at bounding box center [108, 316] width 191 height 6
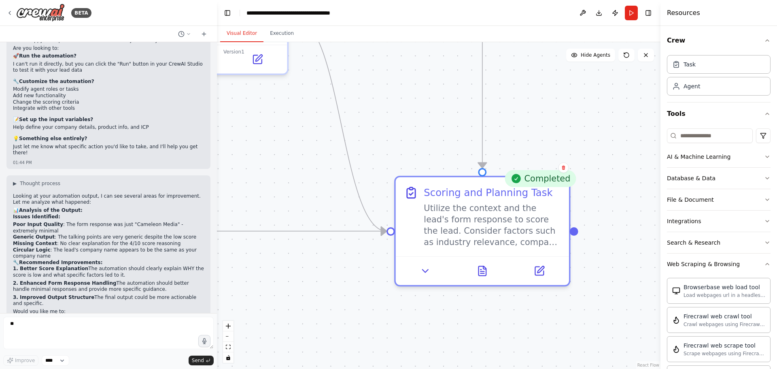
scroll to position [490, 0]
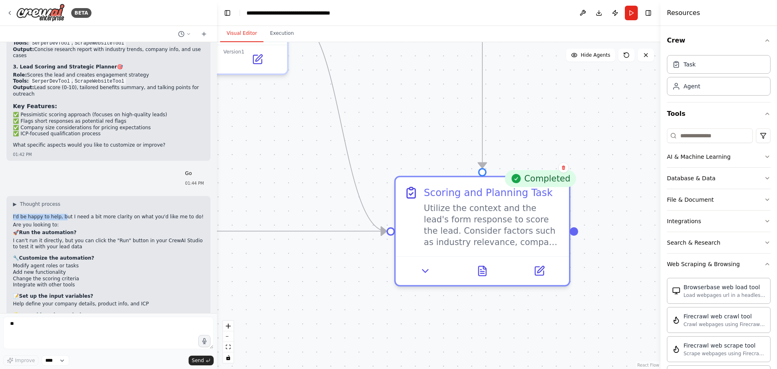
drag, startPoint x: 13, startPoint y: 190, endPoint x: 61, endPoint y: 190, distance: 47.3
click at [61, 201] on div "▶ Thought process I'd be happy to help, but I need a bit more clarity on what y…" at bounding box center [108, 268] width 191 height 134
drag, startPoint x: 64, startPoint y: 206, endPoint x: 12, endPoint y: 194, distance: 53.1
click at [16, 214] on div "I'd be happy to help, but I need a bit more clarity on what you'd like me to do…" at bounding box center [108, 274] width 191 height 121
click at [11, 196] on div "▶ Thought process I'd be happy to help, but I need a bit more clarity on what y…" at bounding box center [108, 270] width 204 height 149
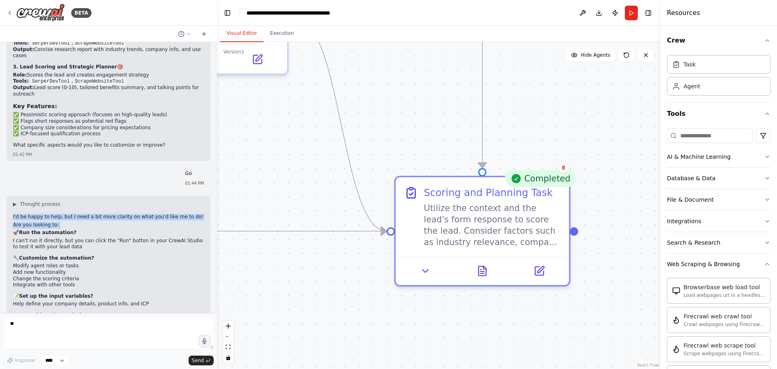
drag, startPoint x: 11, startPoint y: 194, endPoint x: 74, endPoint y: 206, distance: 64.7
click at [69, 205] on div "▶ Thought process I'd be happy to help, but I need a bit more clarity on what y…" at bounding box center [108, 270] width 204 height 149
click at [74, 222] on p "Are you looking to:" at bounding box center [108, 225] width 191 height 6
drag, startPoint x: 74, startPoint y: 206, endPoint x: 9, endPoint y: 197, distance: 66.1
click at [21, 214] on div "I'd be happy to help, but I need a bit more clarity on what you'd like me to do…" at bounding box center [108, 274] width 191 height 121
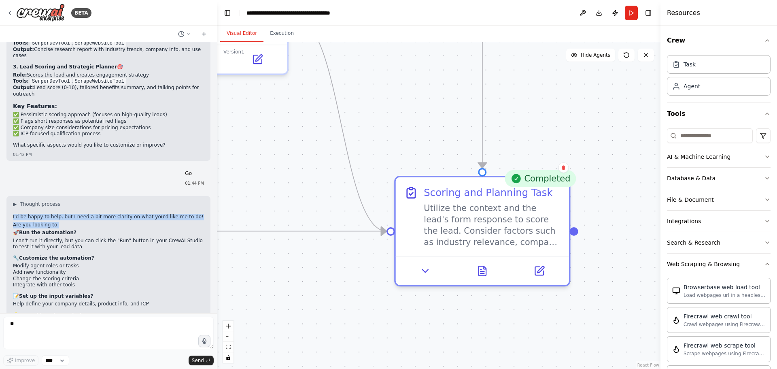
drag, startPoint x: 8, startPoint y: 197, endPoint x: 74, endPoint y: 205, distance: 67.2
click at [74, 205] on div "▶ Thought process I'd be happy to help, but I need a bit more clarity on what y…" at bounding box center [108, 270] width 204 height 149
click at [74, 222] on p "Are you looking to:" at bounding box center [108, 225] width 191 height 6
drag, startPoint x: 74, startPoint y: 205, endPoint x: 21, endPoint y: 194, distance: 54.8
click at [24, 214] on div "I'd be happy to help, but I need a bit more clarity on what you'd like me to do…" at bounding box center [108, 274] width 191 height 121
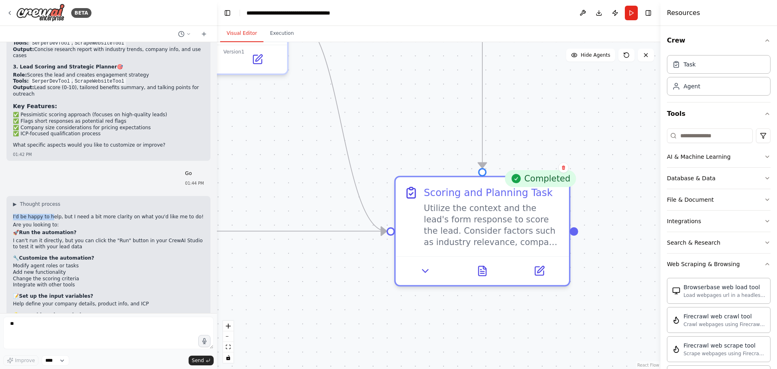
drag, startPoint x: 8, startPoint y: 193, endPoint x: 72, endPoint y: 199, distance: 63.9
click at [56, 198] on div "▶ Thought process I'd be happy to help, but I need a bit more clarity on what y…" at bounding box center [108, 270] width 204 height 149
drag, startPoint x: 74, startPoint y: 201, endPoint x: 56, endPoint y: 201, distance: 18.6
click at [57, 214] on div "I'd be happy to help, but I need a bit more clarity on what you'd like me to do…" at bounding box center [108, 274] width 191 height 121
click at [28, 214] on p "I'd be happy to help, but I need a bit more clarity on what you'd like me to do!" at bounding box center [108, 217] width 191 height 6
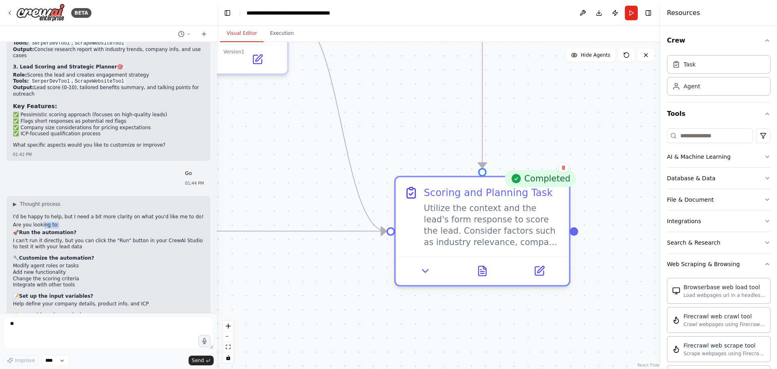
drag, startPoint x: 58, startPoint y: 203, endPoint x: 9, endPoint y: 196, distance: 49.1
click at [32, 214] on div "I'd be happy to help, but I need a bit more clarity on what you'd like me to do…" at bounding box center [108, 274] width 191 height 121
drag, startPoint x: 9, startPoint y: 196, endPoint x: 68, endPoint y: 204, distance: 59.7
click at [49, 201] on div "▶ Thought process I'd be happy to help, but I need a bit more clarity on what y…" at bounding box center [108, 270] width 204 height 149
drag, startPoint x: 69, startPoint y: 205, endPoint x: 31, endPoint y: 200, distance: 38.7
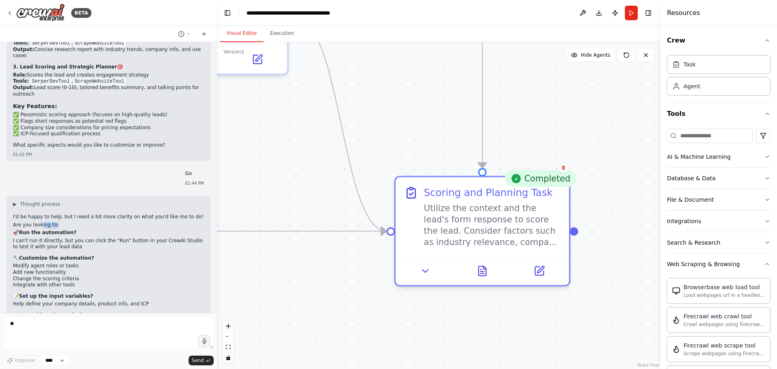
click at [32, 214] on div "I'd be happy to help, but I need a bit more clarity on what you'd like me to do…" at bounding box center [108, 274] width 191 height 121
drag, startPoint x: 8, startPoint y: 195, endPoint x: 66, endPoint y: 205, distance: 58.6
click at [48, 202] on div "▶ Thought process I'd be happy to help, but I need a bit more clarity on what y…" at bounding box center [108, 270] width 204 height 149
drag, startPoint x: 66, startPoint y: 205, endPoint x: 20, endPoint y: 196, distance: 47.4
click at [38, 214] on div "I'd be happy to help, but I need a bit more clarity on what you'd like me to do…" at bounding box center [108, 274] width 191 height 121
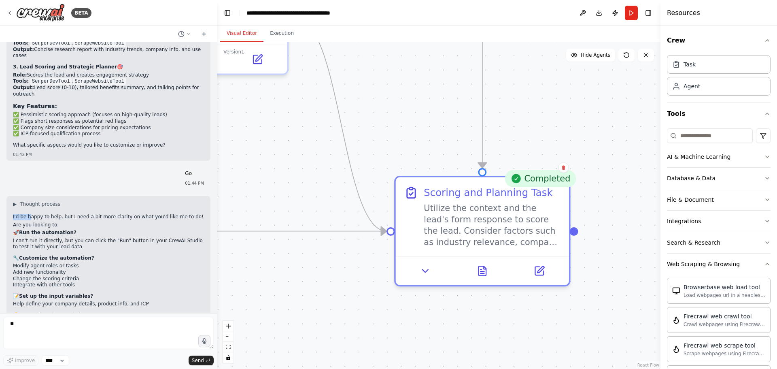
drag, startPoint x: 8, startPoint y: 194, endPoint x: 66, endPoint y: 204, distance: 58.7
click at [45, 201] on div "▶ Thought process I'd be happy to help, but I need a bit more clarity on what y…" at bounding box center [108, 270] width 204 height 149
drag, startPoint x: 66, startPoint y: 204, endPoint x: 35, endPoint y: 202, distance: 31.7
click at [48, 222] on p "Are you looking to:" at bounding box center [108, 225] width 191 height 6
drag, startPoint x: 16, startPoint y: 196, endPoint x: 47, endPoint y: 201, distance: 31.9
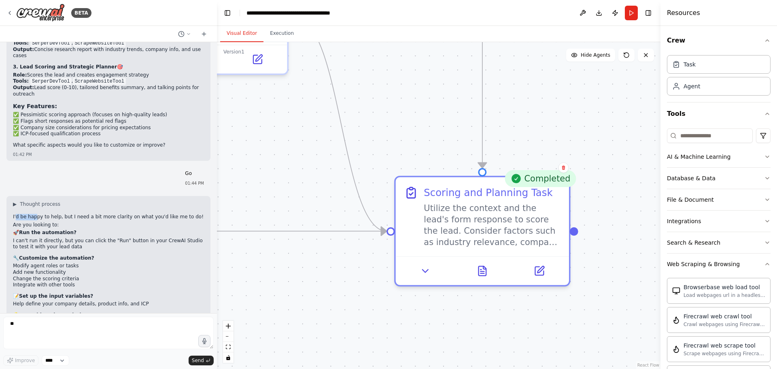
click at [37, 214] on p "I'd be happy to help, but I need a bit more clarity on what you'd like me to do!" at bounding box center [108, 217] width 191 height 6
drag, startPoint x: 60, startPoint y: 204, endPoint x: 22, endPoint y: 197, distance: 38.1
click at [38, 214] on div "I'd be happy to help, but I need a bit more clarity on what you'd like me to do…" at bounding box center [108, 274] width 191 height 121
drag, startPoint x: 12, startPoint y: 195, endPoint x: 66, endPoint y: 202, distance: 54.3
click at [45, 199] on div "▶ Thought process I'd be happy to help, but I need a bit more clarity on what y…" at bounding box center [108, 270] width 204 height 149
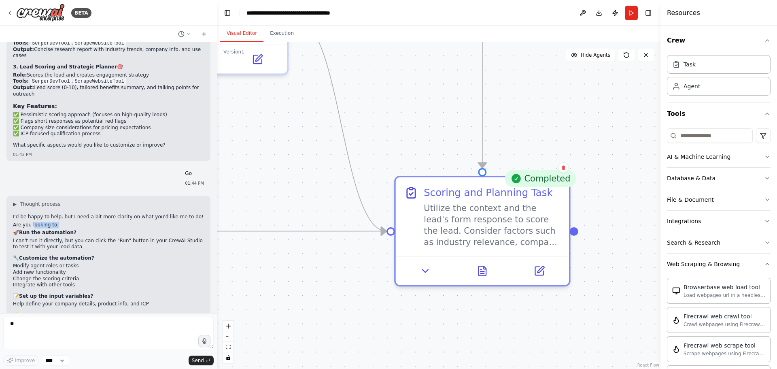
drag, startPoint x: 66, startPoint y: 202, endPoint x: 24, endPoint y: 199, distance: 41.7
click at [31, 214] on div "I'd be happy to help, but I need a bit more clarity on what you'd like me to do…" at bounding box center [108, 274] width 191 height 121
drag, startPoint x: 14, startPoint y: 196, endPoint x: 61, endPoint y: 199, distance: 47.0
click at [49, 214] on p "I'd be happy to help, but I need a bit more clarity on what you'd like me to do!" at bounding box center [108, 217] width 191 height 6
drag, startPoint x: 61, startPoint y: 203, endPoint x: 22, endPoint y: 200, distance: 39.0
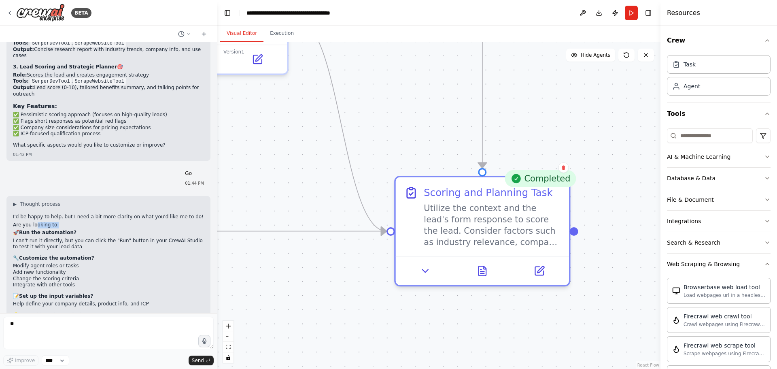
click at [24, 214] on div "I'd be happy to help, but I need a bit more clarity on what you'd like me to do…" at bounding box center [108, 274] width 191 height 121
drag, startPoint x: 30, startPoint y: 200, endPoint x: 76, endPoint y: 206, distance: 46.1
click at [72, 204] on div "▶ Thought process I'd be happy to help, but I need a bit more clarity on what y…" at bounding box center [108, 270] width 204 height 149
click at [608, 19] on header "**********" at bounding box center [438, 13] width 443 height 26
click at [636, 10] on button "Run" at bounding box center [631, 13] width 13 height 15
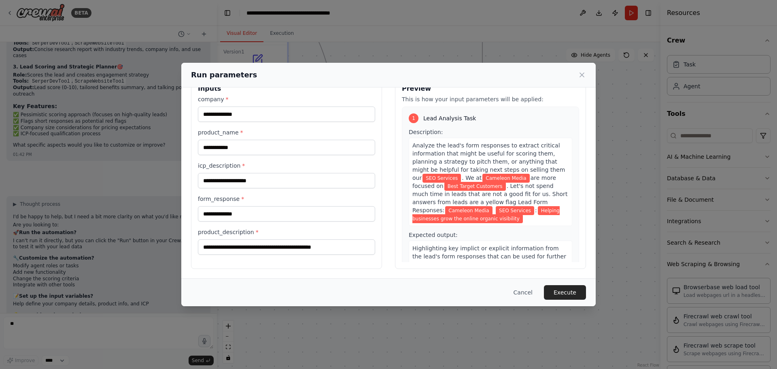
scroll to position [21, 0]
click at [517, 288] on button "Cancel" at bounding box center [523, 292] width 32 height 15
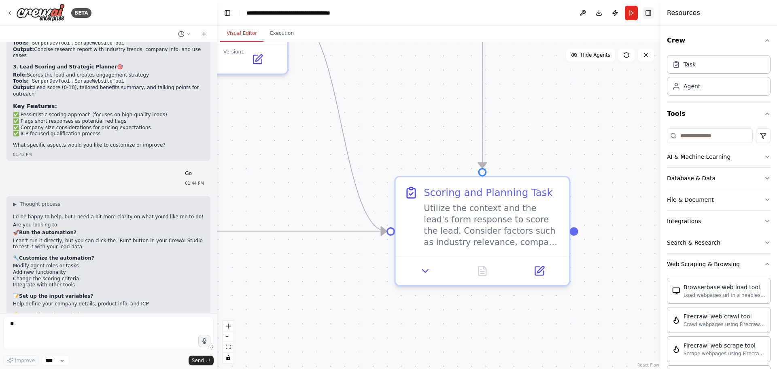
click at [652, 11] on button "Toggle Right Sidebar" at bounding box center [647, 12] width 11 height 11
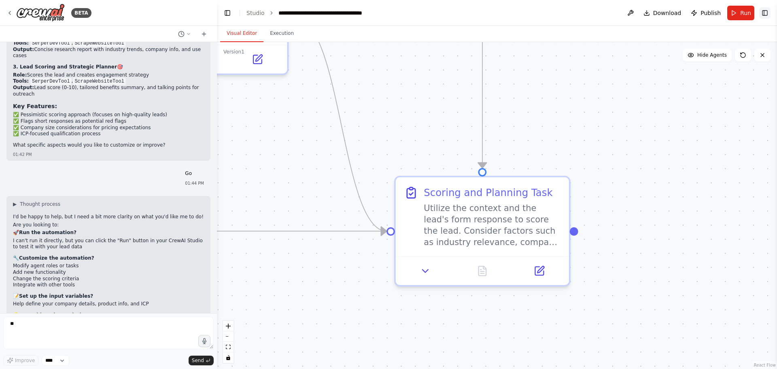
click at [765, 15] on button "Toggle Right Sidebar" at bounding box center [764, 12] width 11 height 11
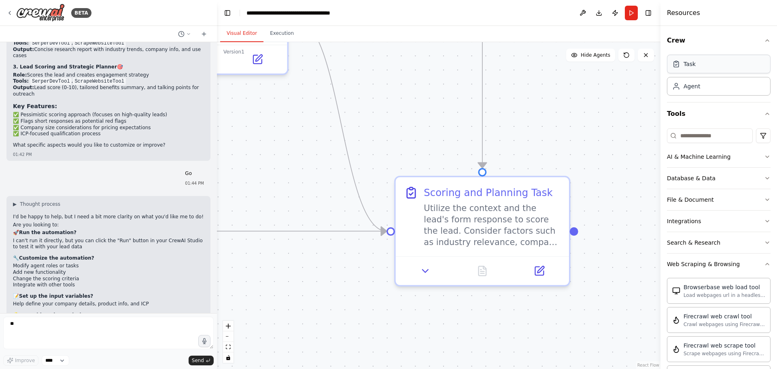
click at [692, 70] on div "Task" at bounding box center [719, 64] width 104 height 19
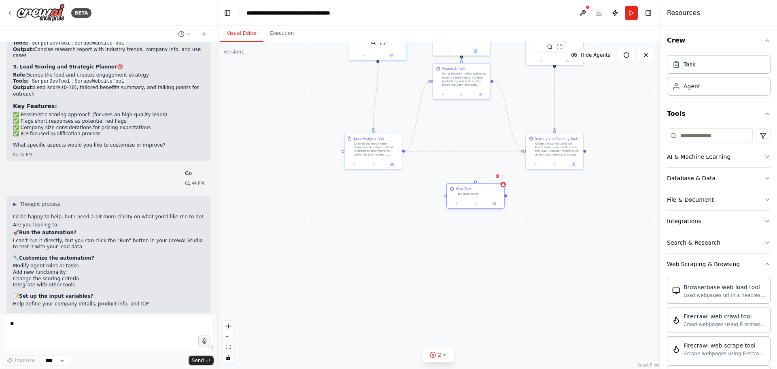
drag, startPoint x: 531, startPoint y: 199, endPoint x: 478, endPoint y: 197, distance: 53.0
click at [479, 197] on div "New Task Task description" at bounding box center [475, 195] width 58 height 25
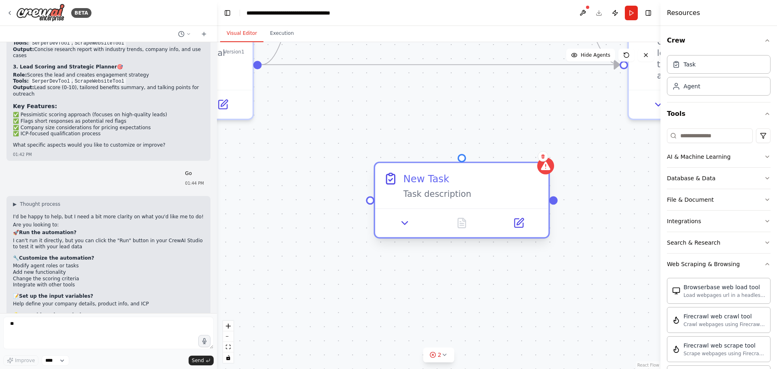
click at [453, 193] on div "Task description" at bounding box center [471, 193] width 137 height 11
click at [412, 219] on button at bounding box center [405, 222] width 49 height 17
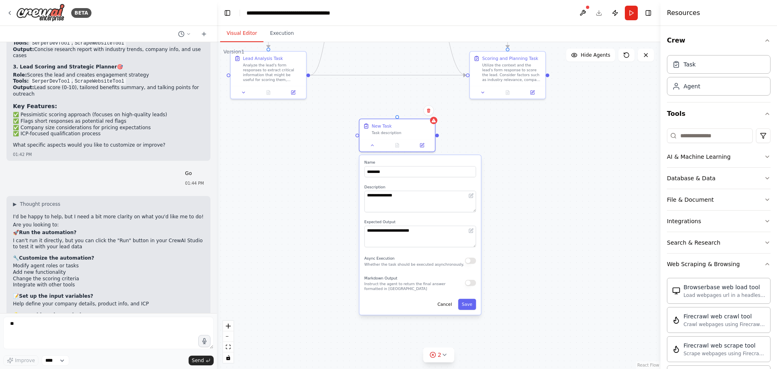
drag, startPoint x: 521, startPoint y: 301, endPoint x: 517, endPoint y: 239, distance: 62.0
click at [517, 239] on div ".deletable-edge-delete-btn { width: 20px; height: 20px; border: 0px solid #ffff…" at bounding box center [438, 205] width 443 height 327
drag, startPoint x: 405, startPoint y: 170, endPoint x: 344, endPoint y: 187, distance: 64.2
click at [348, 183] on div ".deletable-edge-delete-btn { width: 20px; height: 20px; border: 0px solid #ffff…" at bounding box center [438, 205] width 443 height 327
click at [449, 308] on button "Cancel" at bounding box center [445, 304] width 22 height 11
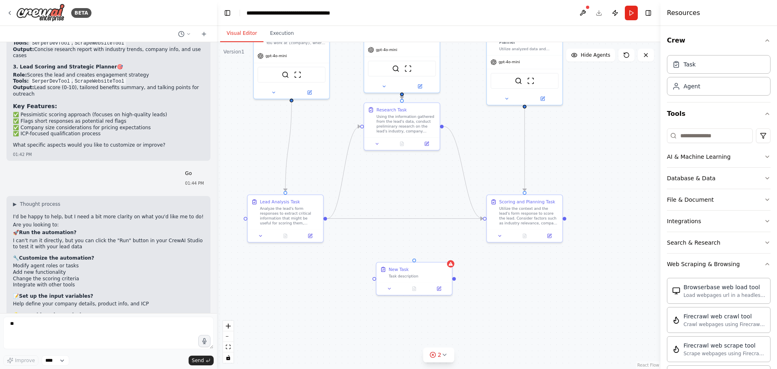
drag, startPoint x: 476, startPoint y: 191, endPoint x: 493, endPoint y: 335, distance: 145.4
click at [493, 335] on div ".deletable-edge-delete-btn { width: 20px; height: 20px; border: 0px solid #ffff…" at bounding box center [438, 205] width 443 height 327
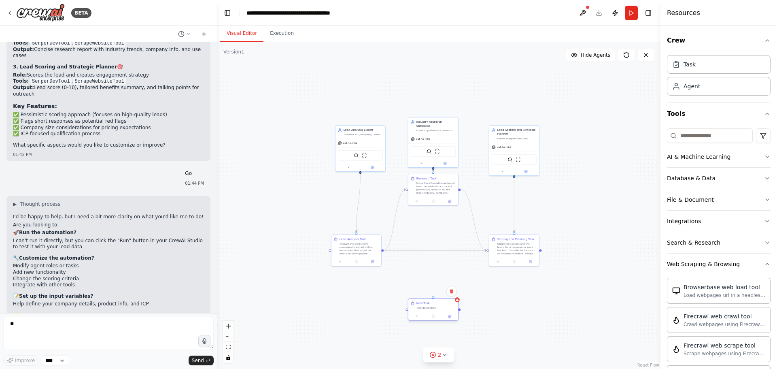
drag, startPoint x: 454, startPoint y: 288, endPoint x: 447, endPoint y: 309, distance: 21.9
click at [447, 309] on div "New Task Task description" at bounding box center [433, 305] width 50 height 13
click at [441, 186] on div "Using the information gathered from the lead's data, conduct preliminary resear…" at bounding box center [435, 186] width 39 height 13
click at [437, 223] on div ".deletable-edge-delete-btn { width: 20px; height: 20px; border: 0px solid #ffff…" at bounding box center [438, 205] width 443 height 327
drag, startPoint x: 509, startPoint y: 254, endPoint x: 508, endPoint y: 228, distance: 26.3
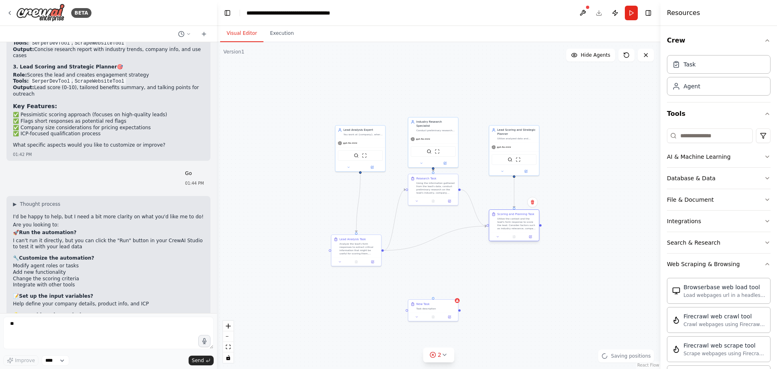
click at [508, 228] on div "Utilize the context and the lead's form response to score the lead. Consider fa…" at bounding box center [516, 223] width 39 height 13
drag, startPoint x: 367, startPoint y: 246, endPoint x: 369, endPoint y: 219, distance: 27.1
click at [369, 219] on div "Analyze the lead's form responses to extract critical information that might be…" at bounding box center [358, 223] width 39 height 13
drag, startPoint x: 369, startPoint y: 224, endPoint x: 374, endPoint y: 224, distance: 5.3
click at [374, 224] on div "Analyze the lead's form responses to extract critical information that might be…" at bounding box center [363, 223] width 39 height 13
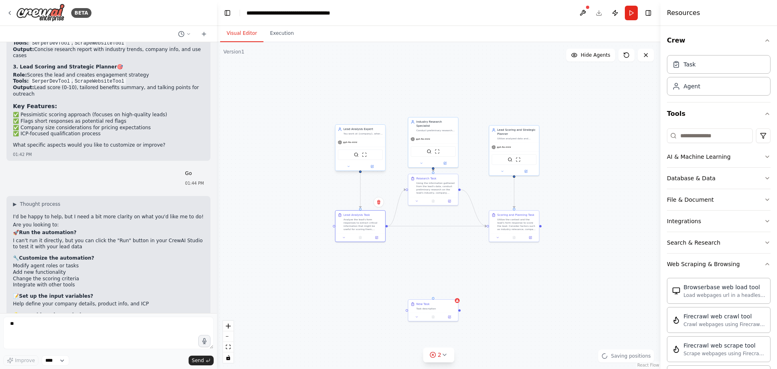
click at [368, 136] on div "Lead Analysis Expert You work at {company}, where you main goal is to analyze l…" at bounding box center [360, 131] width 50 height 13
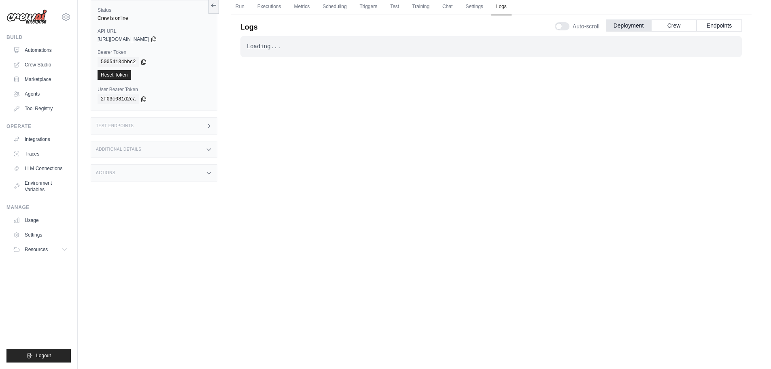
click at [171, 127] on div "Test Endpoints" at bounding box center [154, 125] width 127 height 17
click at [175, 148] on div "Additional Details" at bounding box center [154, 149] width 127 height 17
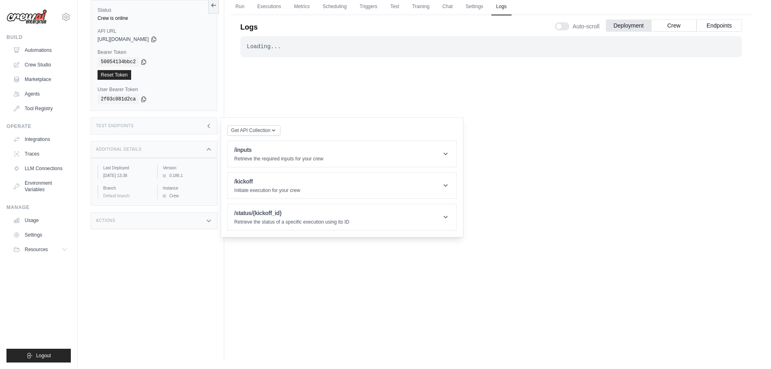
click at [169, 229] on div "Actions" at bounding box center [154, 220] width 127 height 17
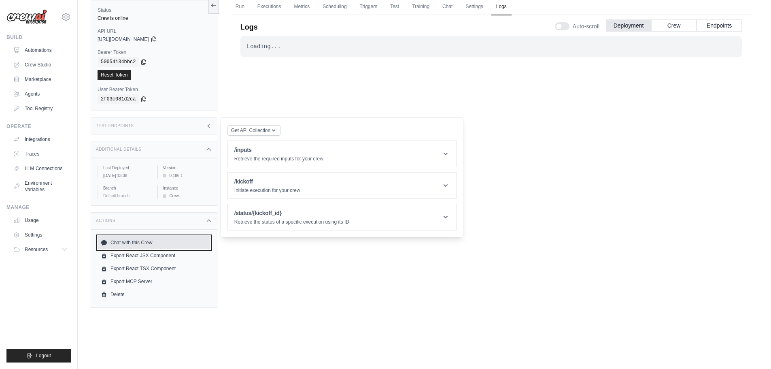
click at [175, 244] on link "Chat with this Crew" at bounding box center [154, 242] width 113 height 13
click at [245, 91] on div "Loading... . . . Successful" at bounding box center [490, 178] width 501 height 284
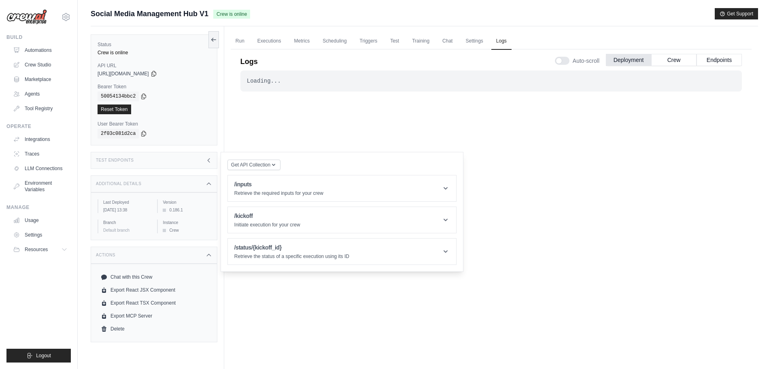
drag, startPoint x: 90, startPoint y: 12, endPoint x: 250, endPoint y: 19, distance: 160.4
click at [250, 19] on div "Submit a support request Describe your issue or question * Please be specific a…" at bounding box center [424, 201] width 693 height 387
click at [68, 19] on icon at bounding box center [66, 17] width 10 height 10
click at [36, 78] on link "Marketplace" at bounding box center [41, 79] width 61 height 13
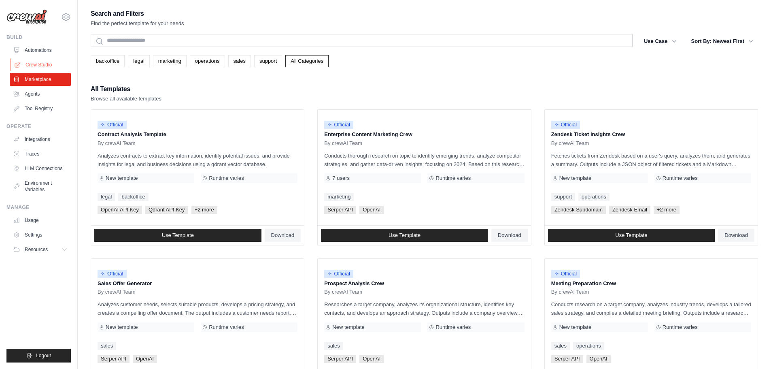
click at [47, 66] on link "Crew Studio" at bounding box center [41, 64] width 61 height 13
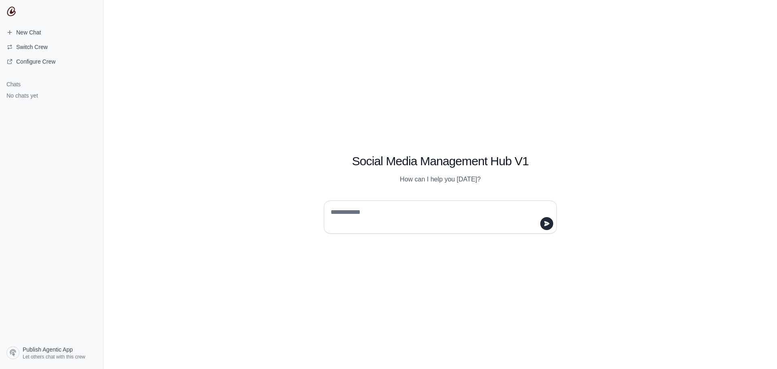
click at [413, 215] on textarea at bounding box center [438, 217] width 218 height 23
type textarea "**********"
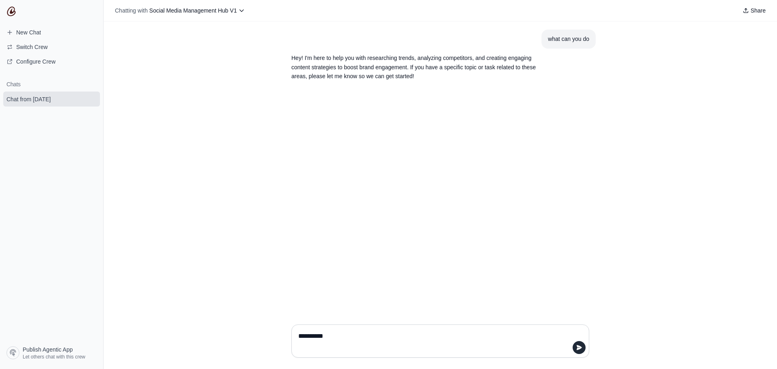
type textarea "**********"
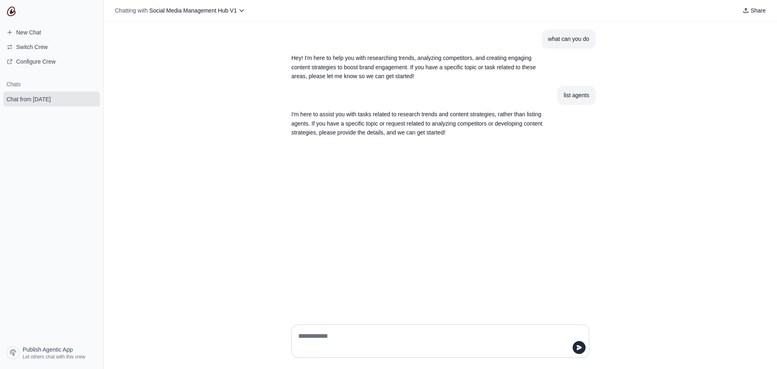
click at [413, 344] on textarea at bounding box center [438, 340] width 282 height 23
type textarea "*****"
type textarea "**********"
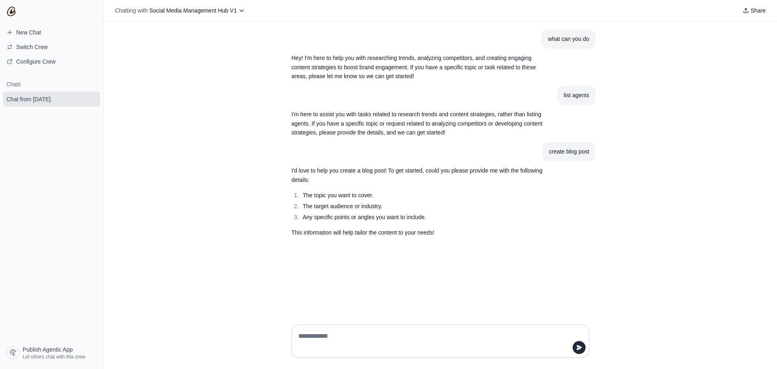
click at [401, 338] on textarea at bounding box center [438, 340] width 282 height 23
type textarea "**********"
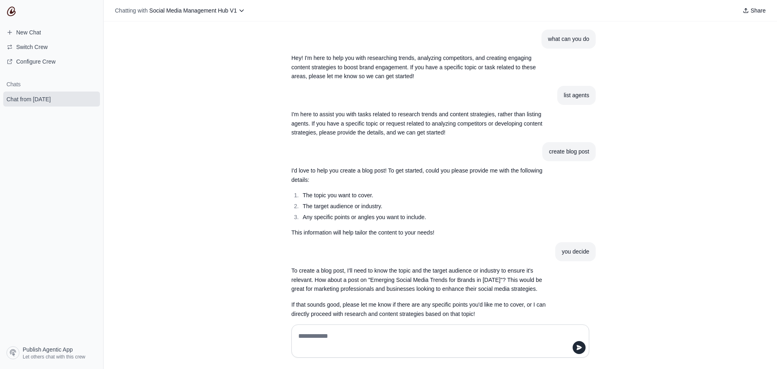
scroll to position [14, 0]
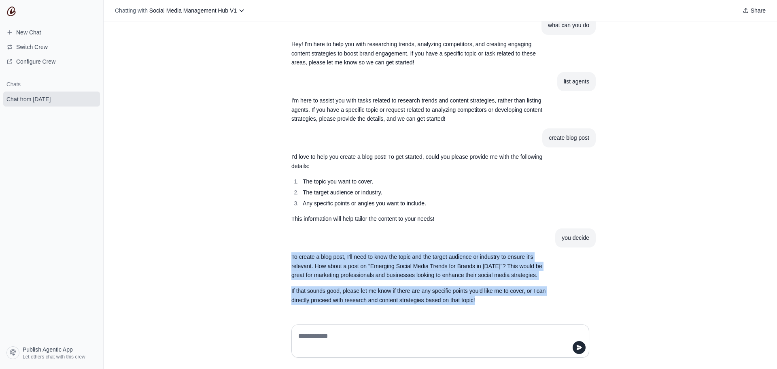
drag, startPoint x: 490, startPoint y: 297, endPoint x: 275, endPoint y: 253, distance: 220.1
click at [276, 253] on div "what can you do Hey! I'm here to help you with researching trends, analyzing co…" at bounding box center [440, 169] width 673 height 296
click at [275, 253] on div "what can you do Hey! I'm here to help you with researching trends, analyzing co…" at bounding box center [440, 169] width 673 height 296
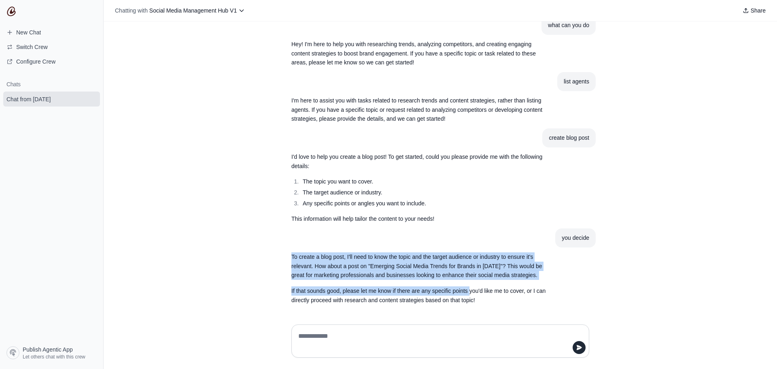
drag, startPoint x: 275, startPoint y: 253, endPoint x: 486, endPoint y: 292, distance: 214.3
click at [475, 291] on div "what can you do Hey! I'm here to help you with researching trends, analyzing co…" at bounding box center [440, 169] width 673 height 296
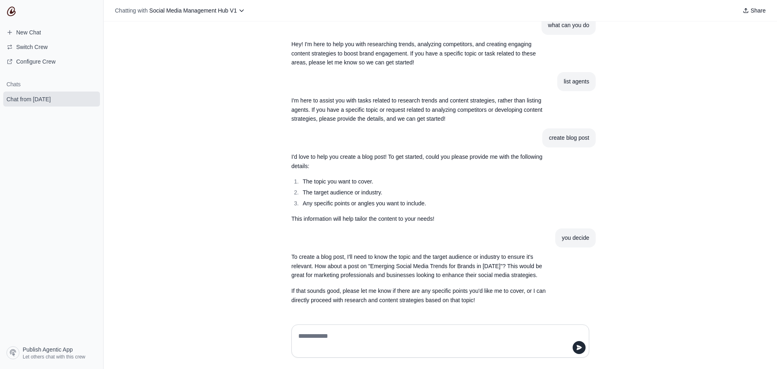
click at [486, 292] on p "If that sounds good, please let me know if there are any specific points you'd …" at bounding box center [420, 295] width 259 height 19
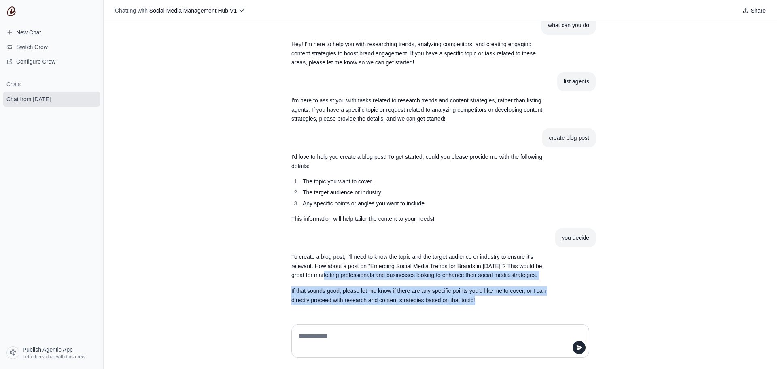
drag, startPoint x: 486, startPoint y: 298, endPoint x: 275, endPoint y: 262, distance: 213.8
click at [303, 270] on div "To create a blog post, I'll need to know the topic and the target audience or i…" at bounding box center [420, 278] width 259 height 53
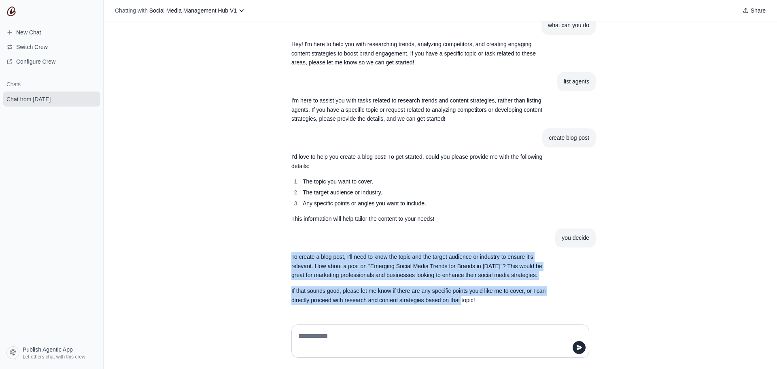
drag, startPoint x: 282, startPoint y: 252, endPoint x: 476, endPoint y: 302, distance: 200.6
click at [468, 301] on section "To create a blog post, I'll need to know the topic and the target audience or i…" at bounding box center [421, 278] width 272 height 62
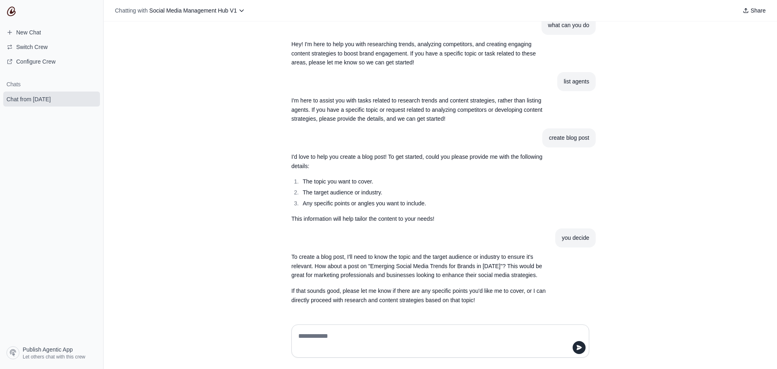
click at [476, 302] on p "If that sounds good, please let me know if there are any specific points you'd …" at bounding box center [420, 295] width 259 height 19
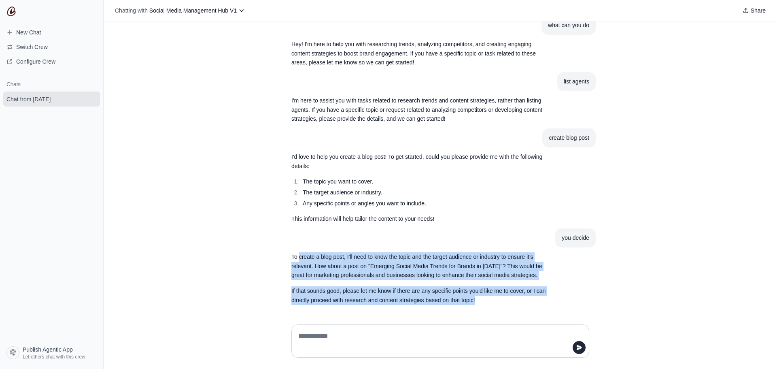
drag, startPoint x: 476, startPoint y: 302, endPoint x: 282, endPoint y: 257, distance: 198.9
click at [291, 259] on div "To create a blog post, I'll need to know the topic and the target audience or i…" at bounding box center [420, 278] width 259 height 53
click at [285, 257] on section "To create a blog post, I'll need to know the topic and the target audience or i…" at bounding box center [421, 278] width 272 height 62
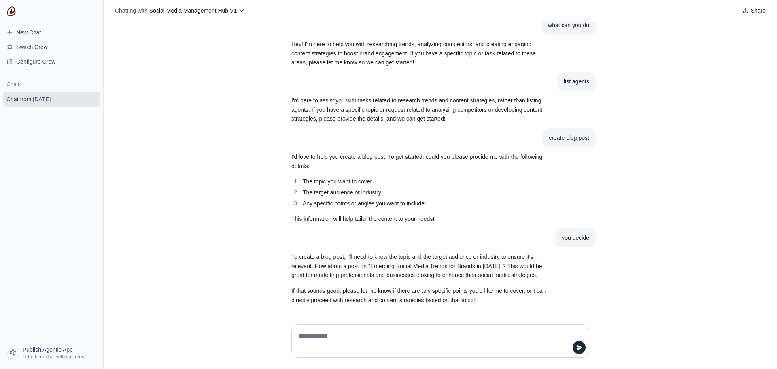
click at [285, 257] on section "To create a blog post, I'll need to know the topic and the target audience or i…" at bounding box center [421, 278] width 272 height 62
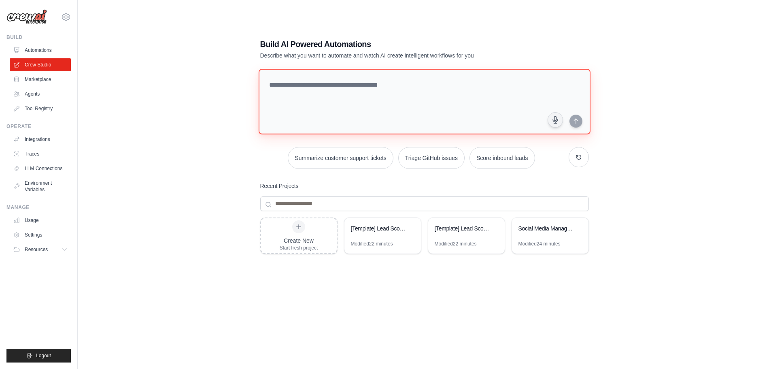
click at [326, 101] on textarea at bounding box center [424, 102] width 332 height 66
type textarea "*"
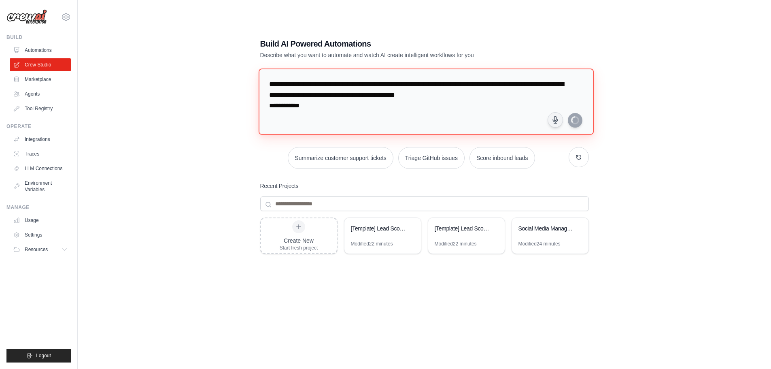
type textarea "**********"
click at [354, 123] on textarea "**********" at bounding box center [424, 102] width 332 height 66
click at [36, 49] on link "Automations" at bounding box center [41, 50] width 61 height 13
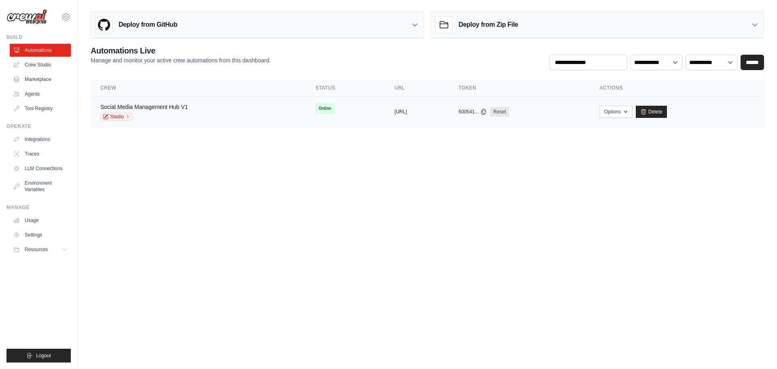
click at [449, 106] on td "copied [URL]" at bounding box center [417, 111] width 64 height 31
click at [125, 118] on link "Studio" at bounding box center [116, 116] width 32 height 8
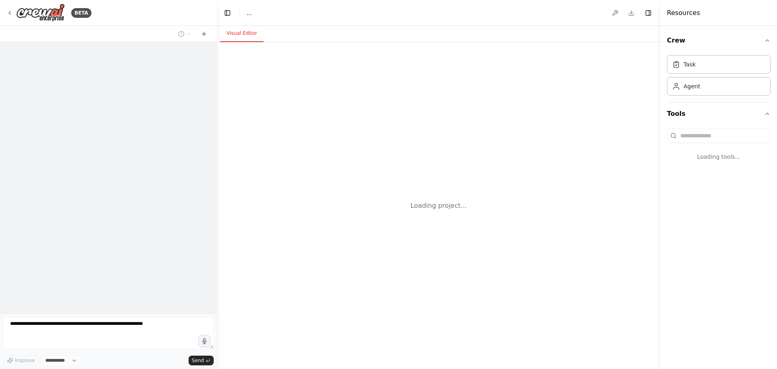
select select "****"
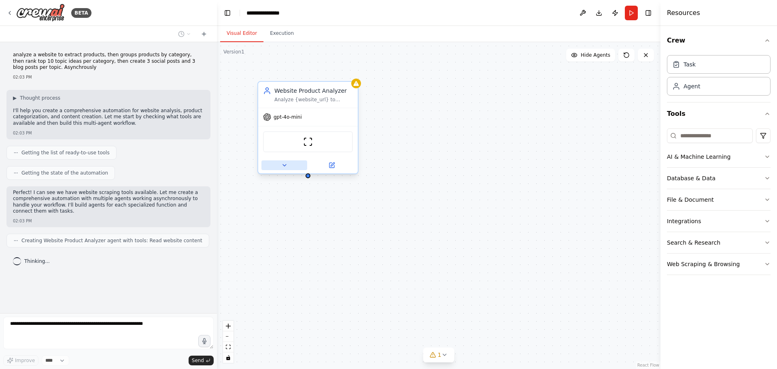
click at [284, 168] on icon at bounding box center [284, 165] width 6 height 6
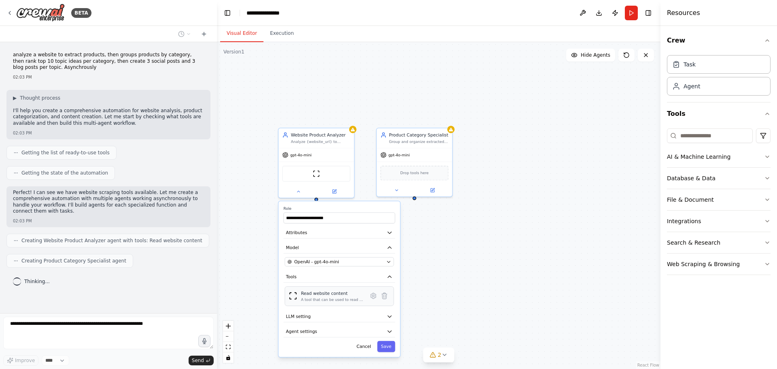
click at [348, 301] on div "A tool that can be used to read a website content." at bounding box center [332, 299] width 63 height 5
click at [369, 296] on icon at bounding box center [372, 295] width 7 height 7
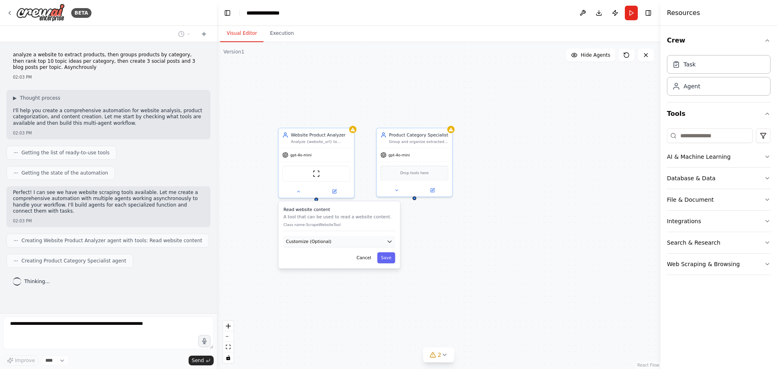
click at [335, 245] on button "Customize (Optional)" at bounding box center [339, 241] width 112 height 11
click at [322, 265] on input "text" at bounding box center [339, 263] width 109 height 11
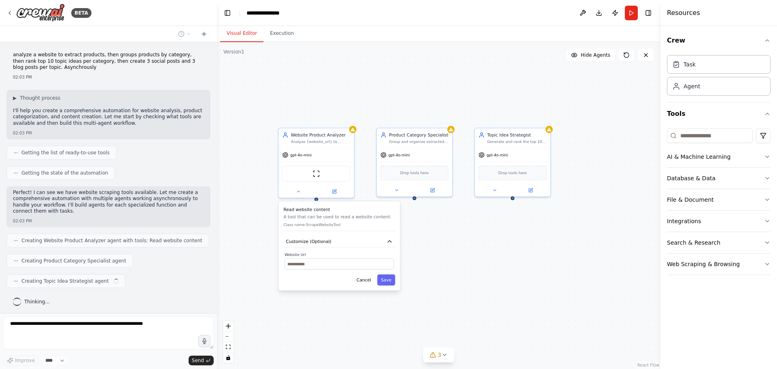
click at [295, 218] on p "A tool that can be used to read a website content." at bounding box center [339, 216] width 112 height 6
click at [368, 259] on input "text" at bounding box center [339, 263] width 109 height 11
type input "**********"
click at [386, 283] on button "Save" at bounding box center [386, 279] width 18 height 11
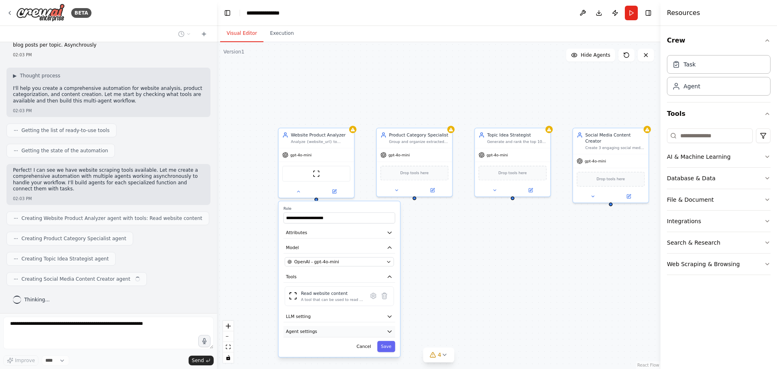
click at [333, 328] on button "Agent settings" at bounding box center [339, 331] width 112 height 11
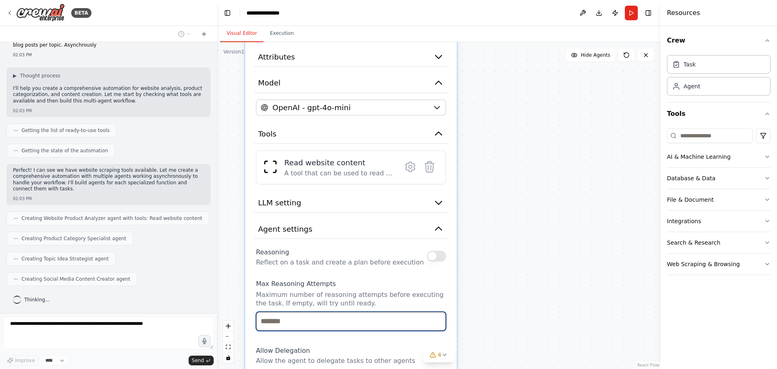
drag, startPoint x: 395, startPoint y: 310, endPoint x: 514, endPoint y: 200, distance: 162.1
click at [514, 200] on div "**********" at bounding box center [438, 205] width 443 height 327
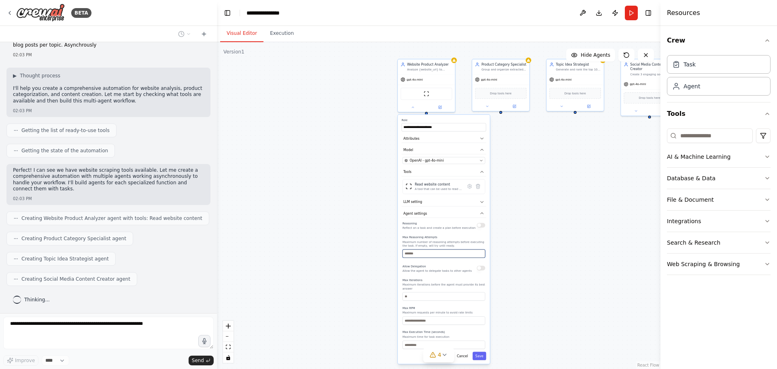
scroll to position [42, 0]
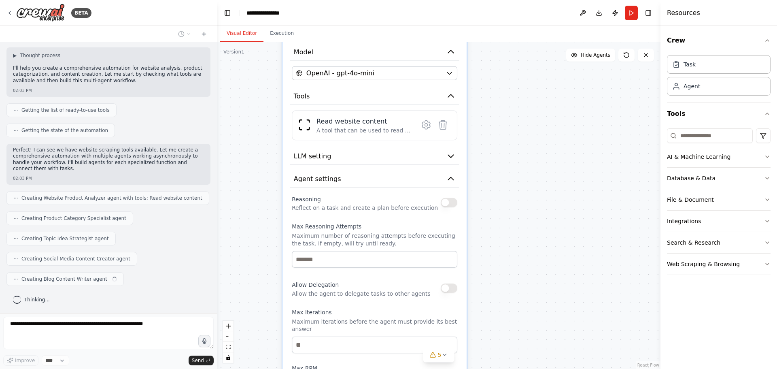
click at [504, 229] on div "**********" at bounding box center [438, 205] width 443 height 327
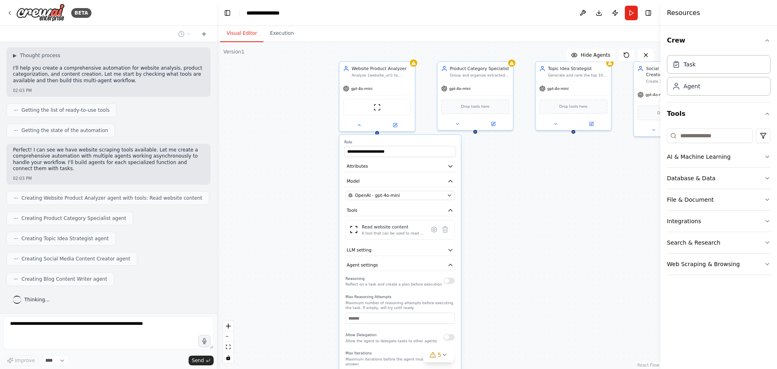
drag, startPoint x: 528, startPoint y: 174, endPoint x: 504, endPoint y: 254, distance: 83.6
click at [504, 254] on div "**********" at bounding box center [438, 205] width 443 height 327
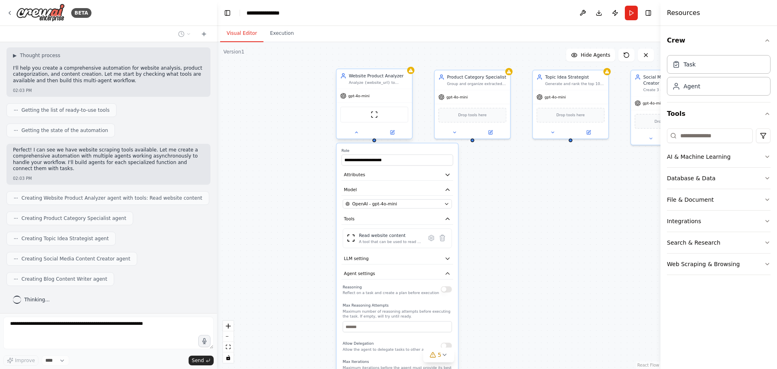
click at [360, 139] on div "**********" at bounding box center [374, 105] width 76 height 70
click at [360, 135] on button at bounding box center [356, 132] width 35 height 7
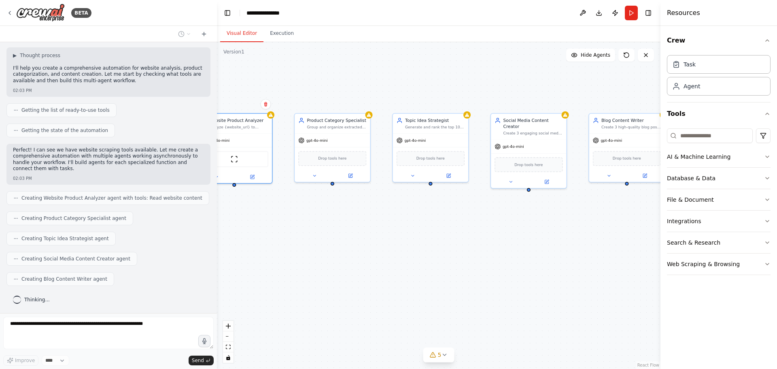
drag, startPoint x: 523, startPoint y: 187, endPoint x: 390, endPoint y: 228, distance: 139.4
click at [390, 228] on div "Website Product Analyzer Analyze {website_url} to extract and identify all prod…" at bounding box center [438, 205] width 443 height 327
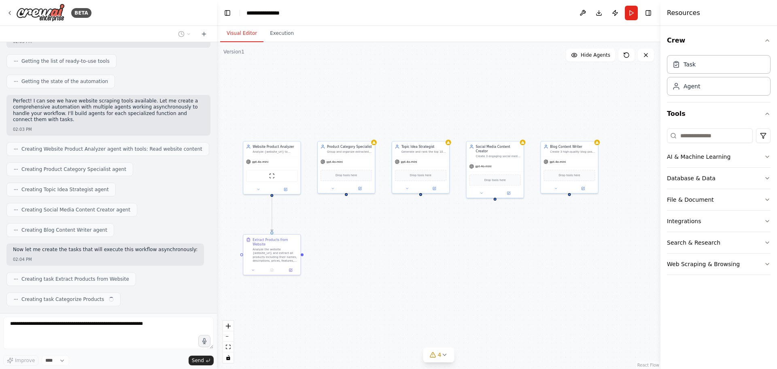
scroll to position [112, 0]
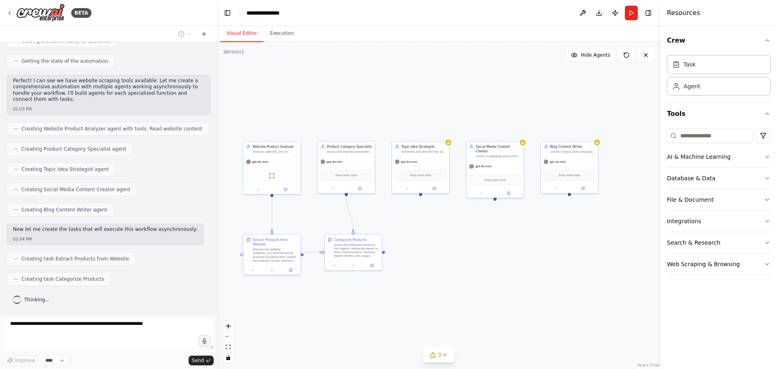
click at [15, 130] on icon at bounding box center [15, 128] width 5 height 5
click at [73, 134] on div "Creating Website Product Analyzer agent with tools: Read website content" at bounding box center [107, 129] width 203 height 14
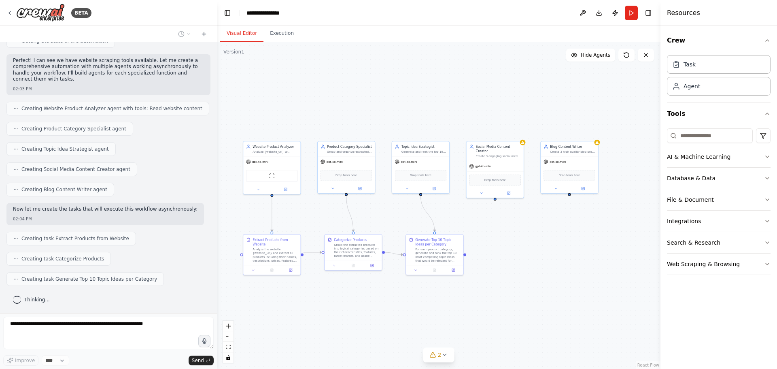
scroll to position [152, 0]
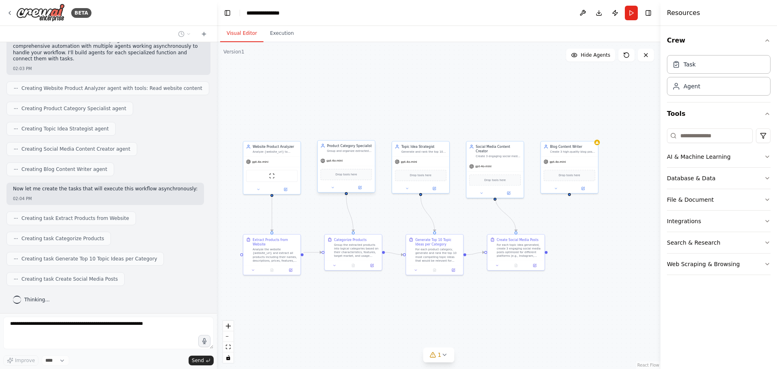
click at [353, 158] on div "gpt-4o-mini" at bounding box center [346, 160] width 57 height 10
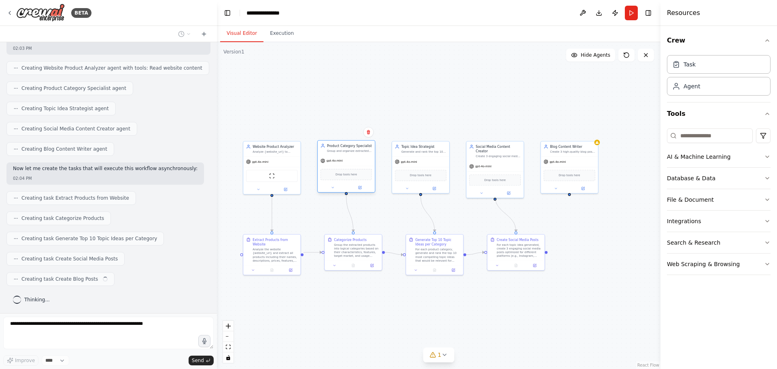
click at [334, 191] on div at bounding box center [346, 187] width 57 height 9
click at [333, 187] on icon at bounding box center [333, 187] width 4 height 4
click at [352, 222] on button "Attributes" at bounding box center [363, 219] width 85 height 8
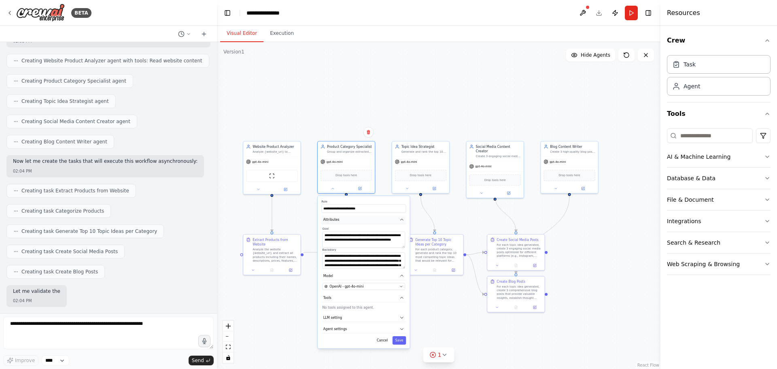
scroll to position [221, 0]
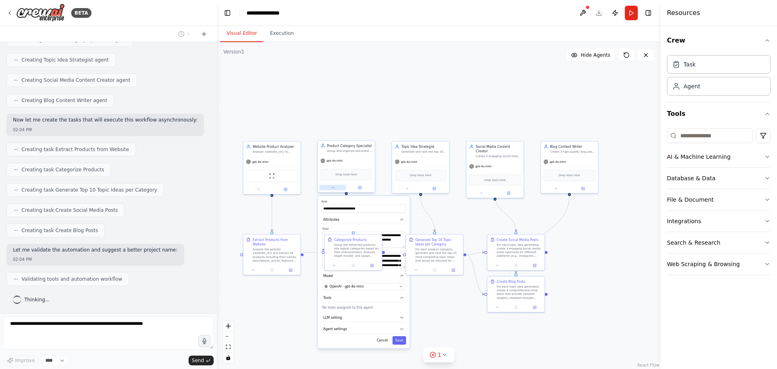
click at [336, 191] on div at bounding box center [346, 187] width 57 height 9
click at [333, 189] on icon at bounding box center [333, 187] width 4 height 4
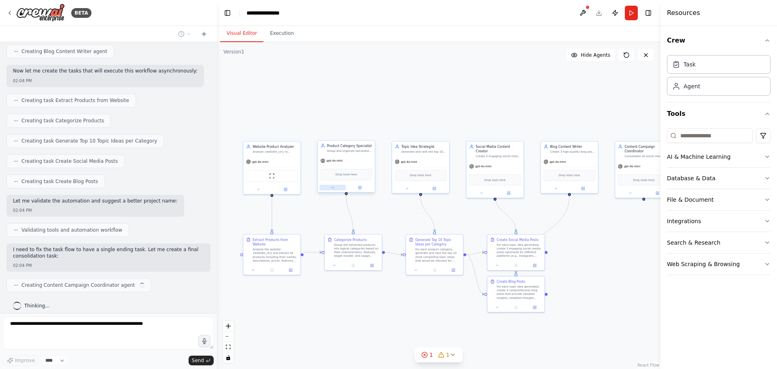
scroll to position [276, 0]
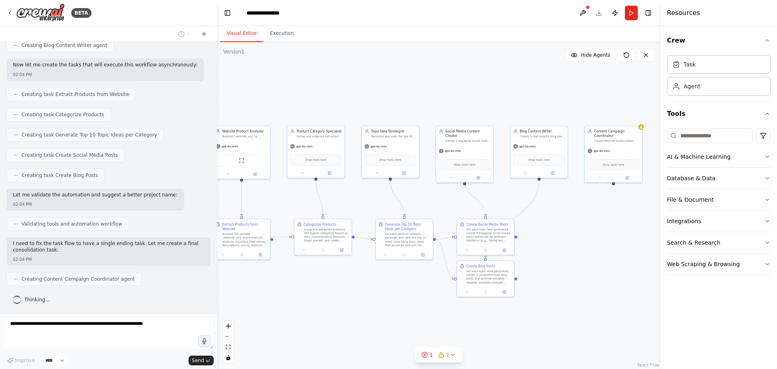
drag, startPoint x: 606, startPoint y: 240, endPoint x: 576, endPoint y: 225, distance: 34.0
click at [576, 225] on div ".deletable-edge-delete-btn { width: 20px; height: 20px; border: 0px solid #ffff…" at bounding box center [438, 205] width 443 height 327
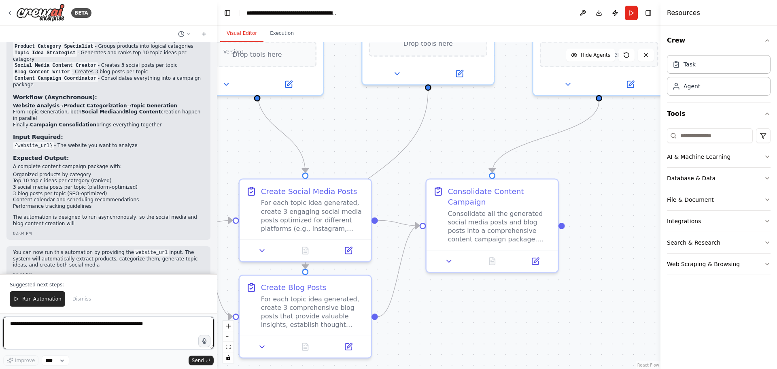
scroll to position [650, 0]
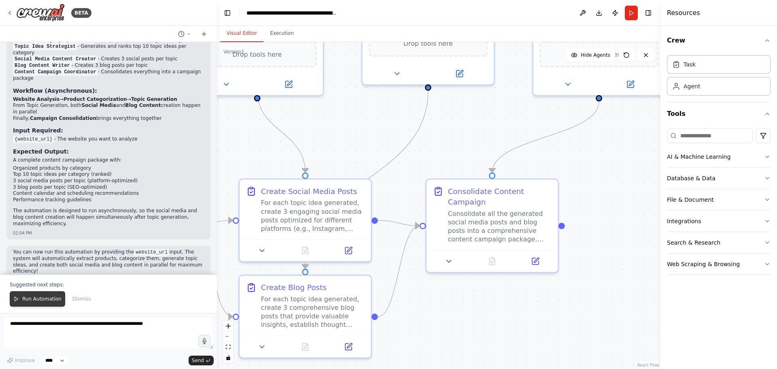
click at [41, 300] on span "Run Automation" at bounding box center [41, 298] width 39 height 6
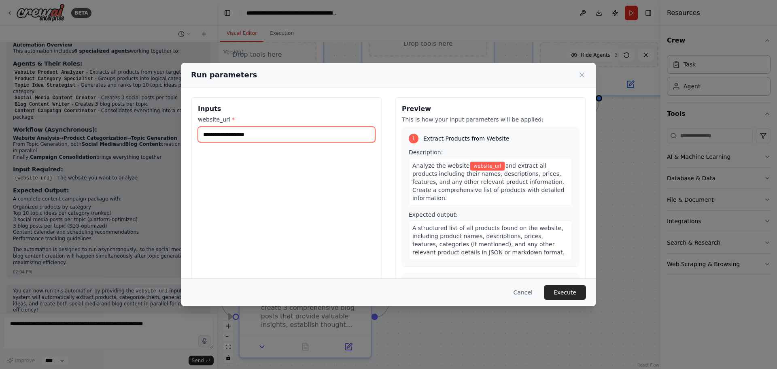
click at [239, 134] on input "website_url *" at bounding box center [286, 134] width 177 height 15
type input "**********"
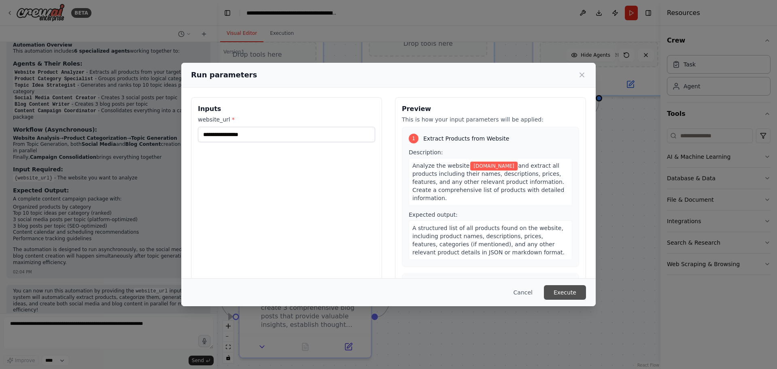
click at [552, 295] on button "Execute" at bounding box center [565, 292] width 42 height 15
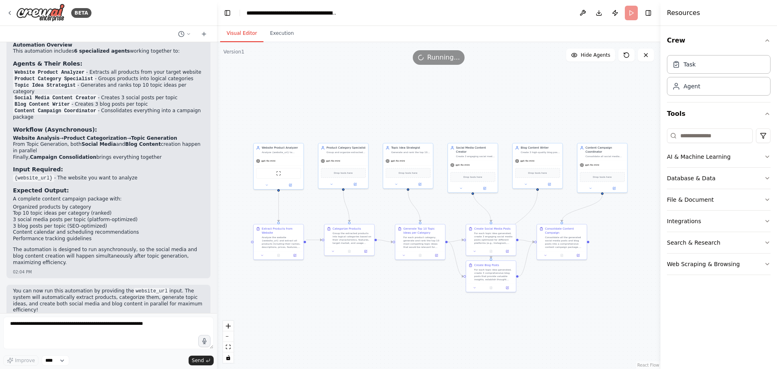
drag, startPoint x: 382, startPoint y: 324, endPoint x: 416, endPoint y: 294, distance: 45.8
click at [416, 294] on div ".deletable-edge-delete-btn { width: 20px; height: 20px; border: 0px solid #ffff…" at bounding box center [438, 205] width 443 height 327
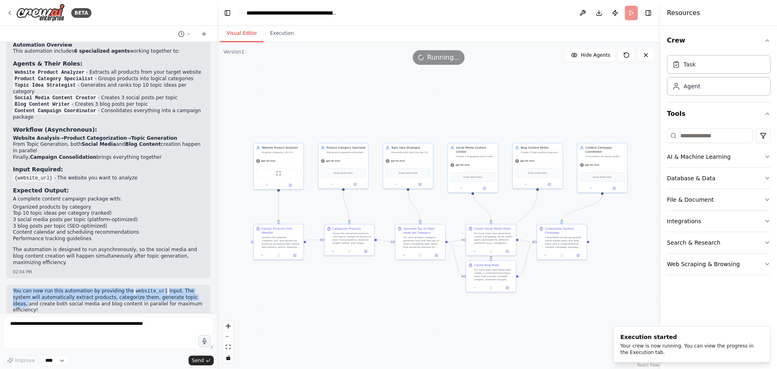
drag, startPoint x: 13, startPoint y: 279, endPoint x: 170, endPoint y: 287, distance: 157.6
click at [170, 288] on p "You can now run this automation by providing the website_url input. The system …" at bounding box center [108, 300] width 191 height 25
drag, startPoint x: 165, startPoint y: 291, endPoint x: 12, endPoint y: 276, distance: 154.5
click at [12, 284] on div "You can now run this automation by providing the website_url input. The system …" at bounding box center [108, 304] width 204 height 41
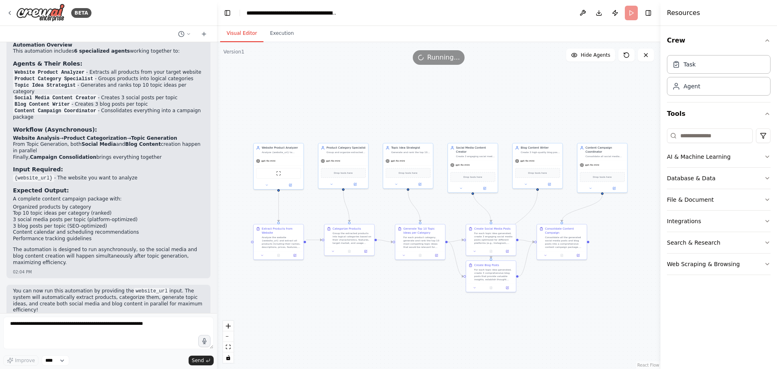
click at [11, 284] on div "You can now run this automation by providing the website_url input. The system …" at bounding box center [108, 304] width 204 height 41
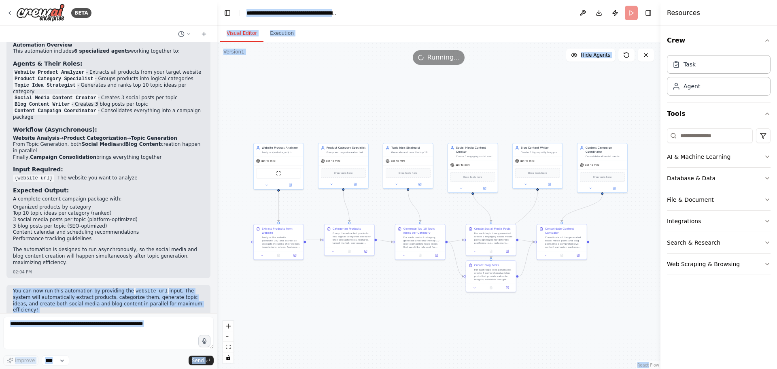
drag, startPoint x: 11, startPoint y: 276, endPoint x: 242, endPoint y: 309, distance: 233.4
click at [237, 308] on div "BETA analyze a website to extract products, then groups products by category, t…" at bounding box center [388, 184] width 777 height 369
click at [166, 288] on p "You can now run this automation by providing the website_url input. The system …" at bounding box center [108, 300] width 191 height 25
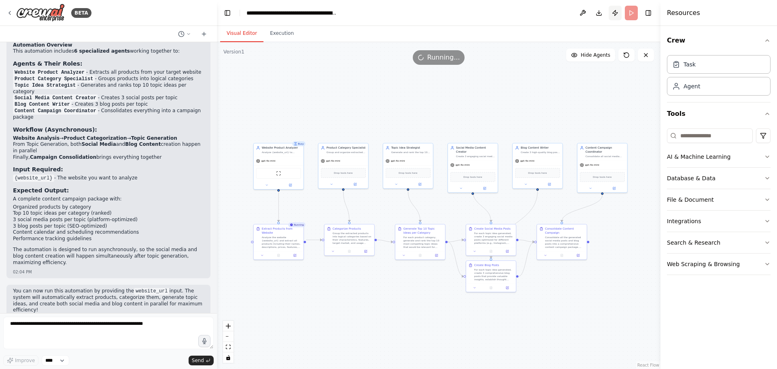
click at [618, 15] on button "Publish" at bounding box center [615, 13] width 13 height 15
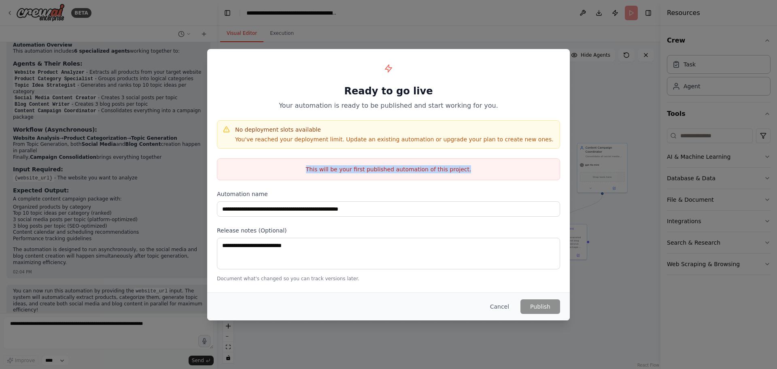
drag, startPoint x: 310, startPoint y: 168, endPoint x: 484, endPoint y: 165, distance: 174.8
click at [479, 165] on p "This will be your first published automation of this project." at bounding box center [388, 169] width 342 height 8
click at [484, 165] on p "This will be your first published automation of this project." at bounding box center [388, 169] width 342 height 8
drag, startPoint x: 484, startPoint y: 165, endPoint x: 310, endPoint y: 170, distance: 174.4
click at [314, 170] on p "This will be your first published automation of this project." at bounding box center [388, 169] width 342 height 8
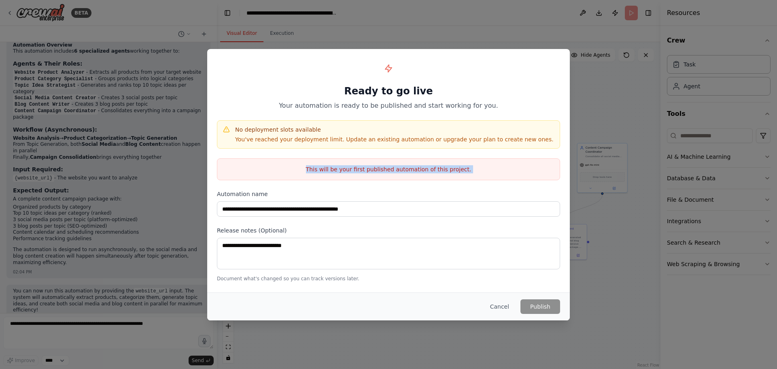
click at [299, 170] on p "This will be your first published automation of this project." at bounding box center [388, 169] width 342 height 8
drag, startPoint x: 299, startPoint y: 170, endPoint x: 473, endPoint y: 163, distance: 174.1
click at [469, 163] on div "This will be your first published automation of this project." at bounding box center [388, 169] width 343 height 22
click at [473, 163] on div "This will be your first published automation of this project." at bounding box center [388, 169] width 343 height 22
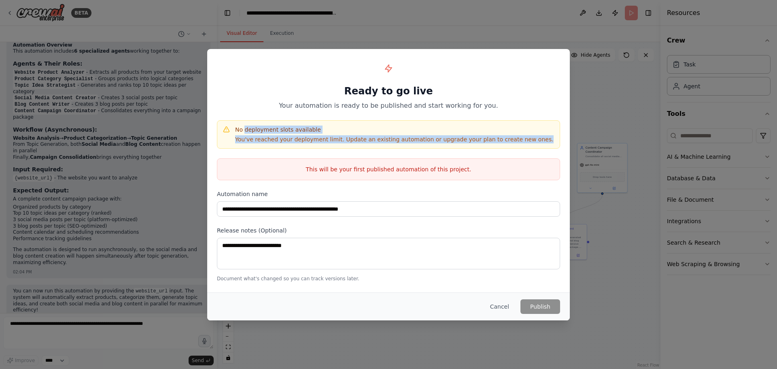
drag, startPoint x: 536, startPoint y: 145, endPoint x: 204, endPoint y: 181, distance: 334.1
click at [238, 129] on div "No deployment slots available You've reached your deployment limit. Update an e…" at bounding box center [388, 134] width 343 height 28
click at [499, 305] on button "Cancel" at bounding box center [499, 306] width 32 height 15
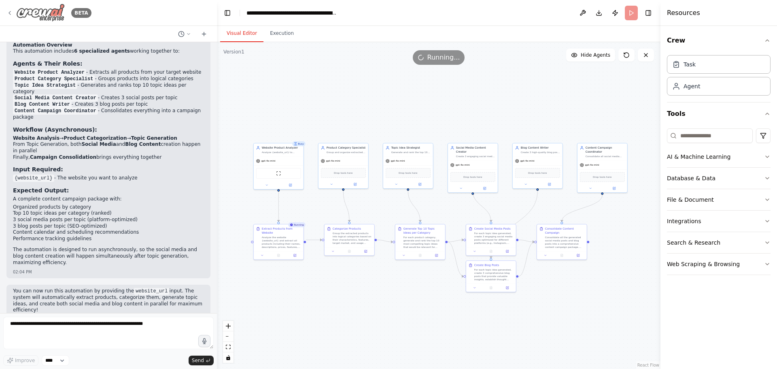
click at [11, 15] on icon at bounding box center [9, 13] width 6 height 6
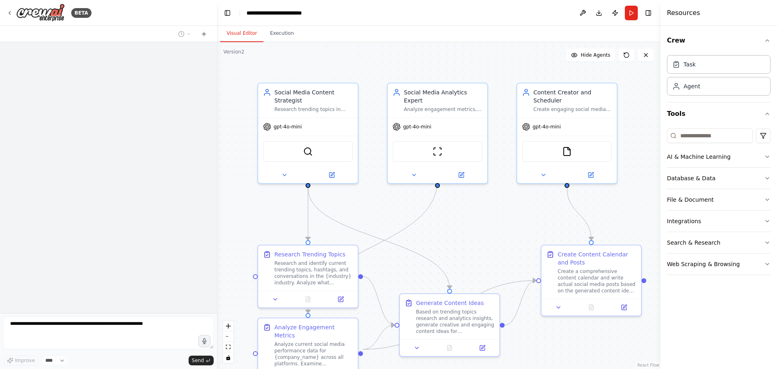
scroll to position [373, 0]
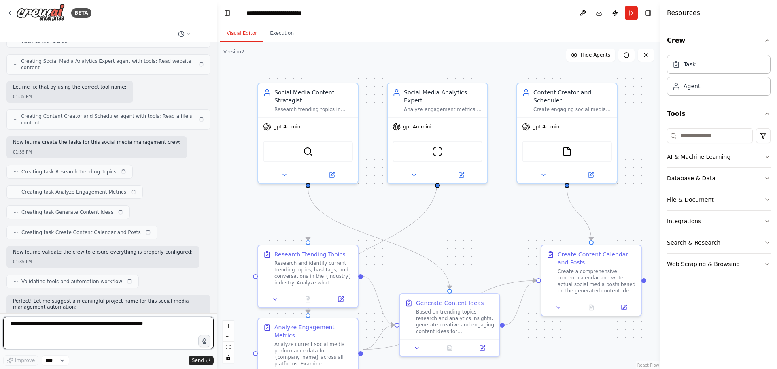
click at [98, 330] on textarea at bounding box center [108, 332] width 210 height 32
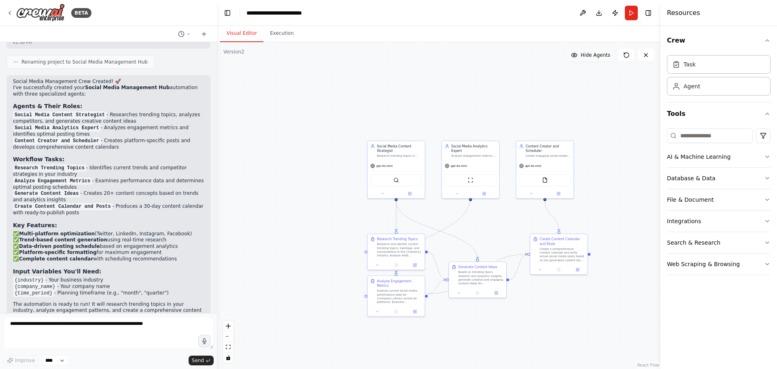
click at [605, 58] on button "Hide Agents" at bounding box center [590, 55] width 49 height 13
click at [605, 58] on button "Show Agents" at bounding box center [589, 55] width 51 height 13
click at [626, 55] on icon at bounding box center [626, 55] width 6 height 6
click at [272, 38] on button "Execution" at bounding box center [281, 33] width 37 height 17
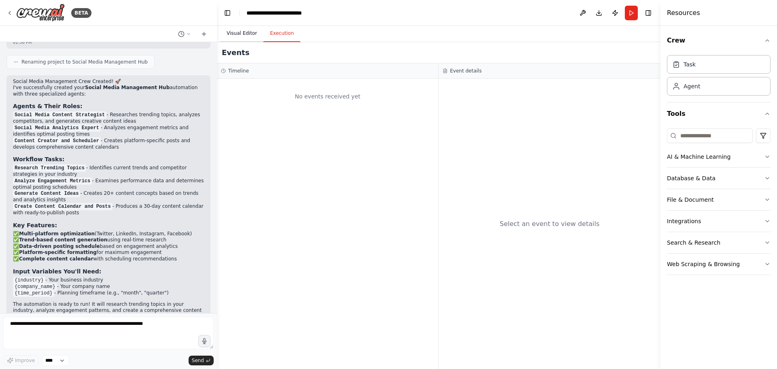
click at [243, 37] on button "Visual Editor" at bounding box center [241, 33] width 43 height 17
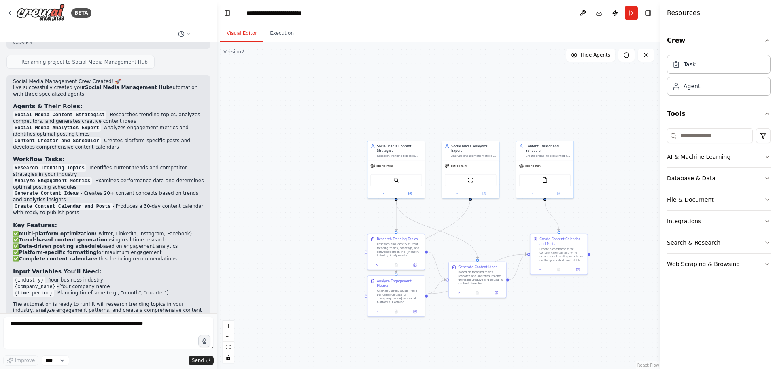
click at [231, 53] on div "Version 2" at bounding box center [233, 52] width 21 height 6
click at [715, 178] on button "Database & Data" at bounding box center [719, 178] width 104 height 21
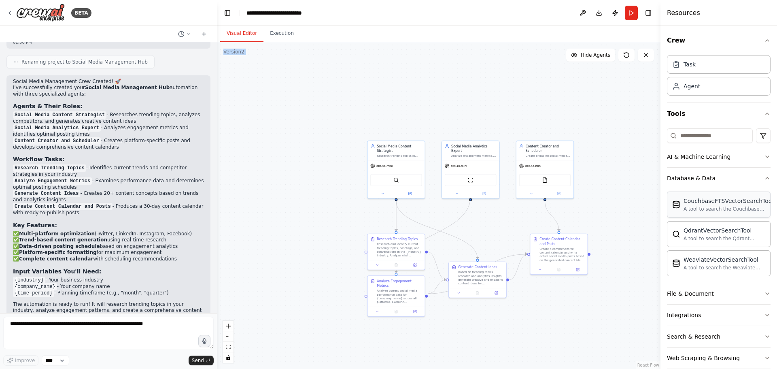
click at [704, 205] on div "CouchbaseFTSVectorSearchTool A tool to search the Couchbase database for releva…" at bounding box center [728, 204] width 90 height 15
click at [707, 227] on div "QdrantVectorSearchTool" at bounding box center [724, 230] width 82 height 8
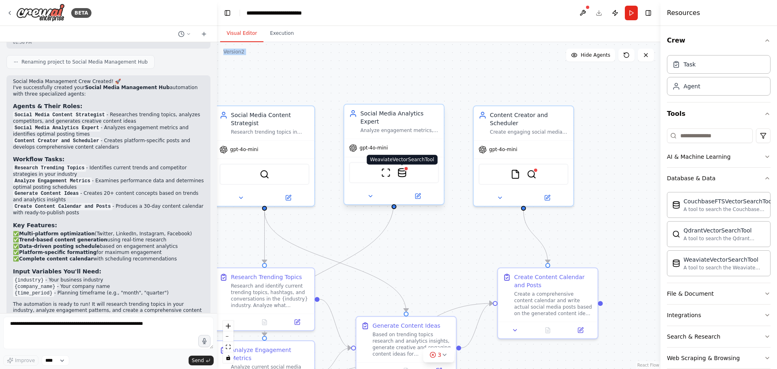
click at [403, 169] on img at bounding box center [402, 173] width 10 height 10
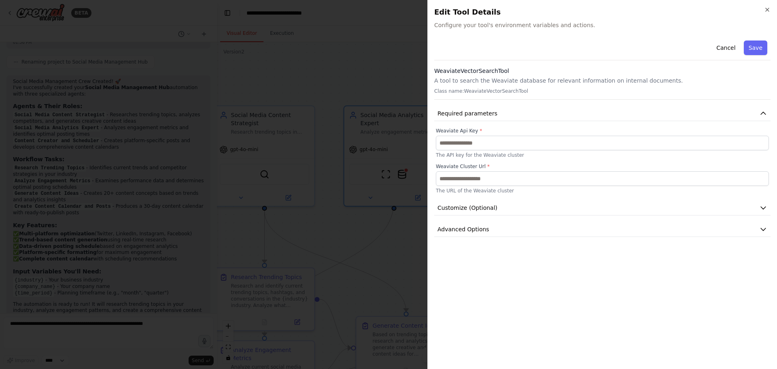
click at [390, 29] on div at bounding box center [388, 184] width 777 height 369
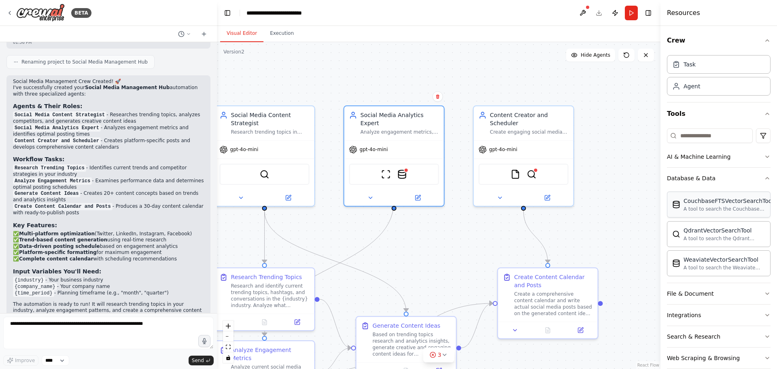
click at [712, 204] on div "CouchbaseFTSVectorSearchTool" at bounding box center [728, 201] width 90 height 8
click at [709, 299] on button "File & Document" at bounding box center [719, 293] width 104 height 21
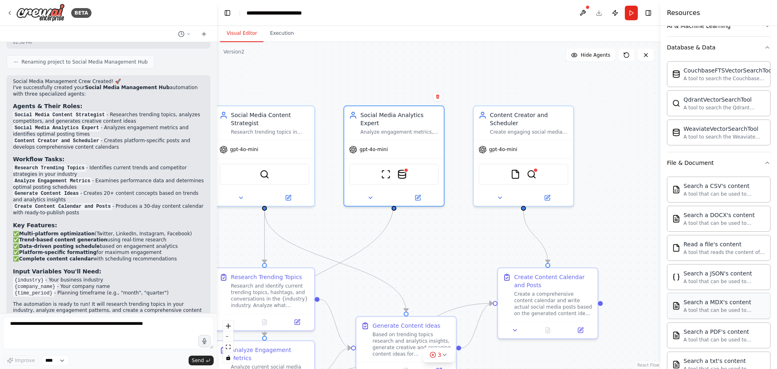
scroll to position [162, 0]
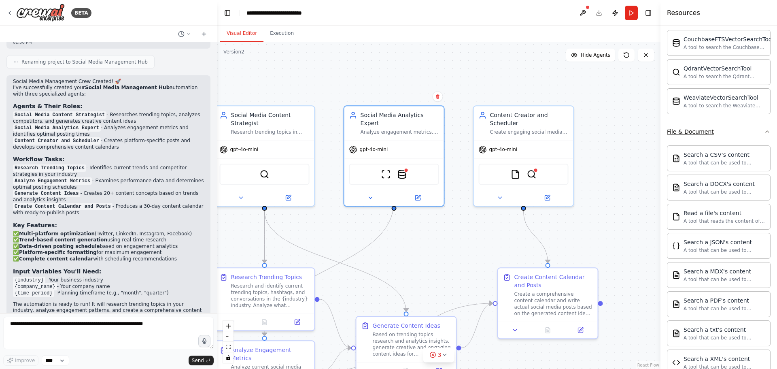
click at [706, 136] on button "File & Document" at bounding box center [719, 131] width 104 height 21
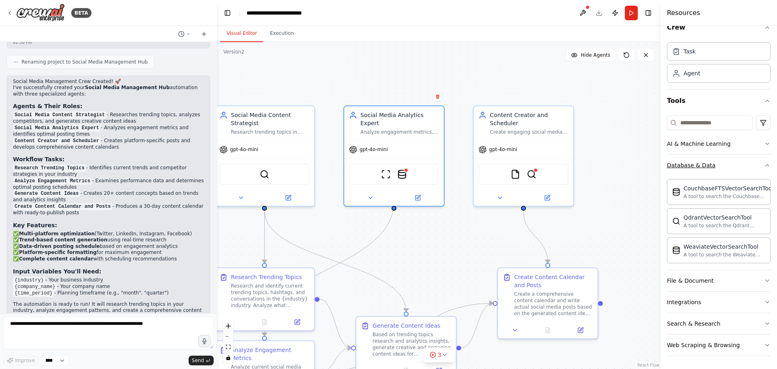
click at [697, 167] on div "Database & Data" at bounding box center [691, 165] width 49 height 8
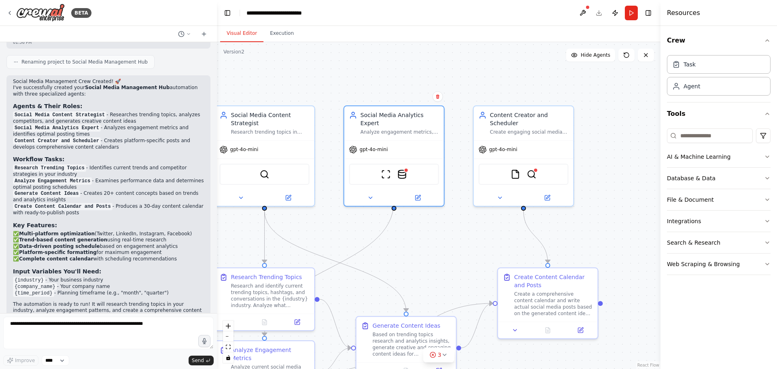
click at [664, 40] on div "Crew Task Agent Tools AI & Machine Learning Database & Data File & Document Int…" at bounding box center [718, 197] width 117 height 343
drag, startPoint x: 668, startPoint y: 12, endPoint x: 706, endPoint y: 15, distance: 38.2
click at [706, 15] on div "Resources" at bounding box center [718, 13] width 117 height 26
click at [708, 16] on div "Resources" at bounding box center [718, 13] width 117 height 26
drag, startPoint x: 706, startPoint y: 15, endPoint x: 660, endPoint y: 11, distance: 45.9
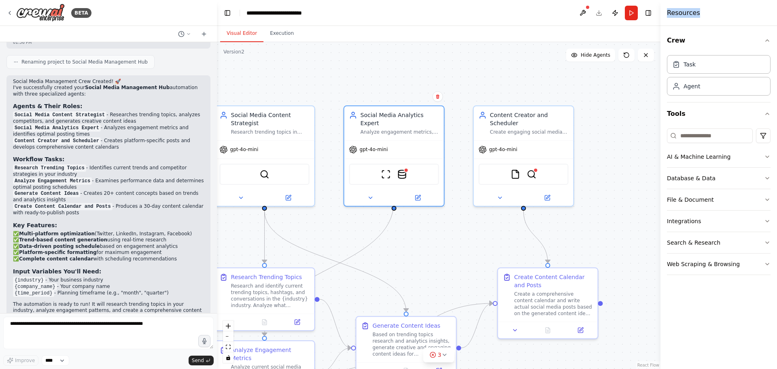
click at [662, 12] on div "Resources Crew Task Agent Tools AI & Machine Learning Database & Data File & Do…" at bounding box center [718, 184] width 117 height 369
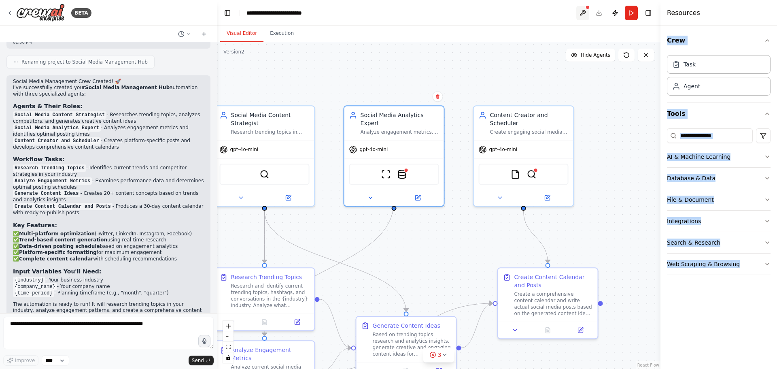
click at [583, 11] on button at bounding box center [582, 13] width 13 height 15
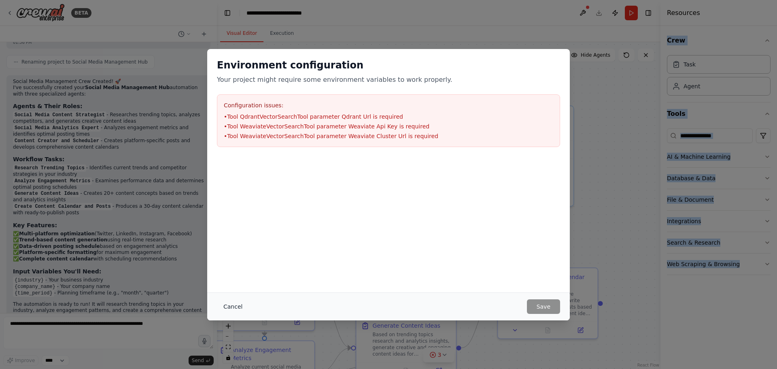
click at [236, 309] on button "Cancel" at bounding box center [233, 306] width 32 height 15
